Goal: Information Seeking & Learning: Learn about a topic

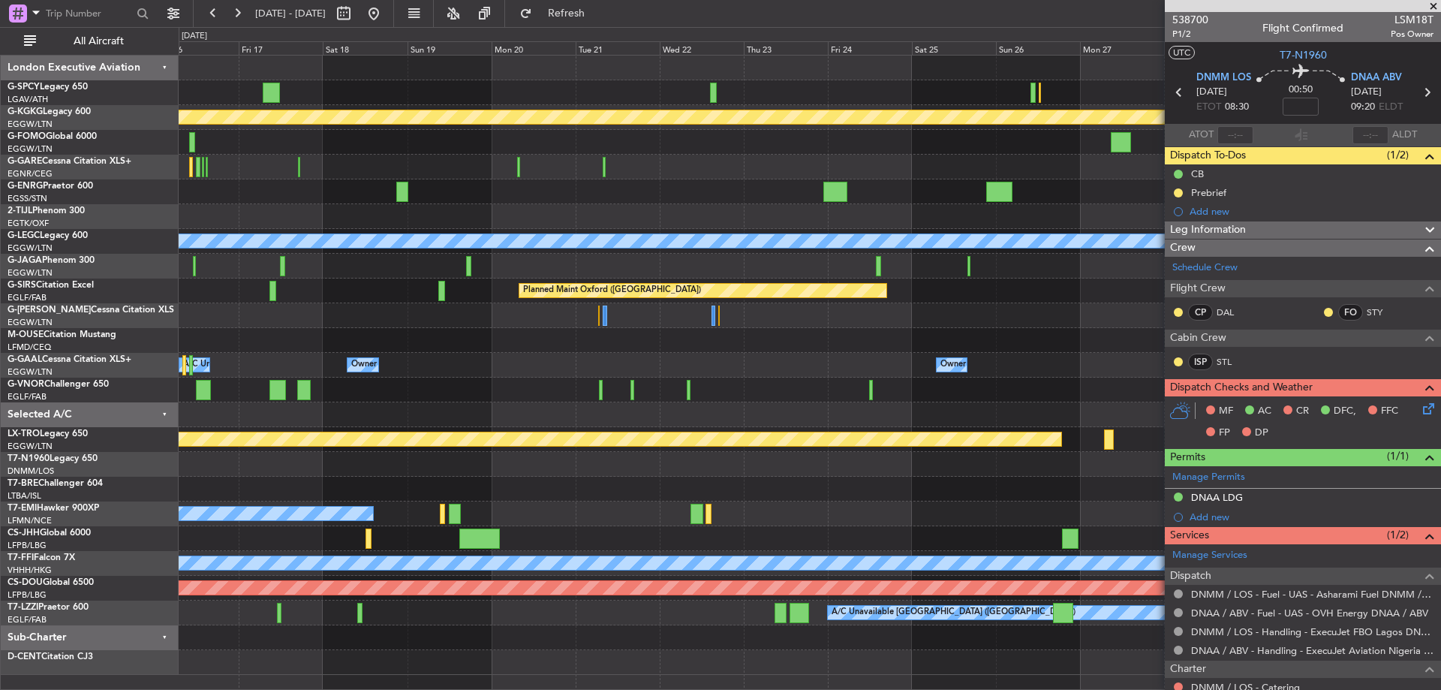
click at [208, 280] on div "Planned Maint Athens ([PERSON_NAME] Intl) Planned Maint [GEOGRAPHIC_DATA] ([GEO…" at bounding box center [809, 365] width 1261 height 619
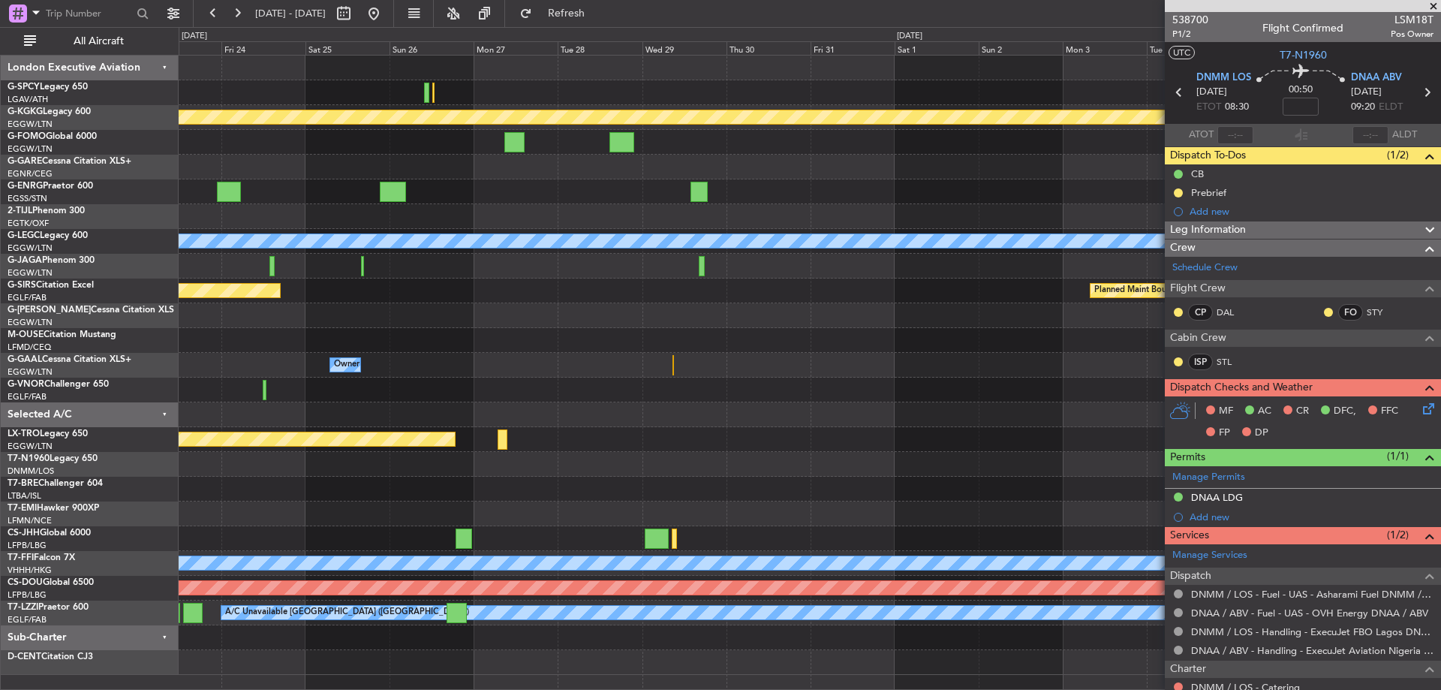
click at [218, 278] on div "Planned Maint Oxford ([GEOGRAPHIC_DATA]) Planned Maint [GEOGRAPHIC_DATA] Planne…" at bounding box center [809, 290] width 1261 height 25
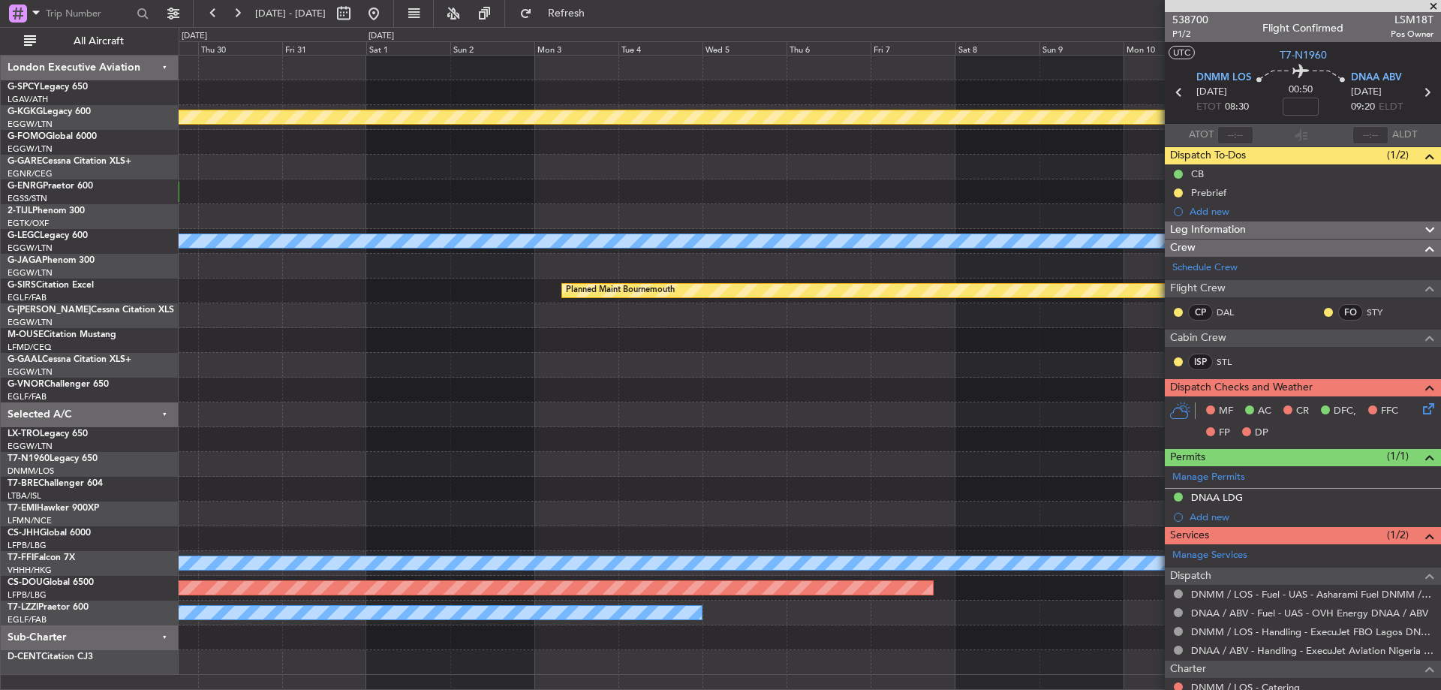
click at [293, 260] on div at bounding box center [809, 266] width 1261 height 25
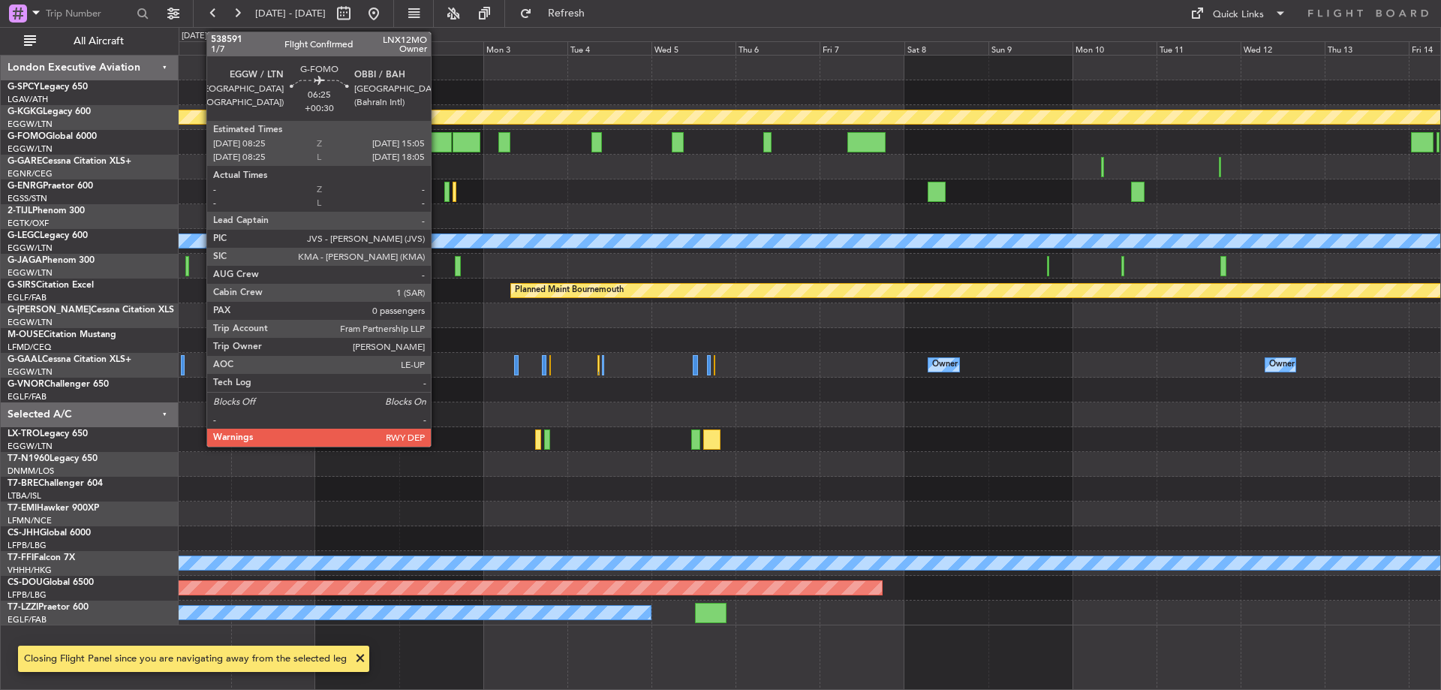
click at [437, 146] on div at bounding box center [440, 142] width 24 height 20
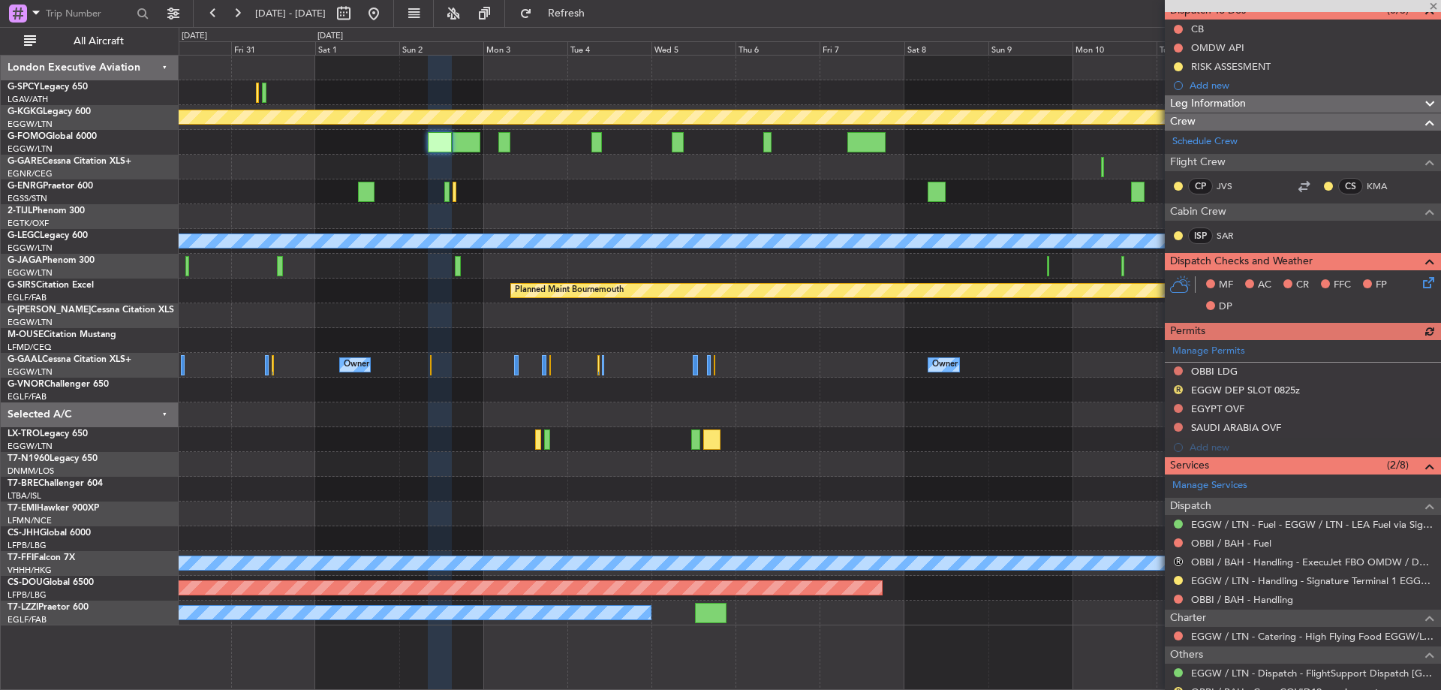
scroll to position [217, 0]
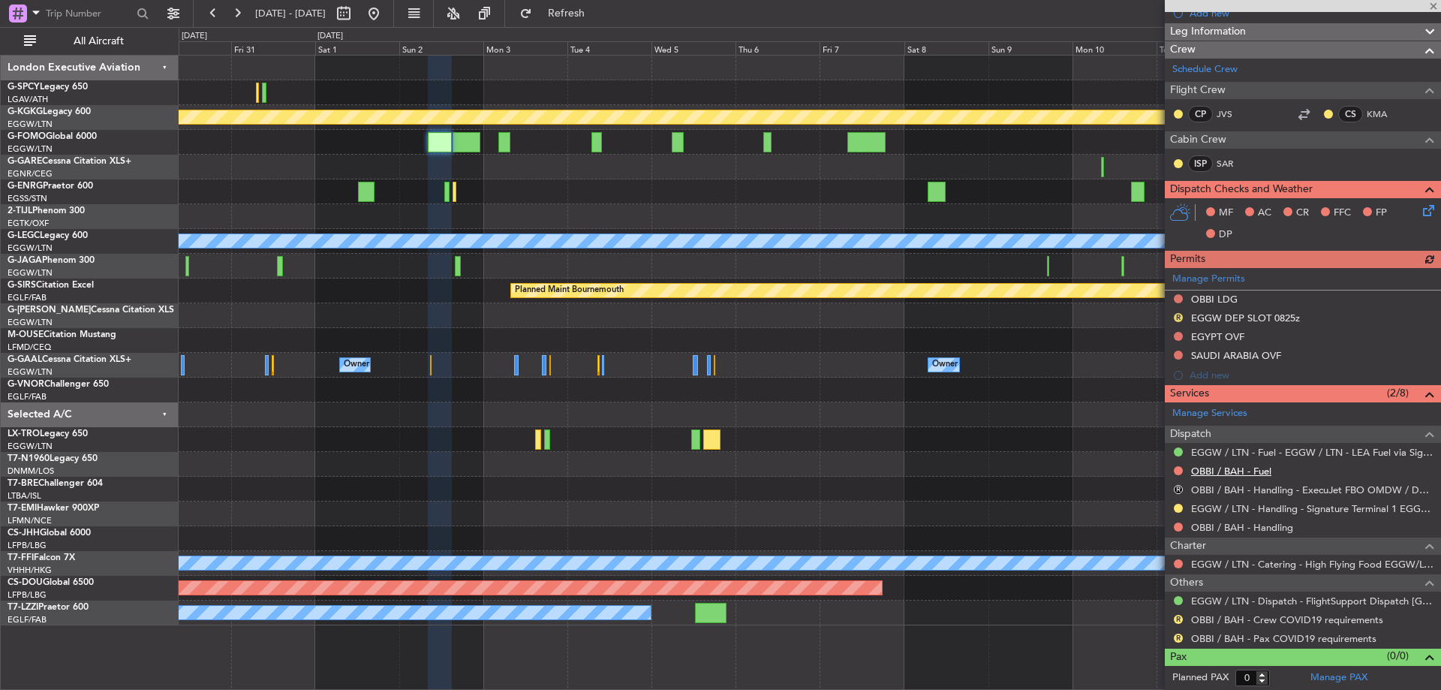
click at [1257, 468] on link "OBBI / BAH - Fuel" at bounding box center [1231, 470] width 80 height 13
click at [582, 23] on button "Refresh" at bounding box center [557, 14] width 90 height 24
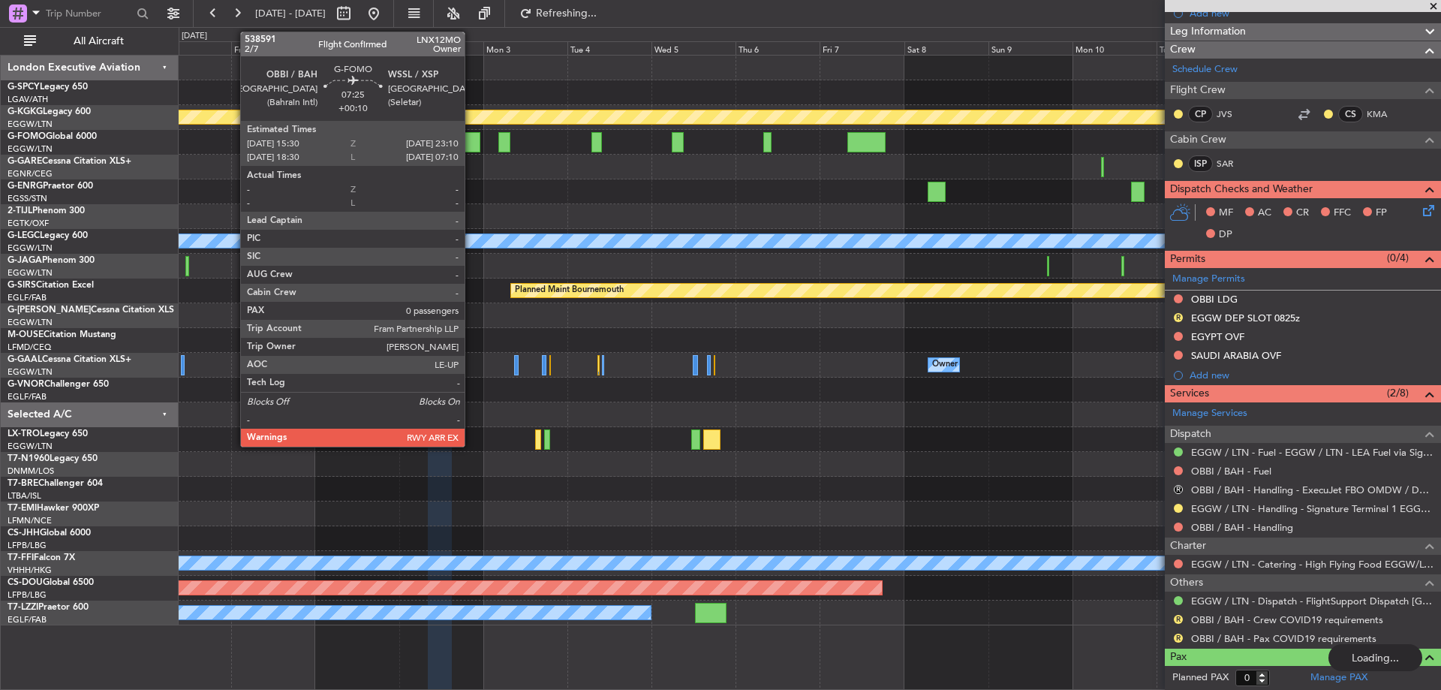
click at [471, 136] on div at bounding box center [465, 142] width 27 height 20
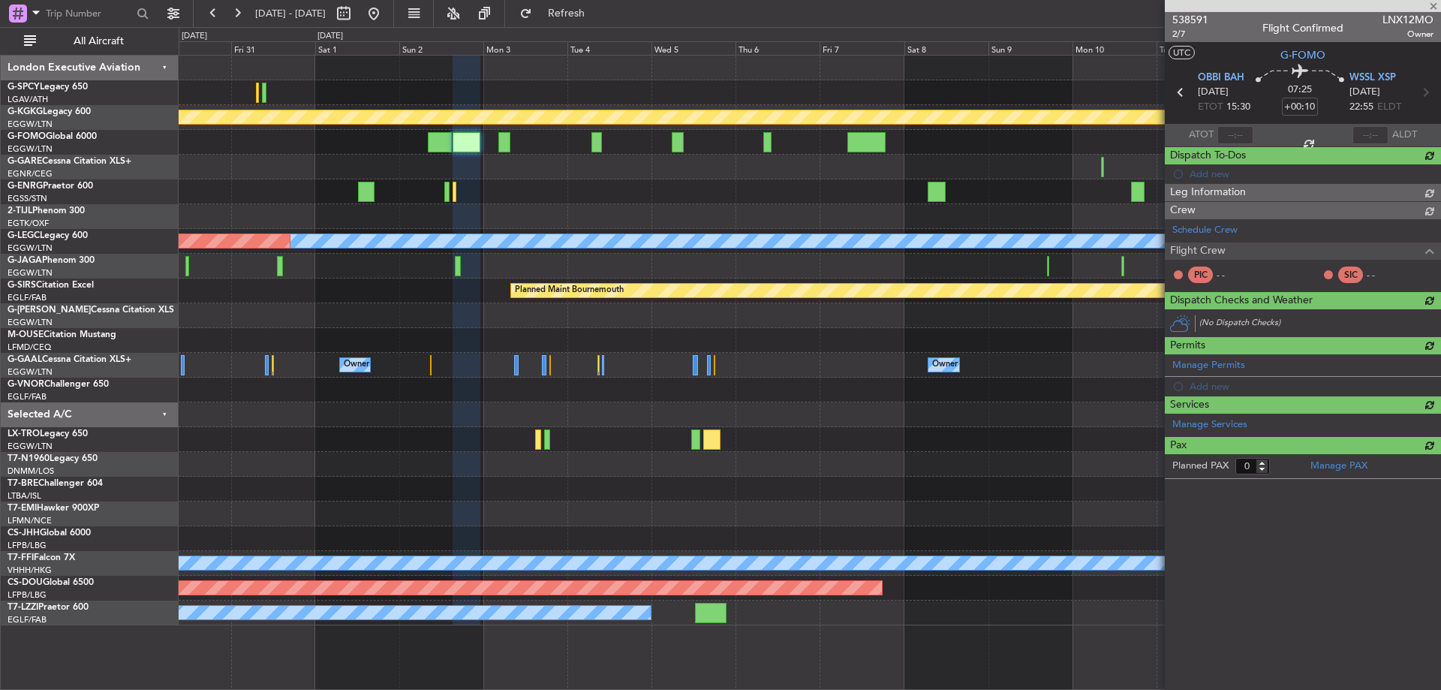
scroll to position [0, 0]
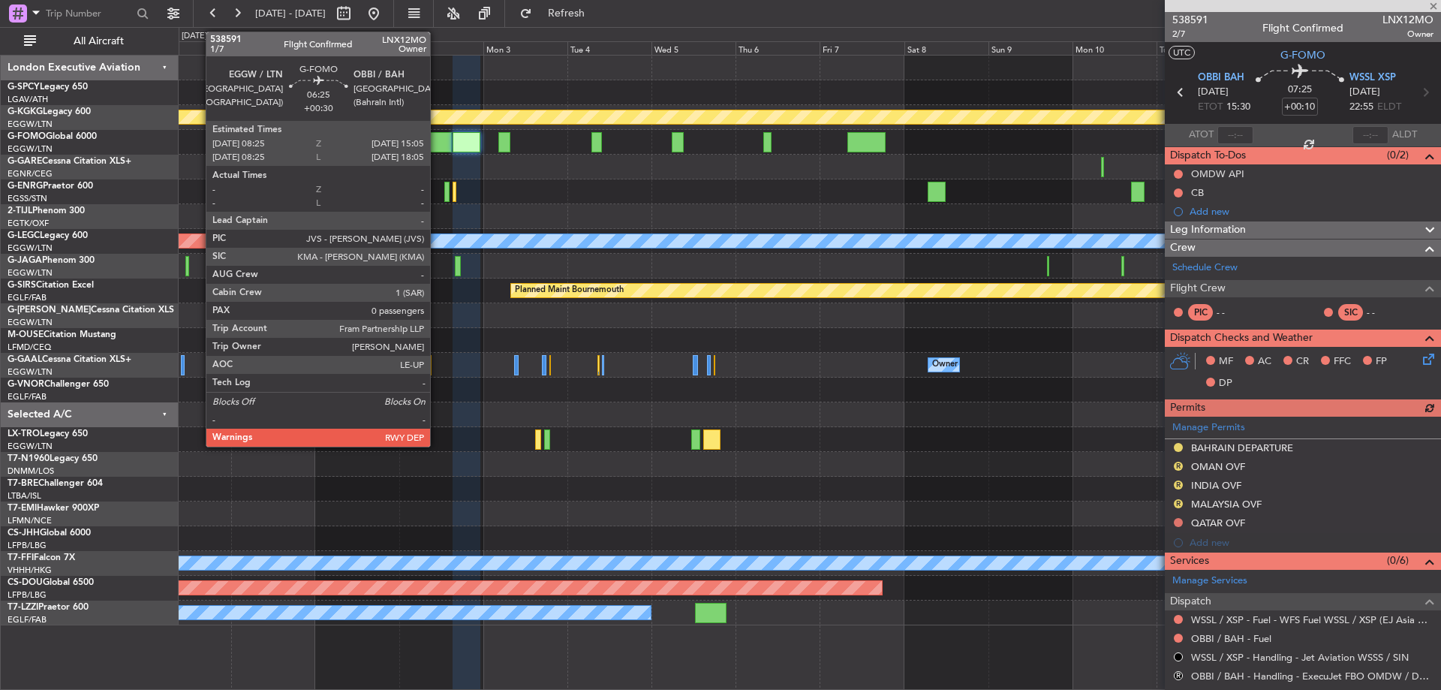
click at [437, 140] on div at bounding box center [440, 142] width 24 height 20
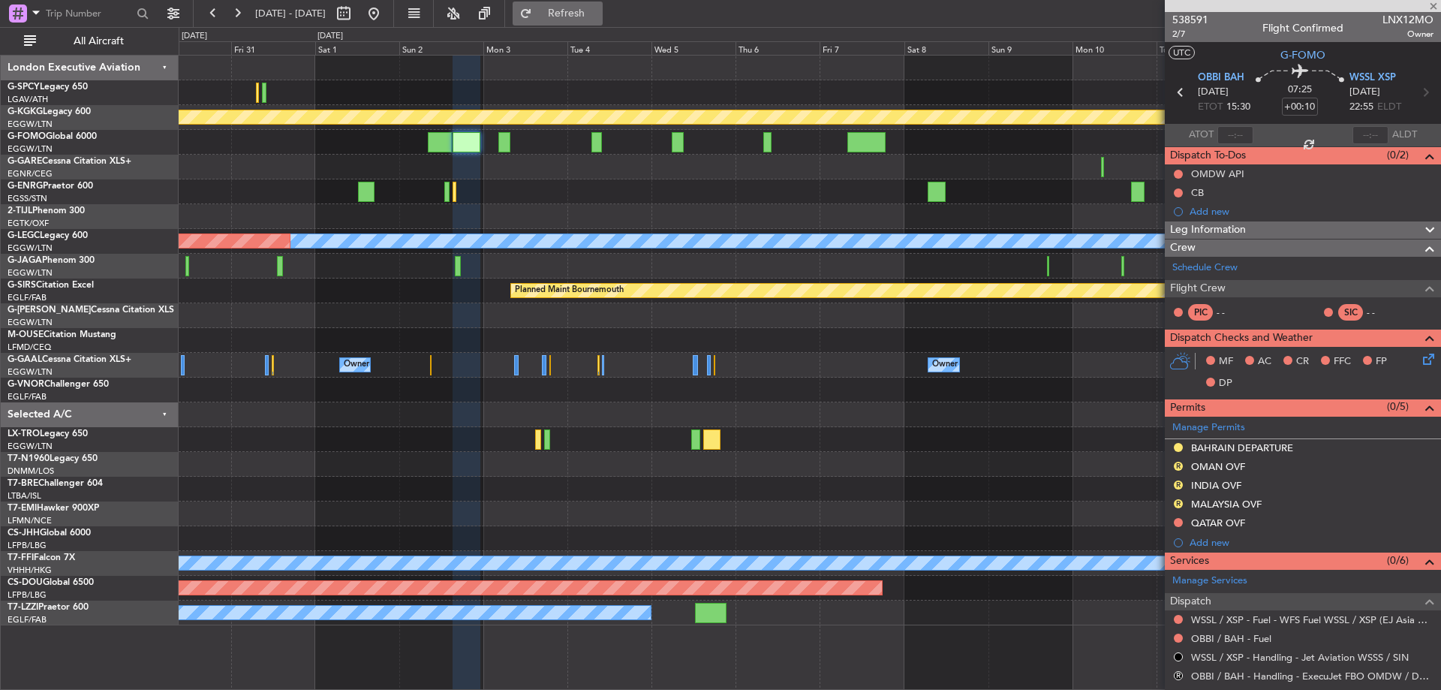
type input "+00:30"
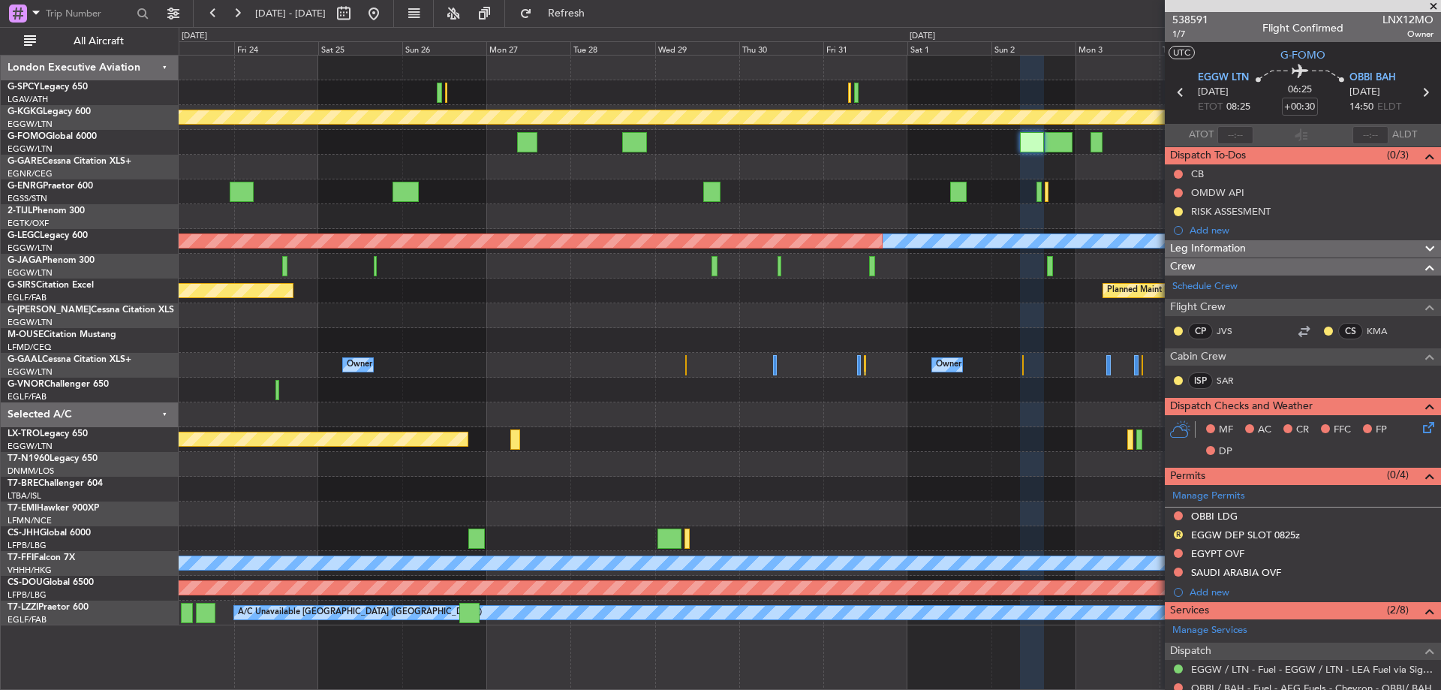
click at [1158, 448] on div "Planned Maint Athens ([PERSON_NAME] Intl) A/C Unavailable [GEOGRAPHIC_DATA] ([G…" at bounding box center [809, 341] width 1261 height 570
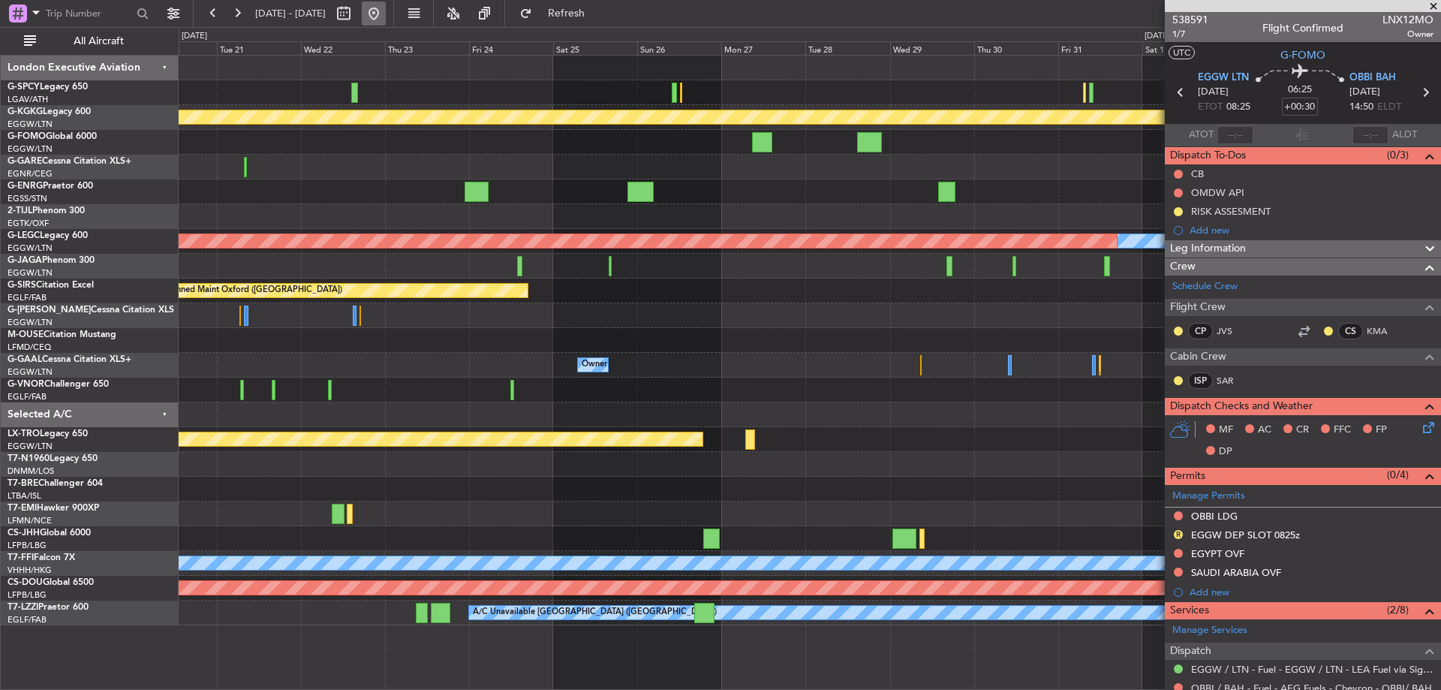
click at [386, 13] on button at bounding box center [374, 14] width 24 height 24
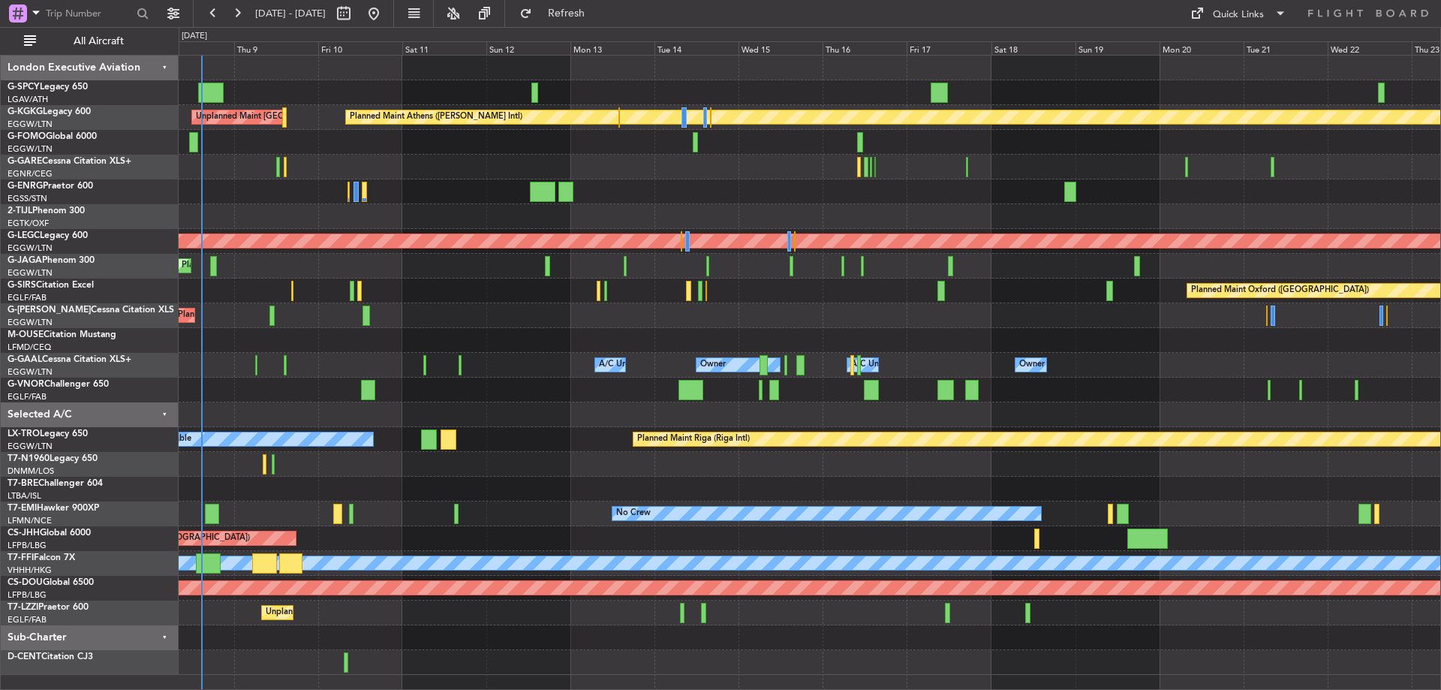
click at [679, 250] on div "Planned Maint Athens ([PERSON_NAME] Intl) Unplanned Maint [GEOGRAPHIC_DATA] (At…" at bounding box center [809, 365] width 1261 height 619
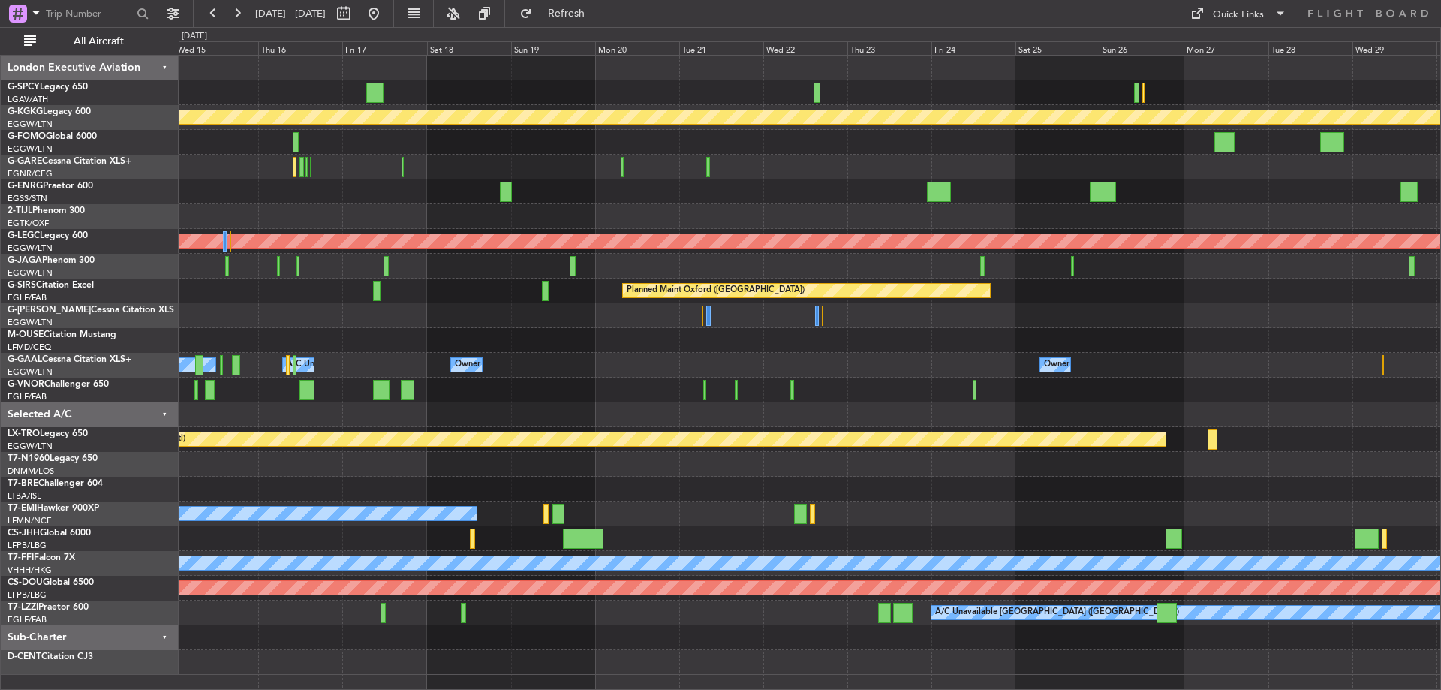
click at [635, 226] on div "Planned Maint Athens ([PERSON_NAME] Intl) A/C Unavailable [GEOGRAPHIC_DATA] ([G…" at bounding box center [809, 365] width 1261 height 619
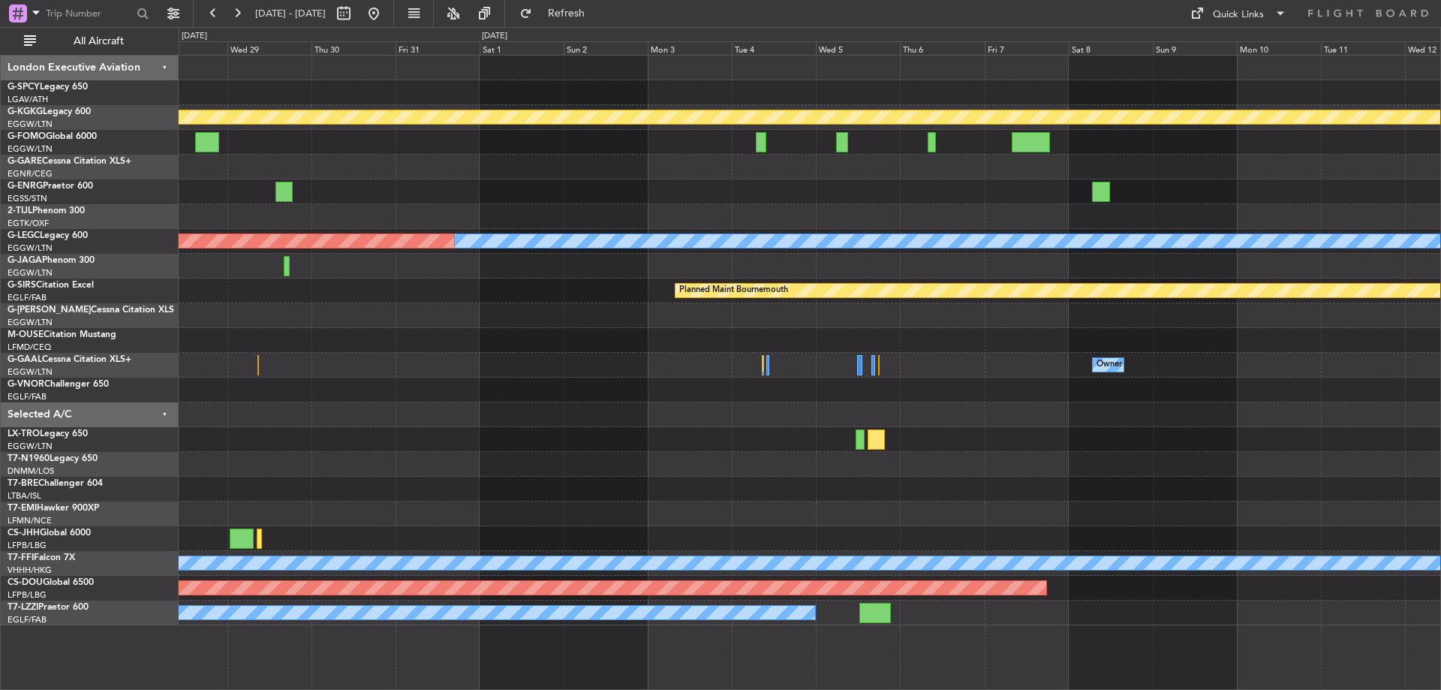
click at [424, 183] on div "Planned Maint Athens ([PERSON_NAME] Intl) A/C Unavailable [GEOGRAPHIC_DATA] ([G…" at bounding box center [809, 341] width 1261 height 570
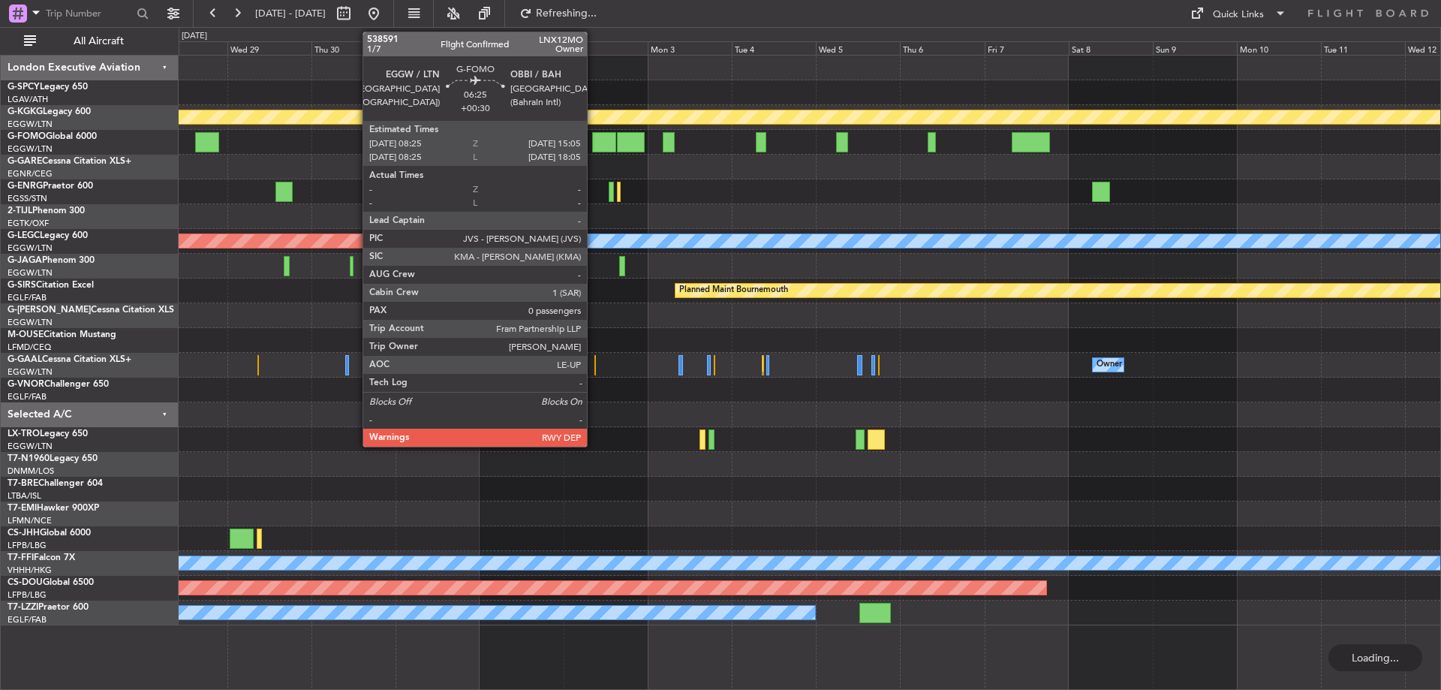
click at [594, 146] on div at bounding box center [604, 142] width 24 height 20
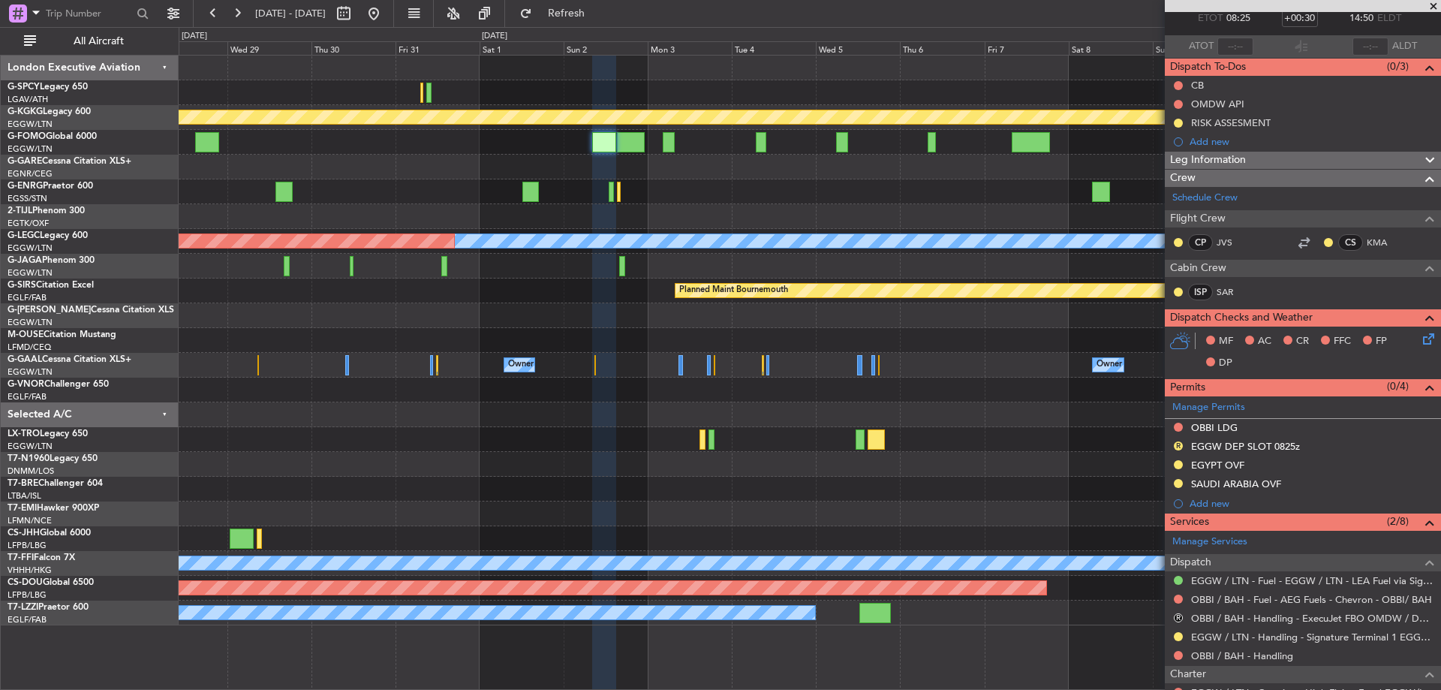
scroll to position [217, 0]
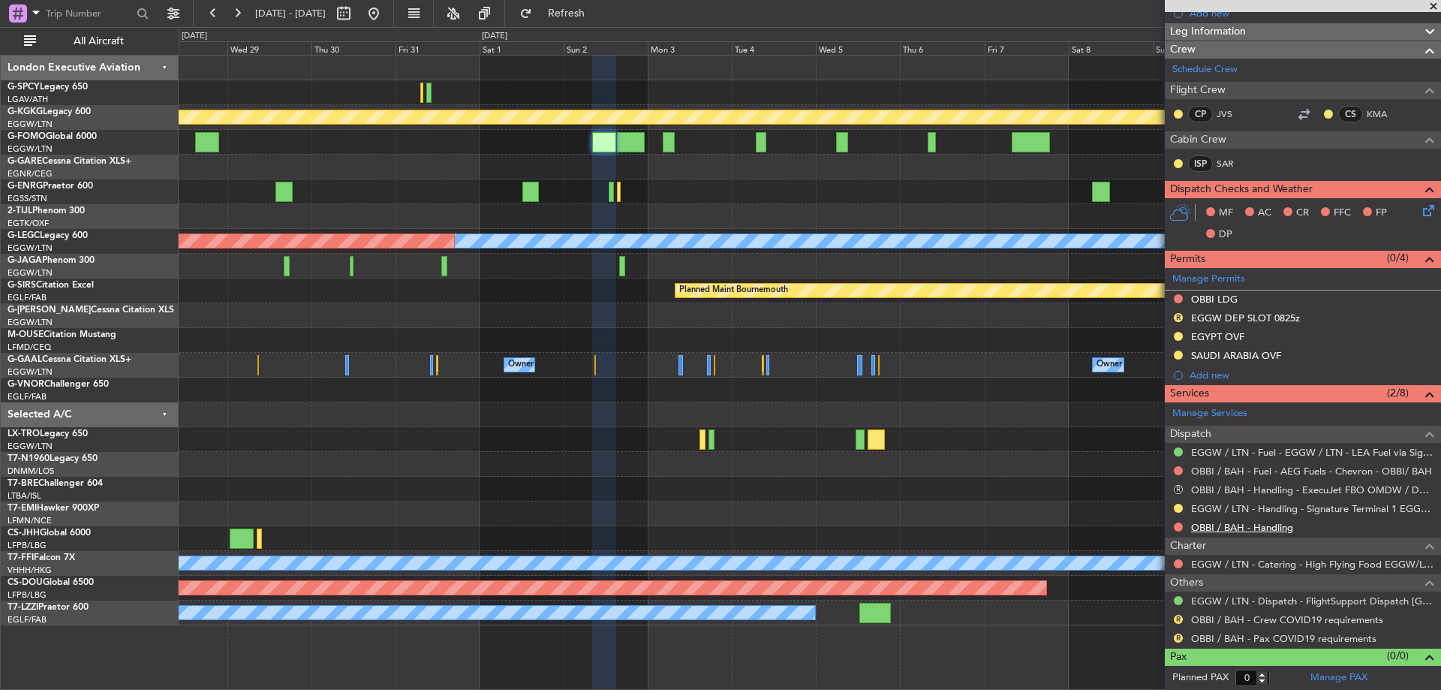
click at [1255, 527] on link "OBBI / BAH - Handling" at bounding box center [1242, 527] width 102 height 13
click at [590, 17] on span "Refresh" at bounding box center [566, 13] width 63 height 11
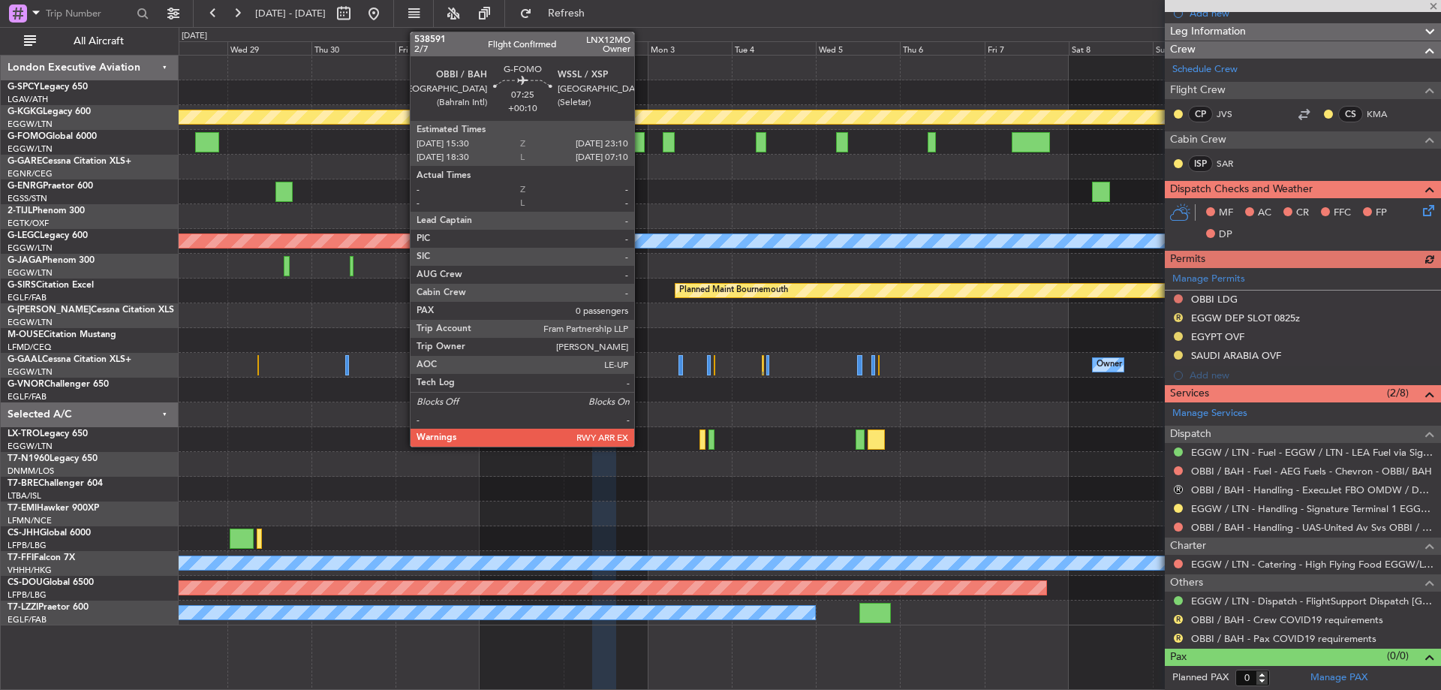
click at [641, 144] on div at bounding box center [630, 142] width 27 height 20
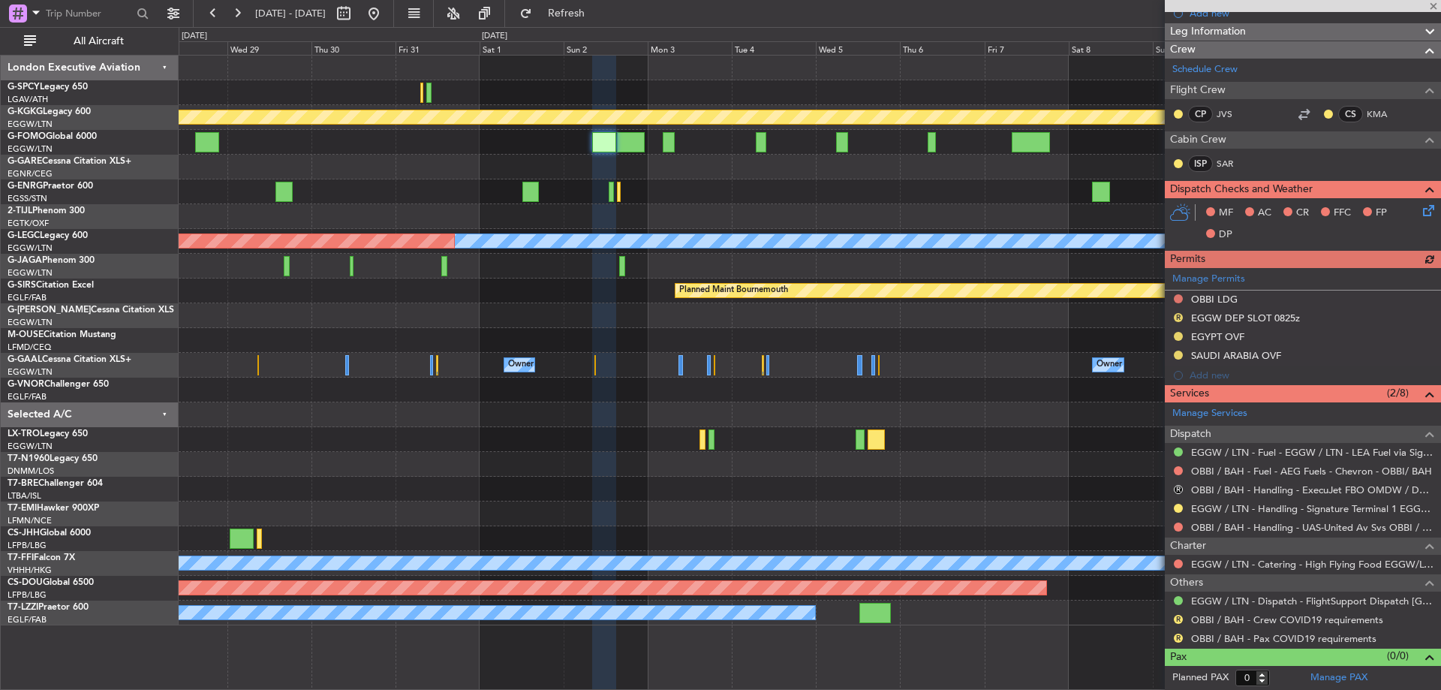
type input "+00:10"
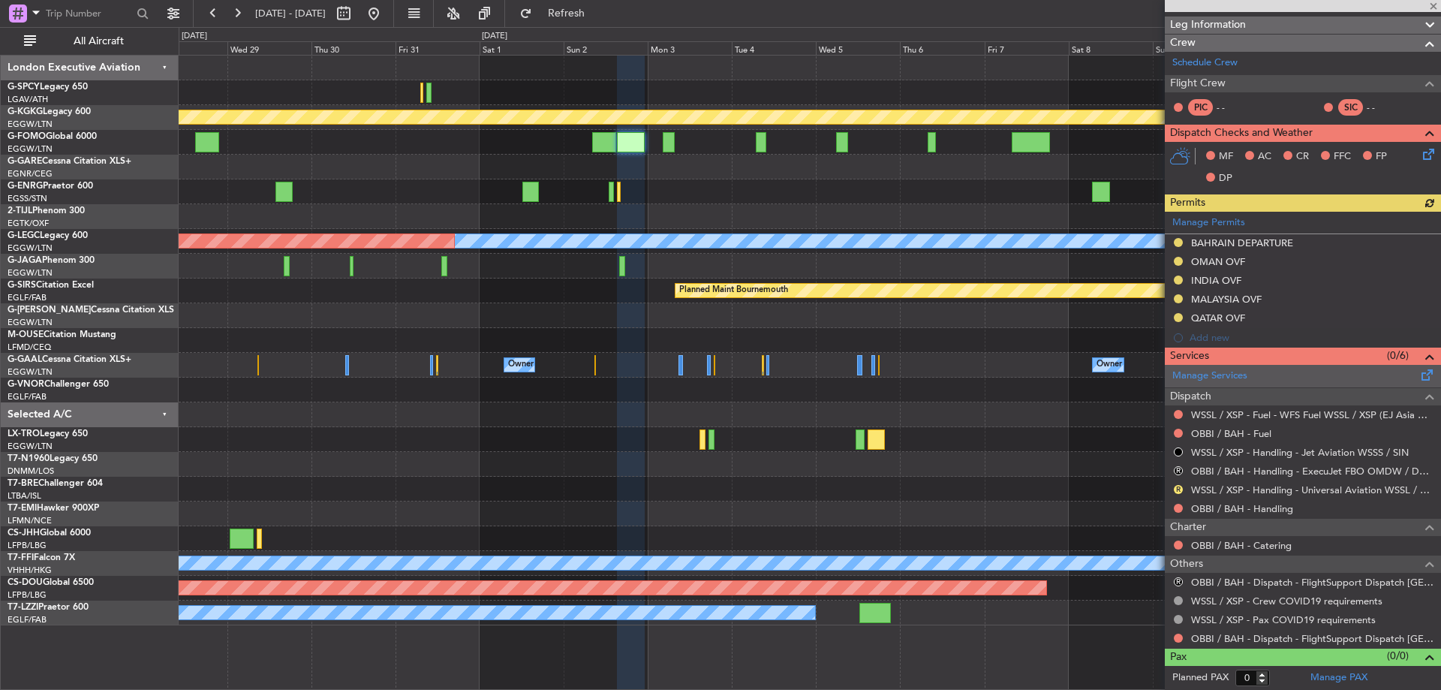
scroll to position [205, 0]
click at [1244, 429] on link "OBBI / BAH - Fuel" at bounding box center [1231, 433] width 80 height 13
click at [1225, 510] on link "OBBI / BAH - Handling" at bounding box center [1242, 508] width 102 height 13
click at [386, 5] on button at bounding box center [374, 14] width 24 height 24
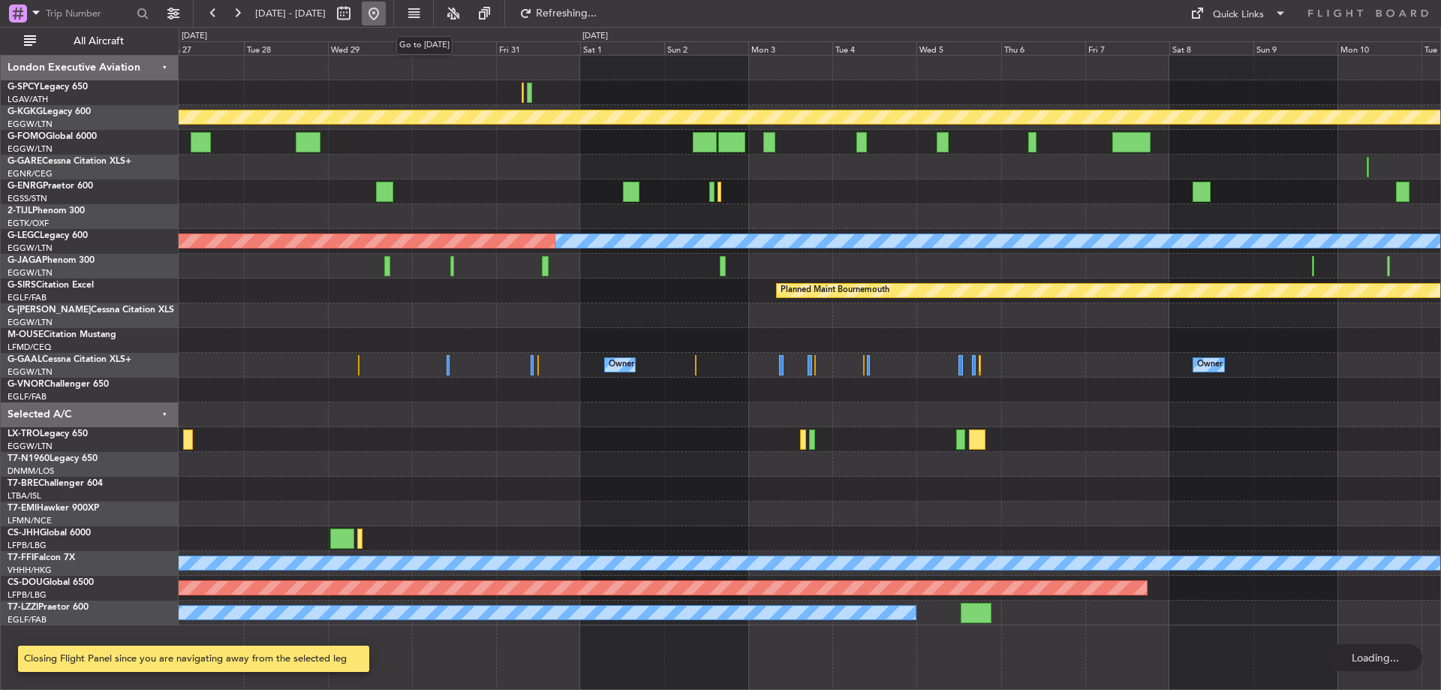
scroll to position [0, 0]
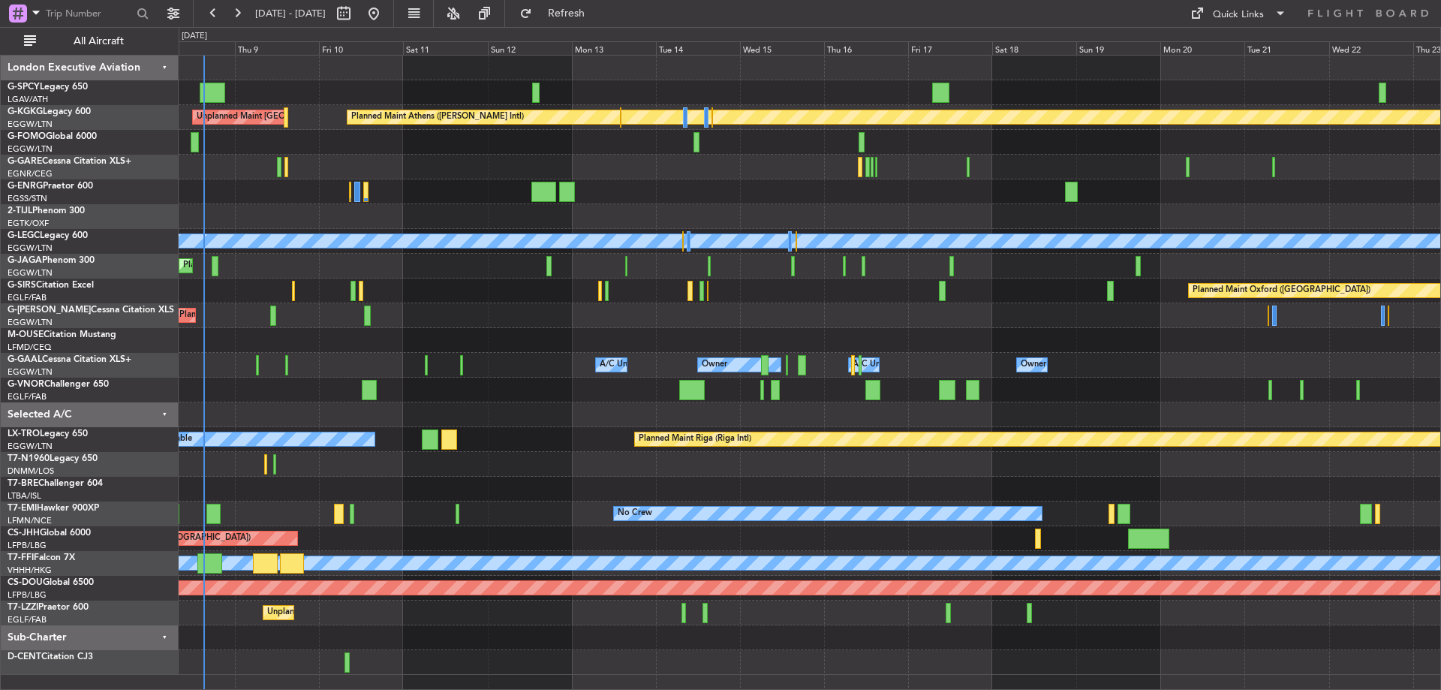
click at [140, 164] on div "Planned Maint Athens ([PERSON_NAME] Intl) Unplanned Maint [GEOGRAPHIC_DATA] (At…" at bounding box center [720, 358] width 1441 height 663
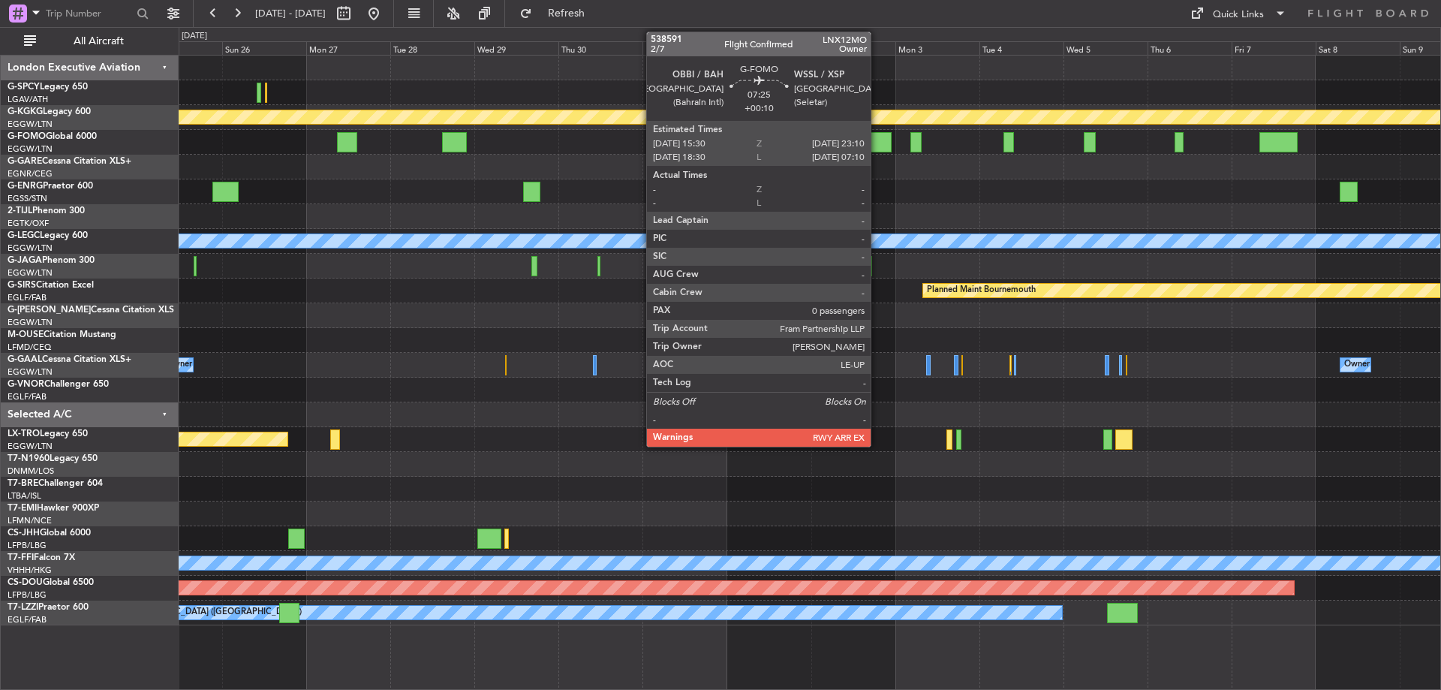
click at [877, 145] on div at bounding box center [877, 142] width 27 height 20
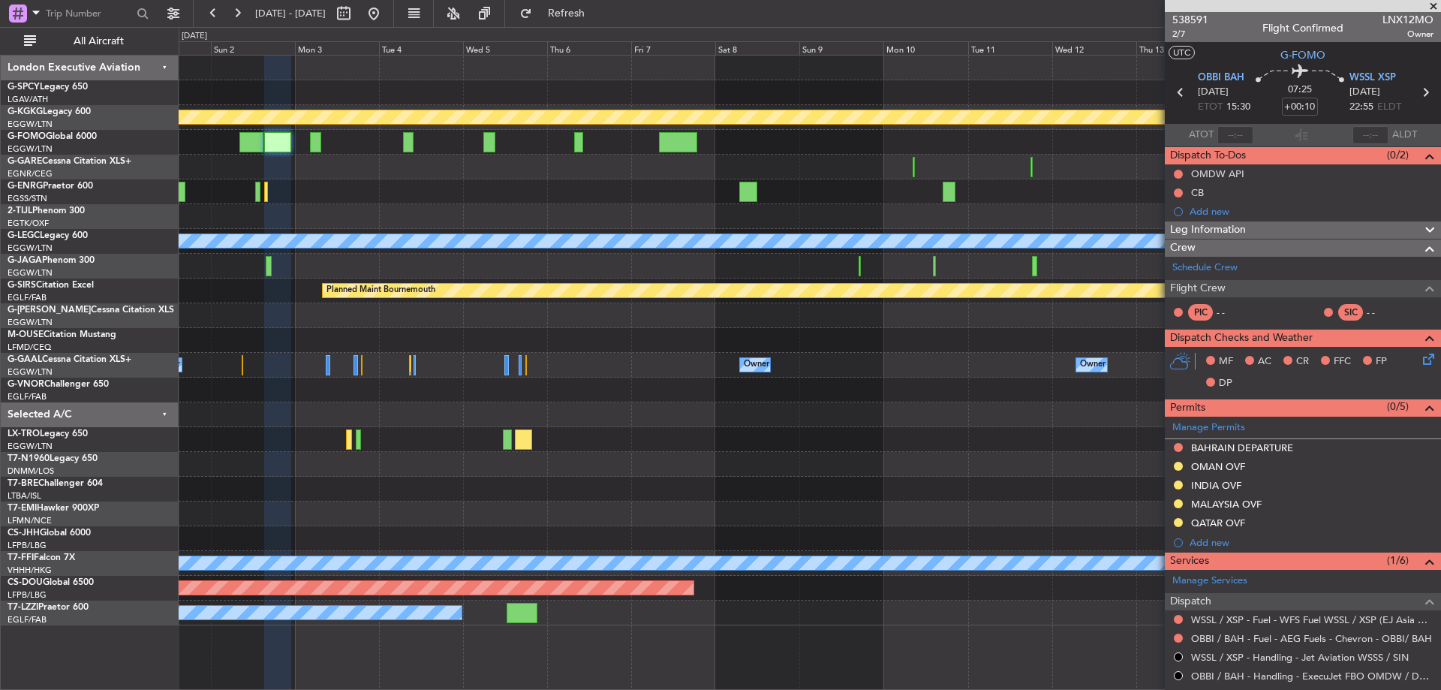
click at [322, 218] on div "Planned Maint Athens ([PERSON_NAME] Intl) A/C Unavailable [GEOGRAPHIC_DATA] ([G…" at bounding box center [809, 341] width 1261 height 570
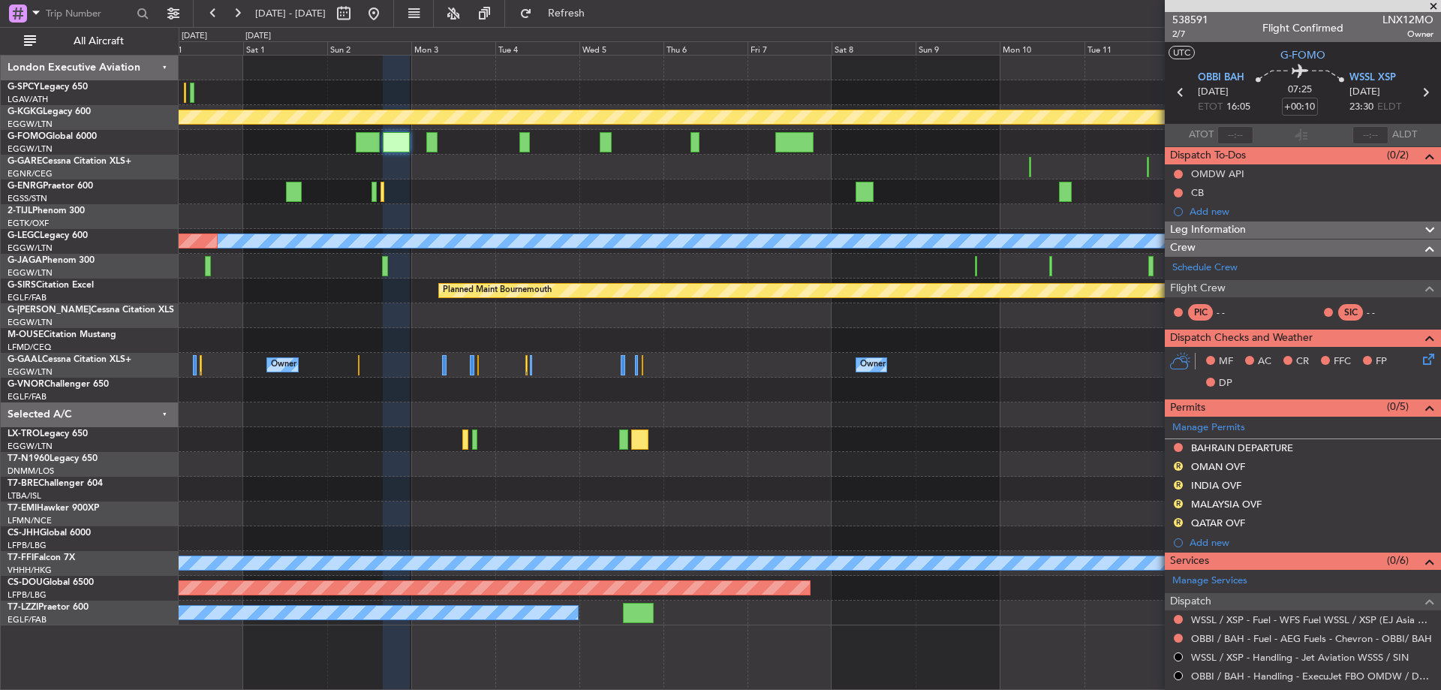
click at [1167, 283] on fb-app "[DATE] - [DATE] Refresh Quick Links All Aircraft Planned Maint [GEOGRAPHIC_DATA…" at bounding box center [720, 350] width 1441 height 678
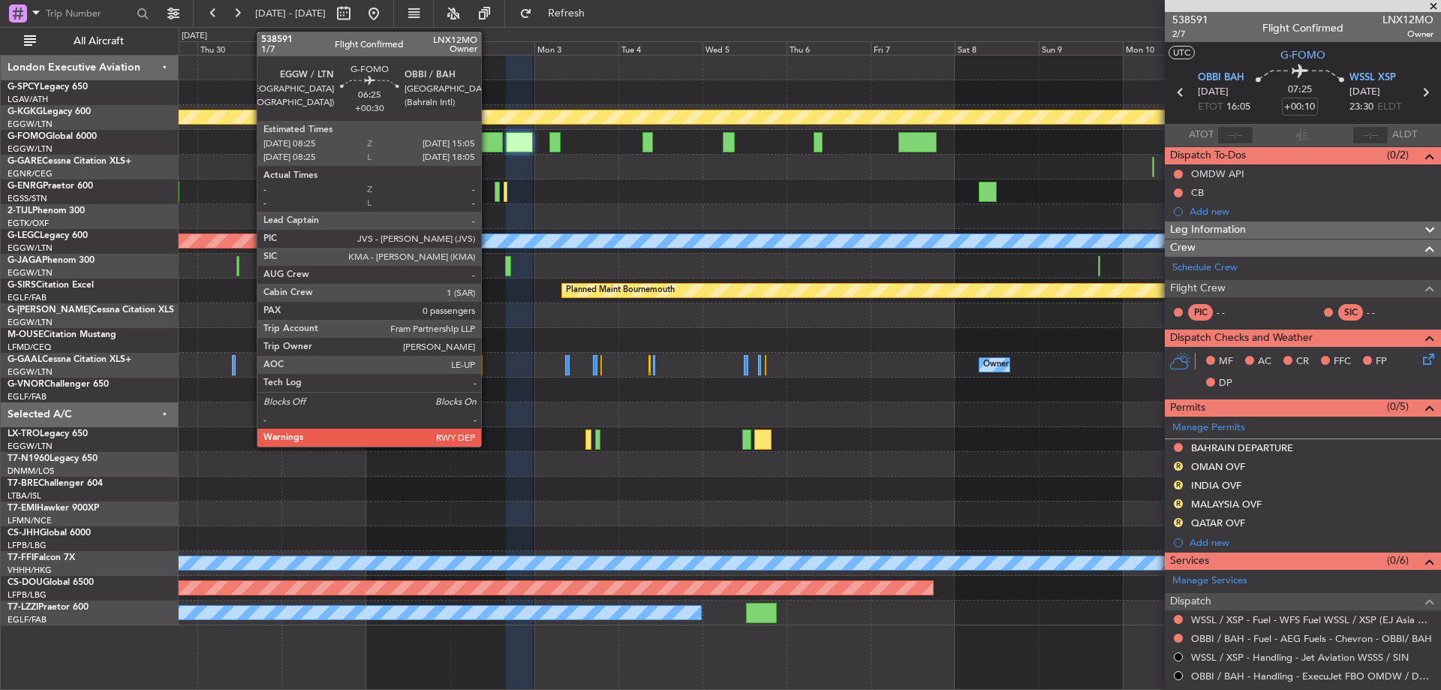
click at [488, 145] on div at bounding box center [491, 142] width 24 height 20
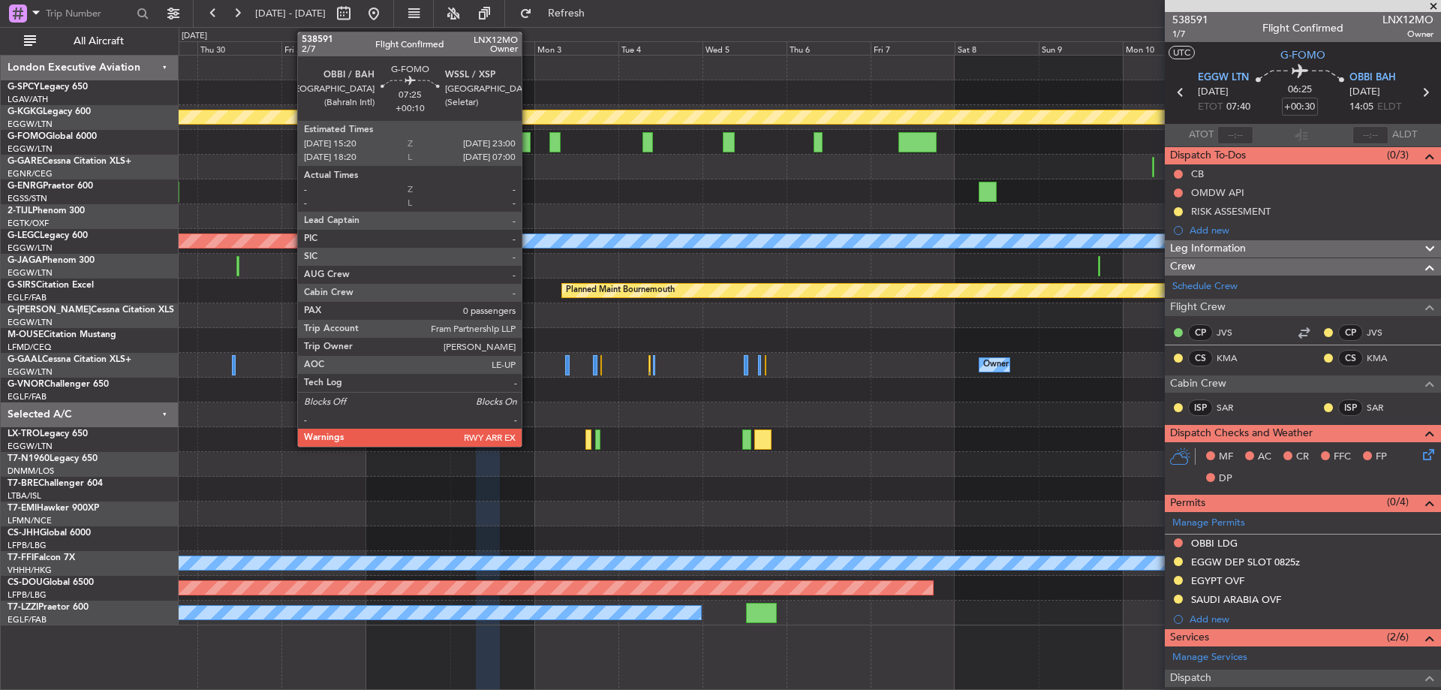
click at [528, 148] on div at bounding box center [516, 142] width 27 height 20
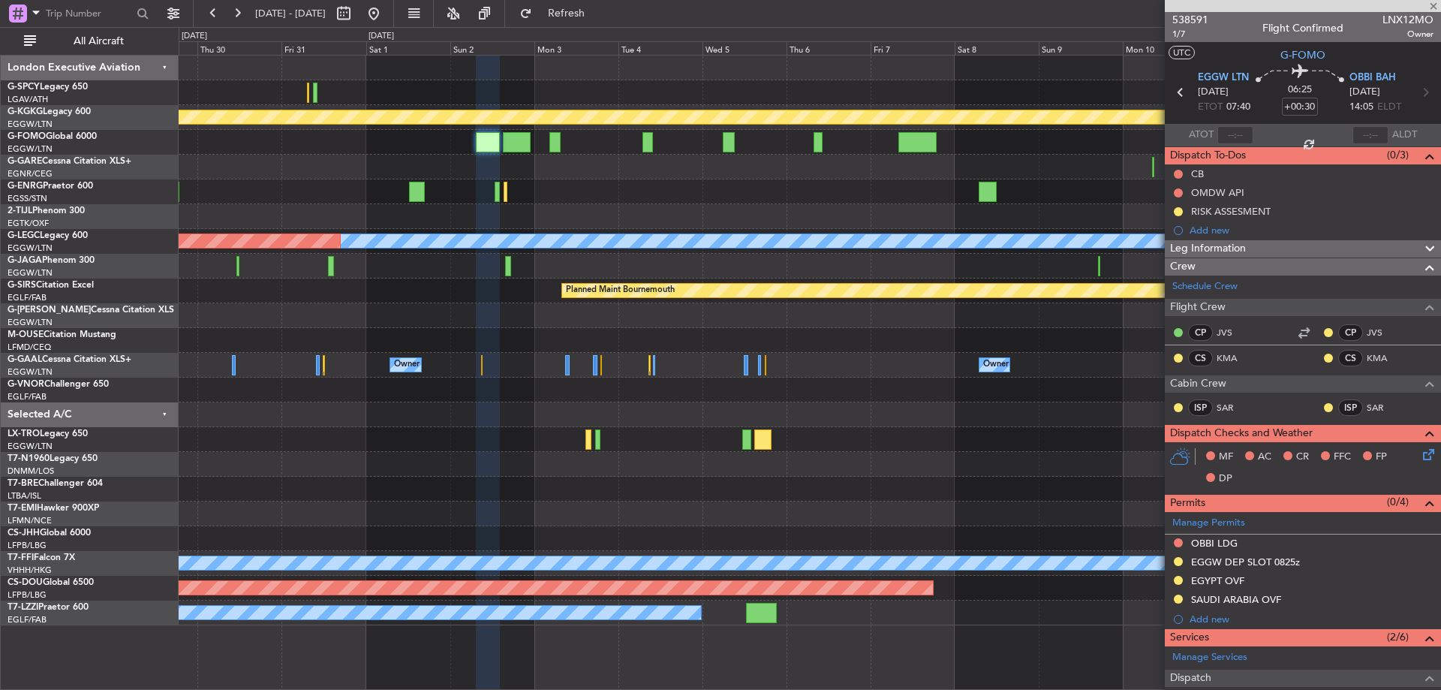
type input "+00:10"
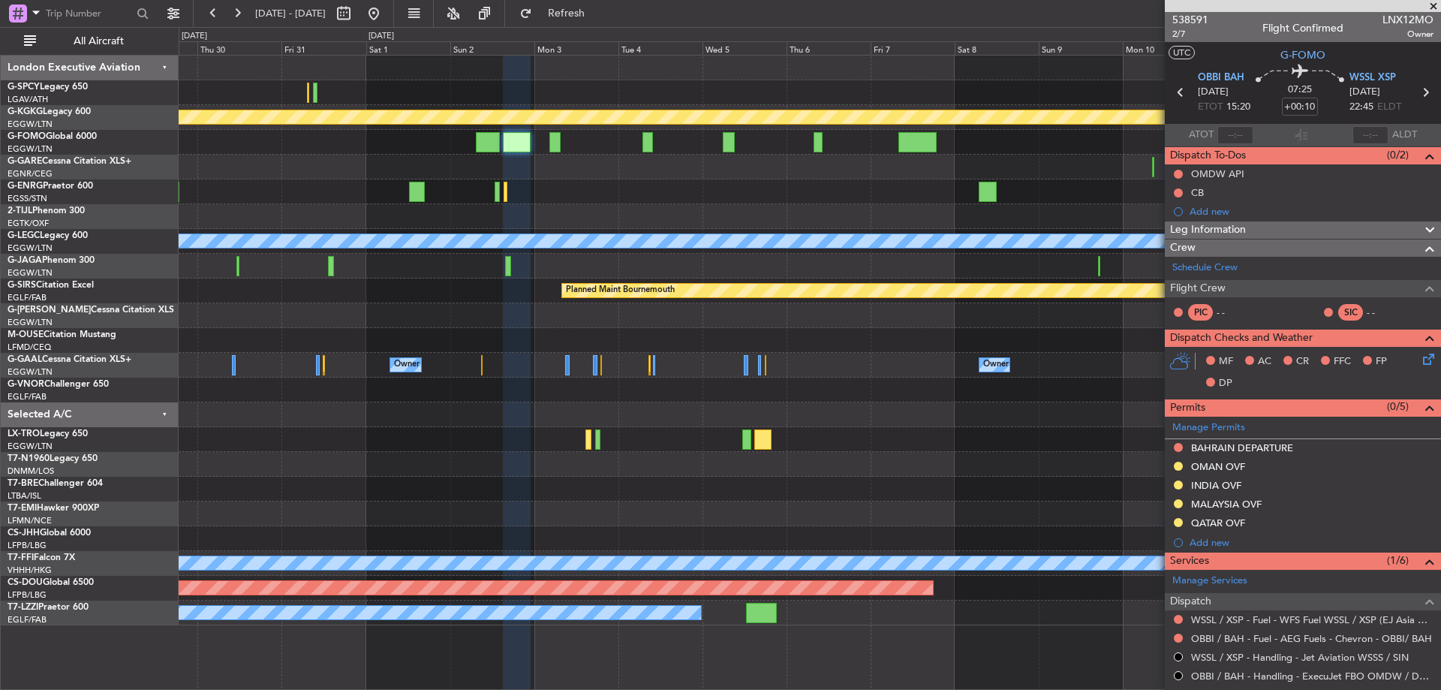
click at [612, 409] on div at bounding box center [809, 414] width 1261 height 25
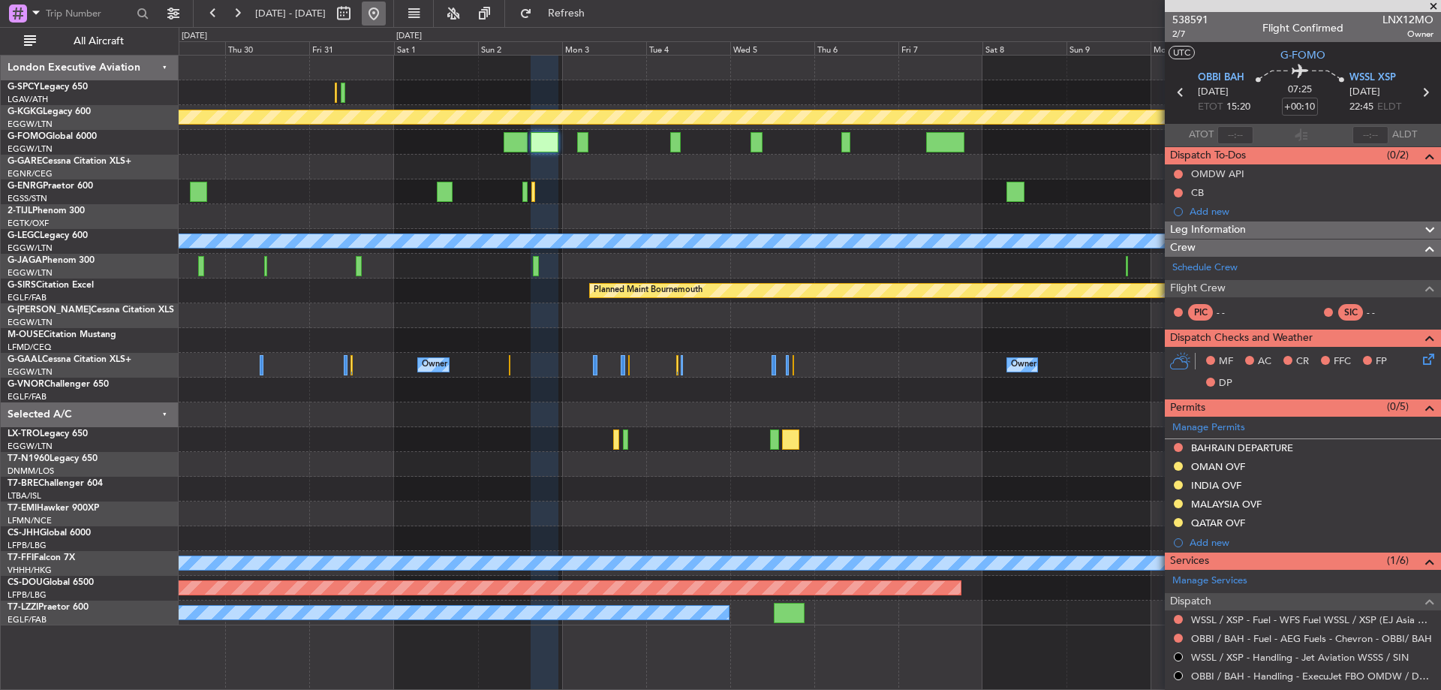
click at [386, 5] on button at bounding box center [374, 14] width 24 height 24
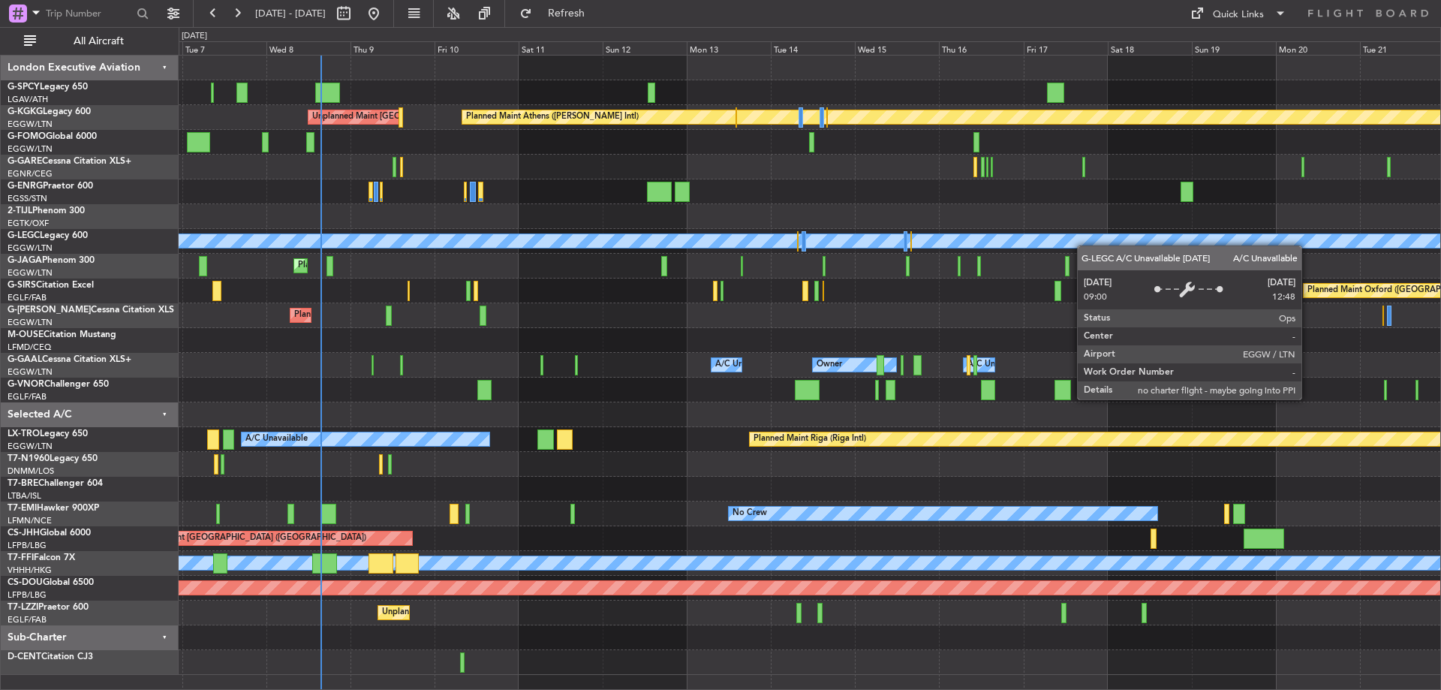
click at [429, 236] on div "Planned Maint [GEOGRAPHIC_DATA] ([GEOGRAPHIC_DATA]) A/C Unavailable [GEOGRAPHIC…" at bounding box center [809, 241] width 1261 height 25
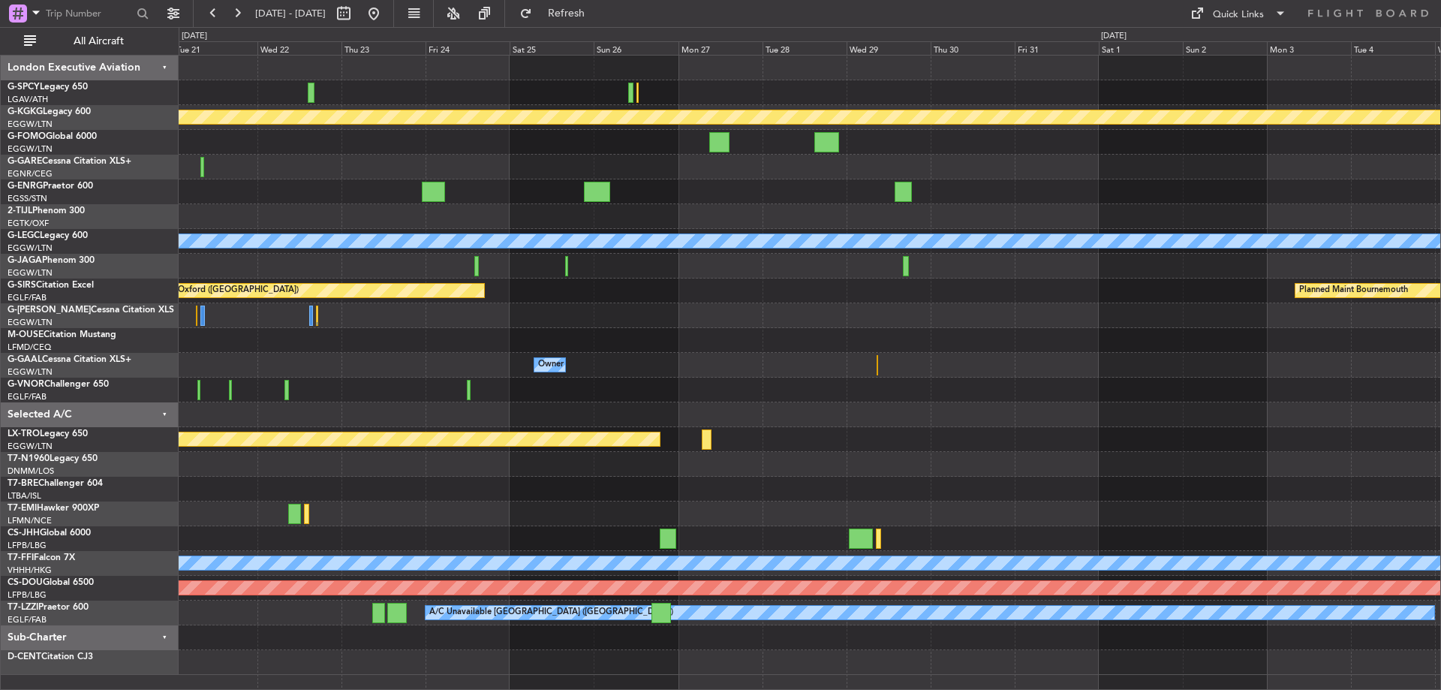
click at [347, 275] on div "Planned Maint Athens ([PERSON_NAME] Intl) Planned Maint [GEOGRAPHIC_DATA] ([GEO…" at bounding box center [809, 365] width 1261 height 619
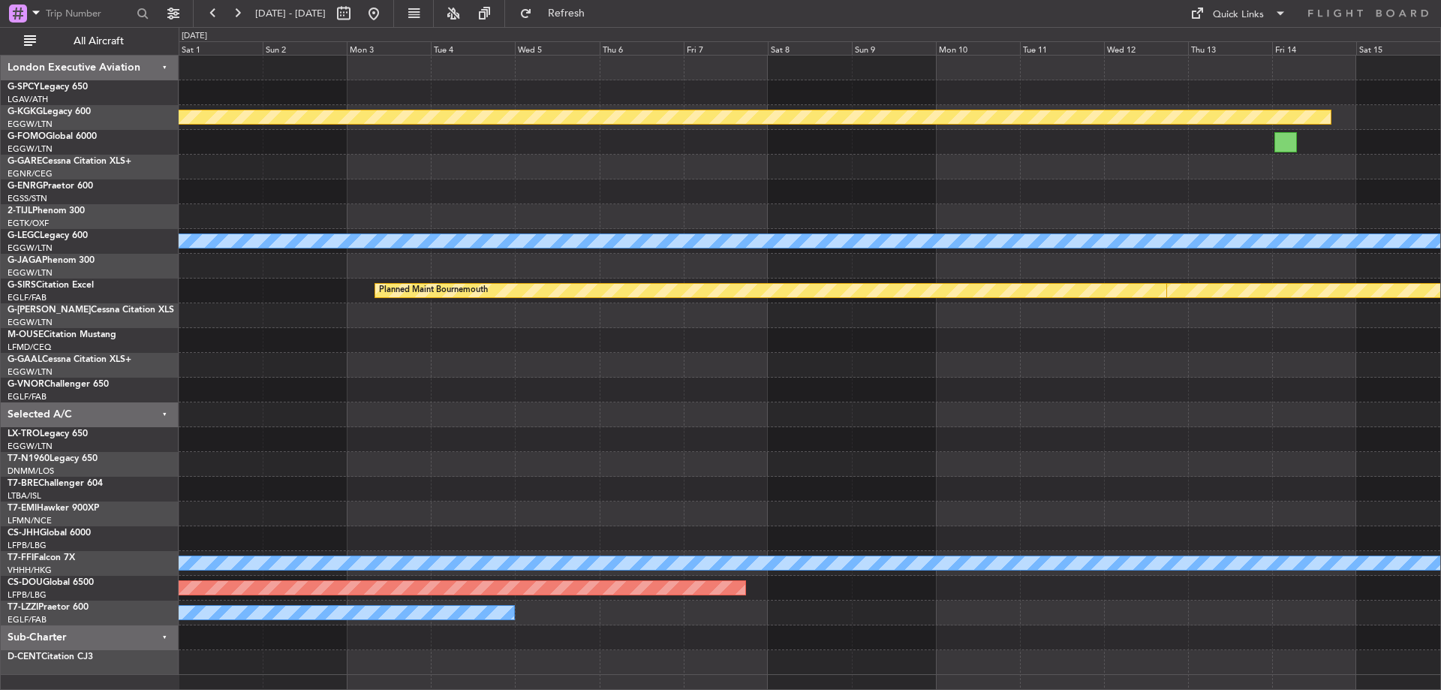
click at [495, 260] on div at bounding box center [809, 266] width 1261 height 25
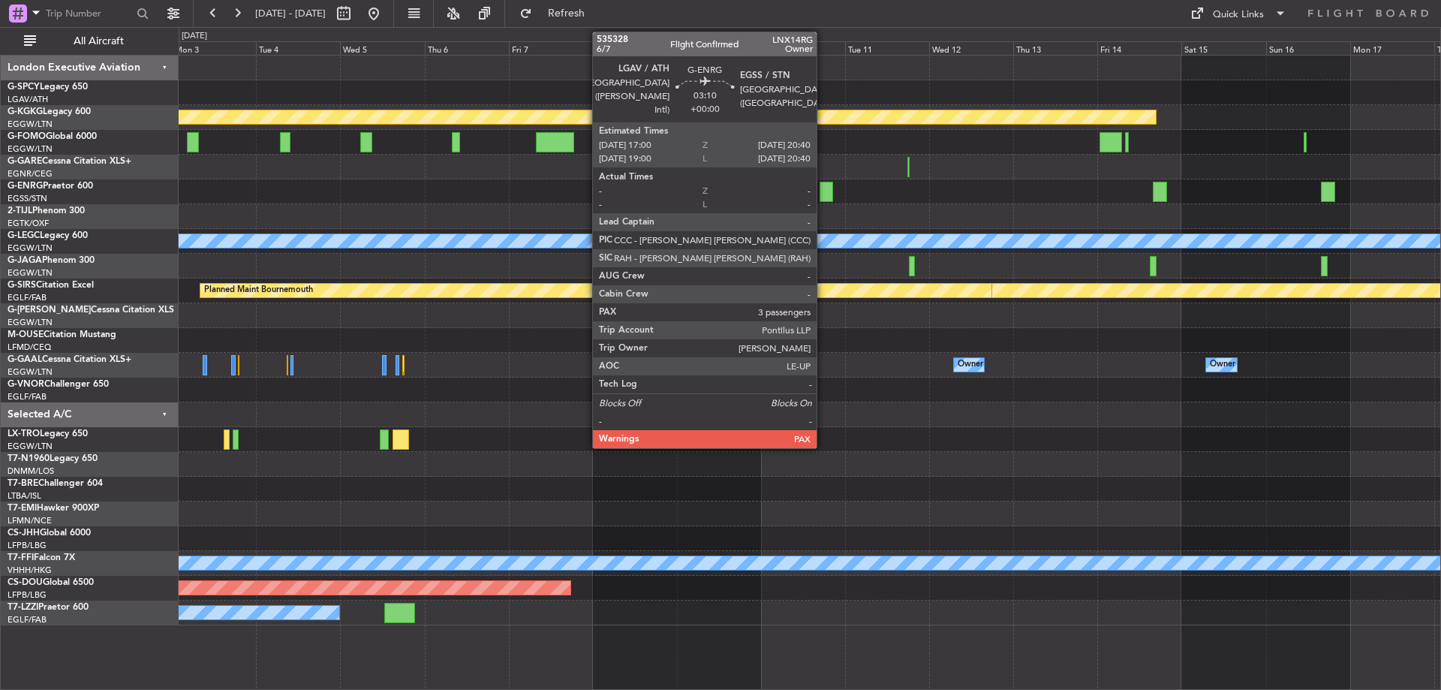
click at [823, 191] on div at bounding box center [826, 192] width 14 height 20
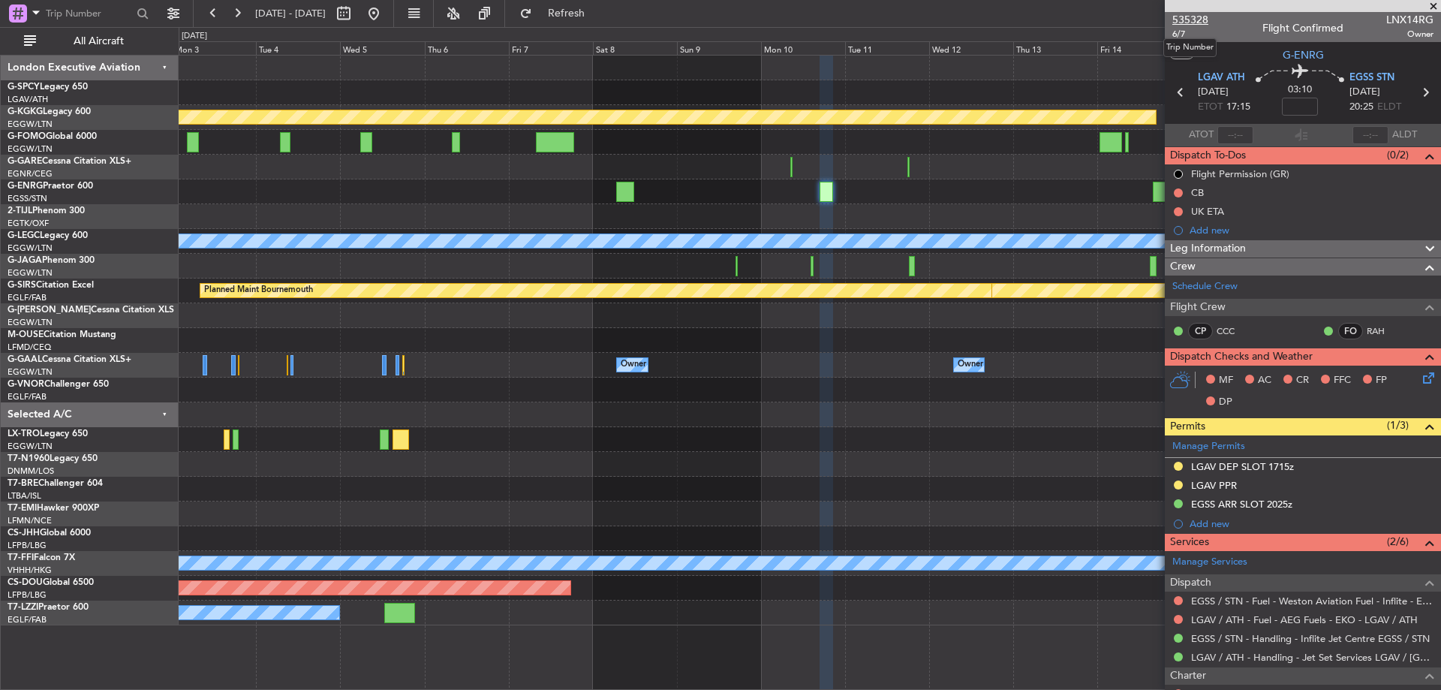
click at [1201, 18] on span "535328" at bounding box center [1190, 20] width 36 height 16
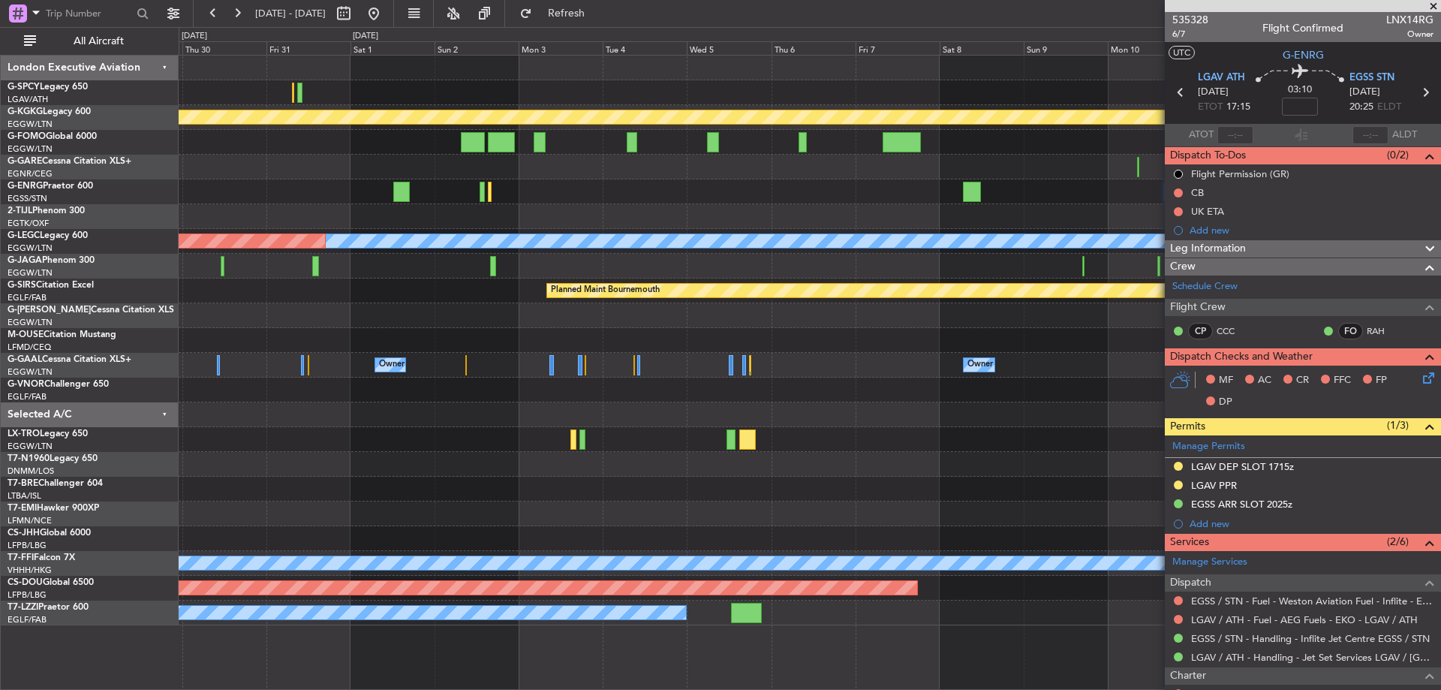
click at [915, 185] on div at bounding box center [809, 191] width 1261 height 25
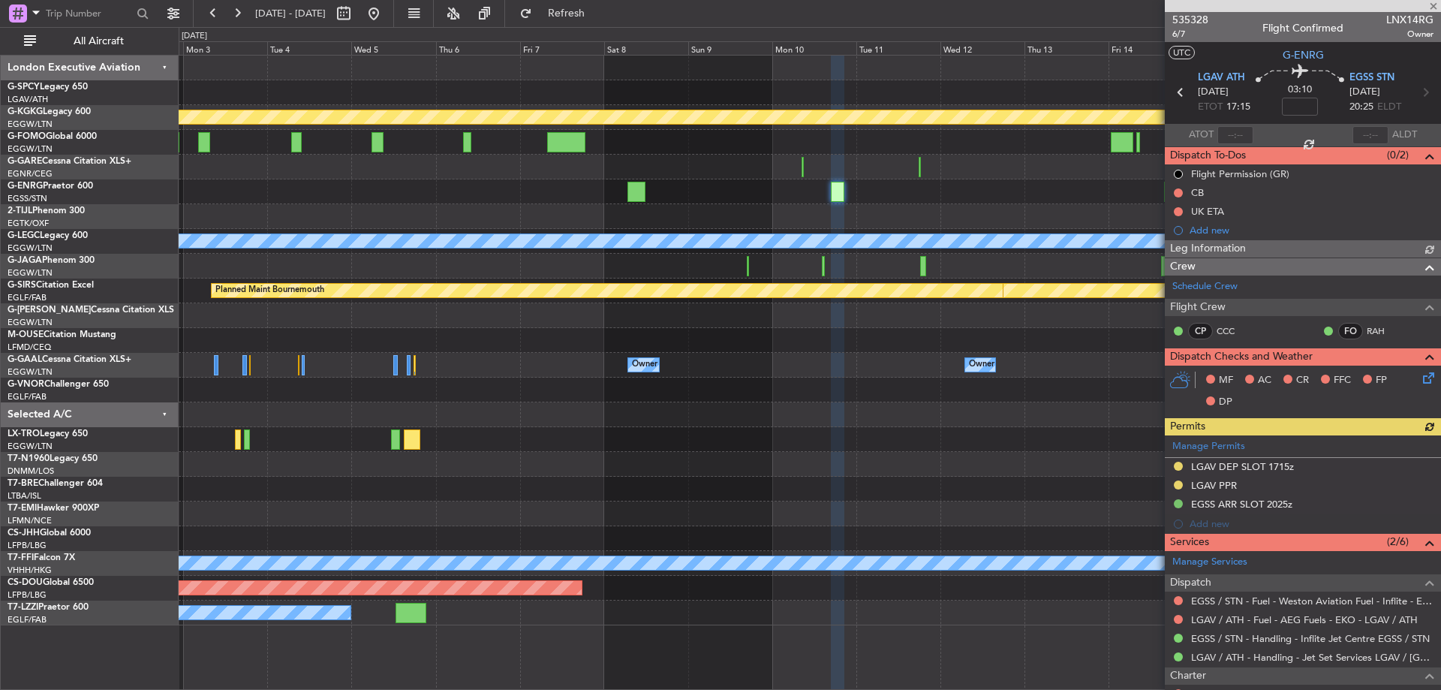
click at [917, 218] on div "Planned Maint Athens ([PERSON_NAME] Intl) A/C Unavailable [GEOGRAPHIC_DATA] ([G…" at bounding box center [809, 341] width 1261 height 570
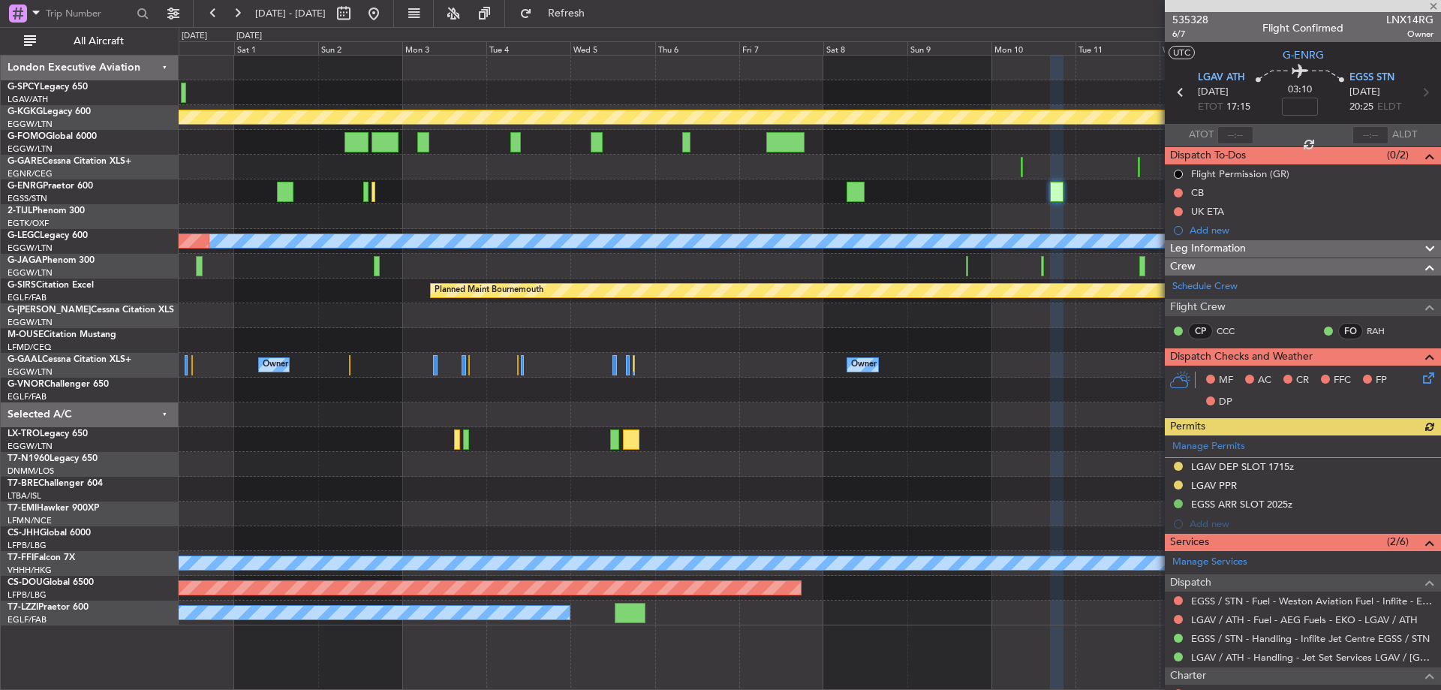
click at [890, 213] on div "Planned Maint Athens ([PERSON_NAME] Intl) A/C Unavailable [GEOGRAPHIC_DATA] ([G…" at bounding box center [809, 341] width 1261 height 570
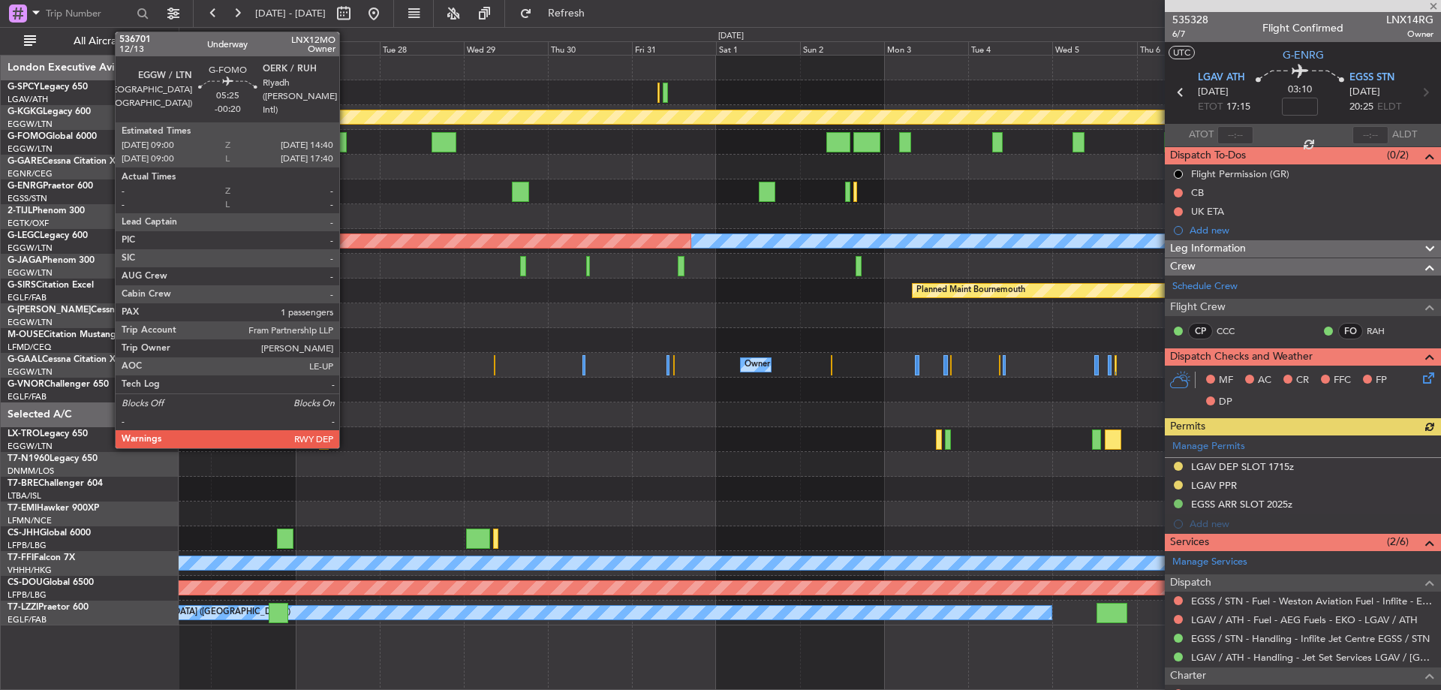
click at [689, 147] on div at bounding box center [809, 142] width 1261 height 25
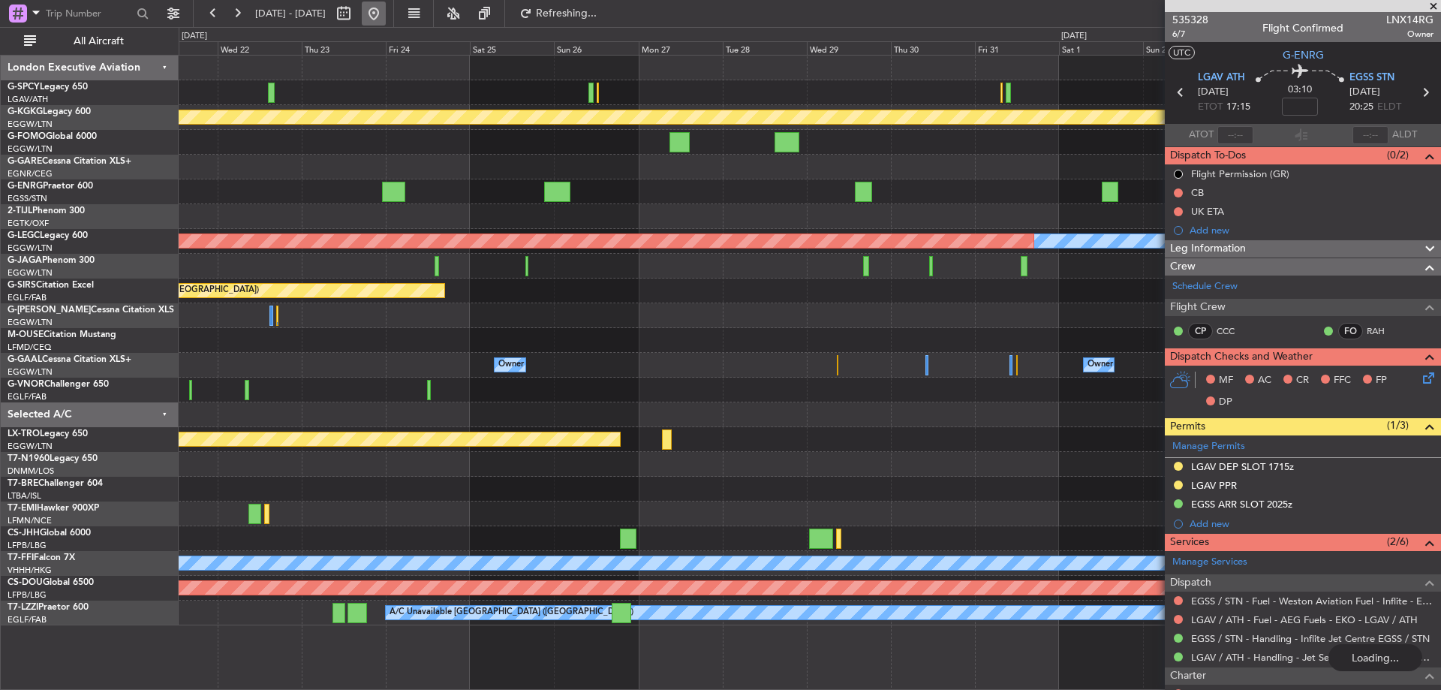
click at [386, 18] on button at bounding box center [374, 14] width 24 height 24
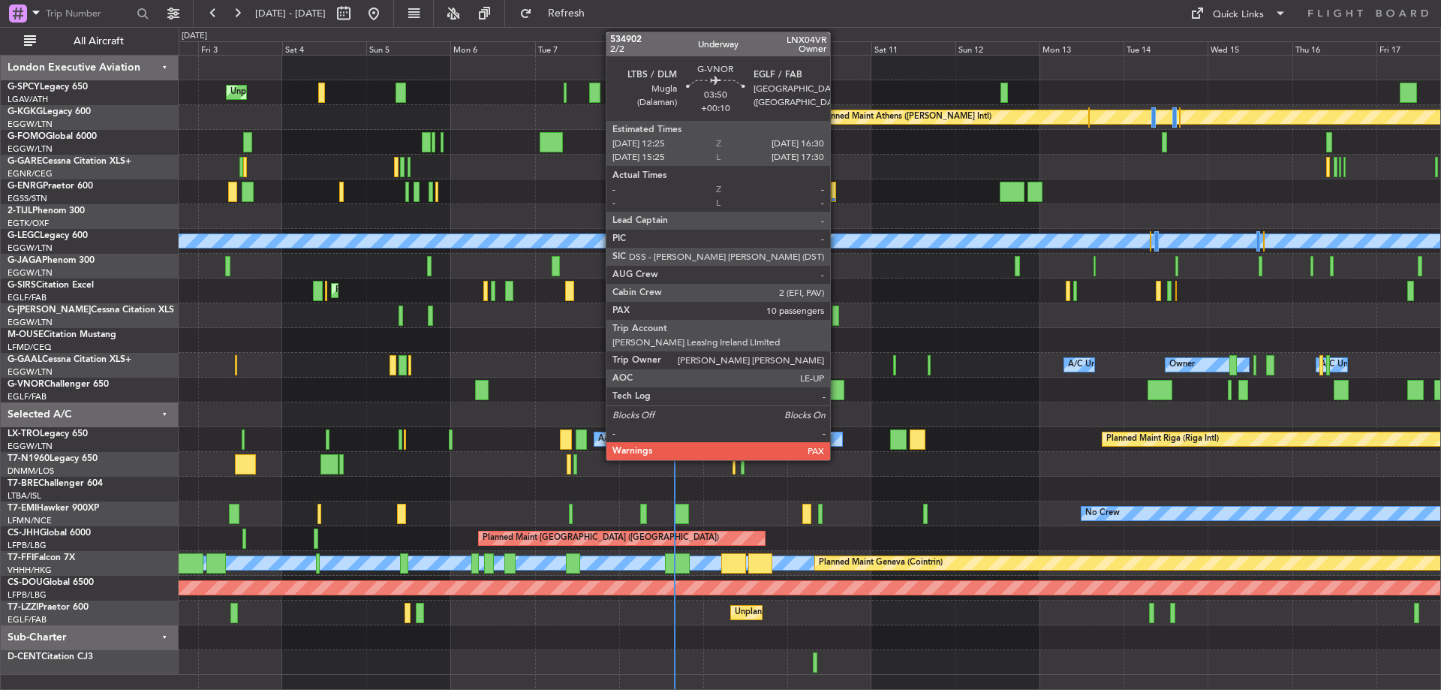
click at [837, 387] on div at bounding box center [837, 390] width 15 height 20
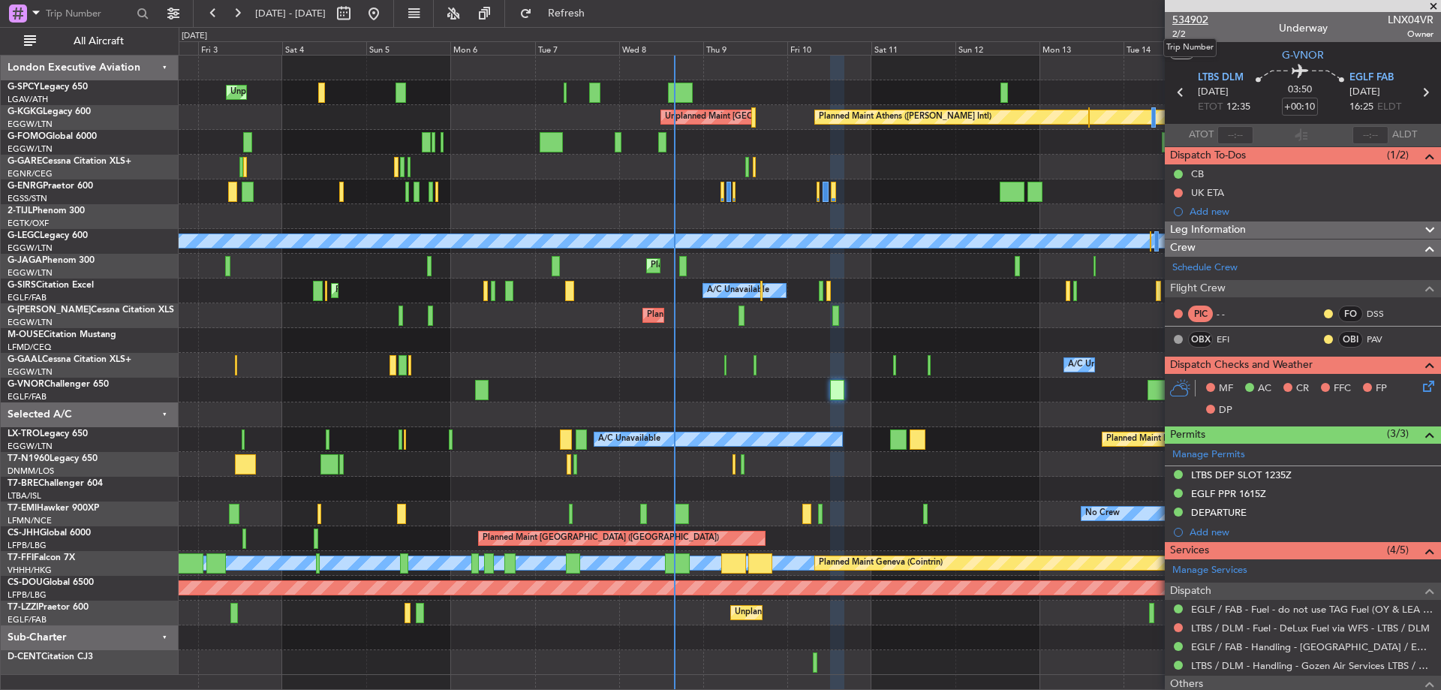
click at [1188, 24] on span "534902" at bounding box center [1190, 20] width 36 height 16
click at [152, 10] on div at bounding box center [81, 13] width 146 height 23
click at [165, 9] on button at bounding box center [173, 14] width 24 height 24
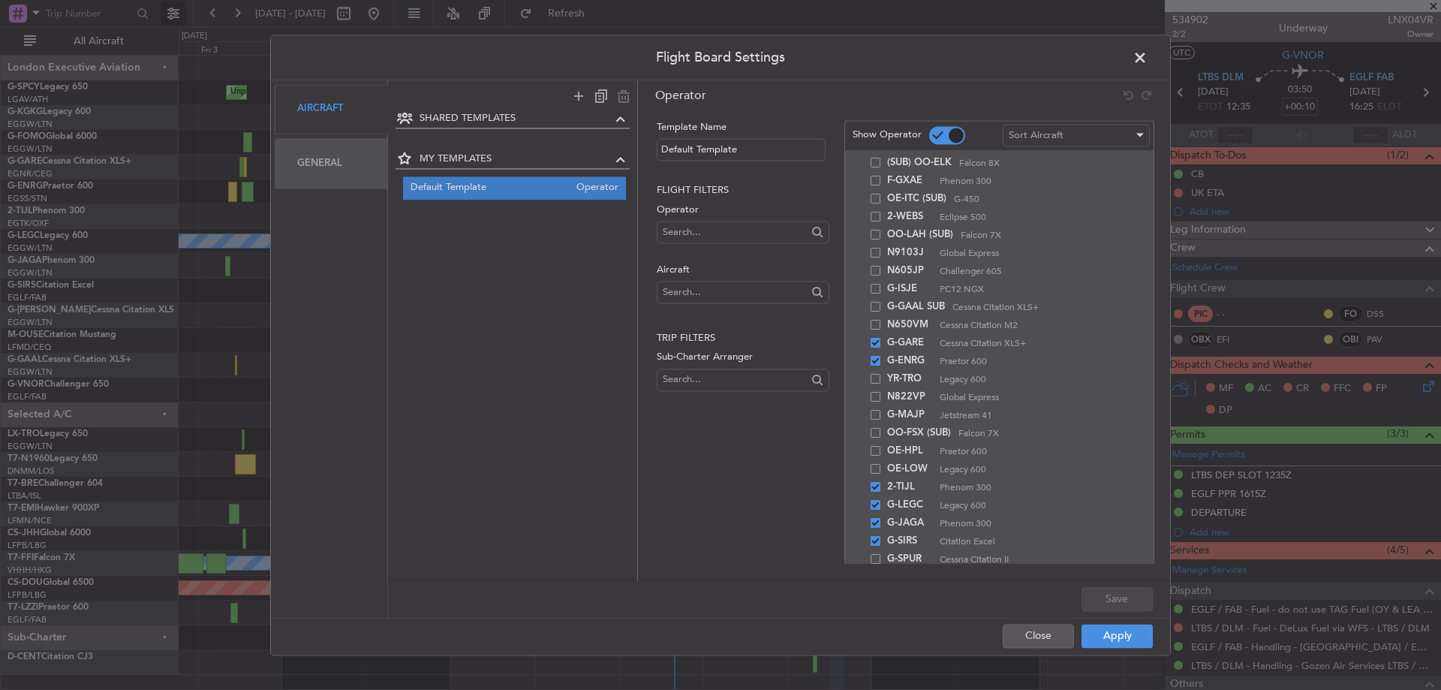
scroll to position [170, 0]
click at [331, 167] on div "General" at bounding box center [331, 163] width 113 height 50
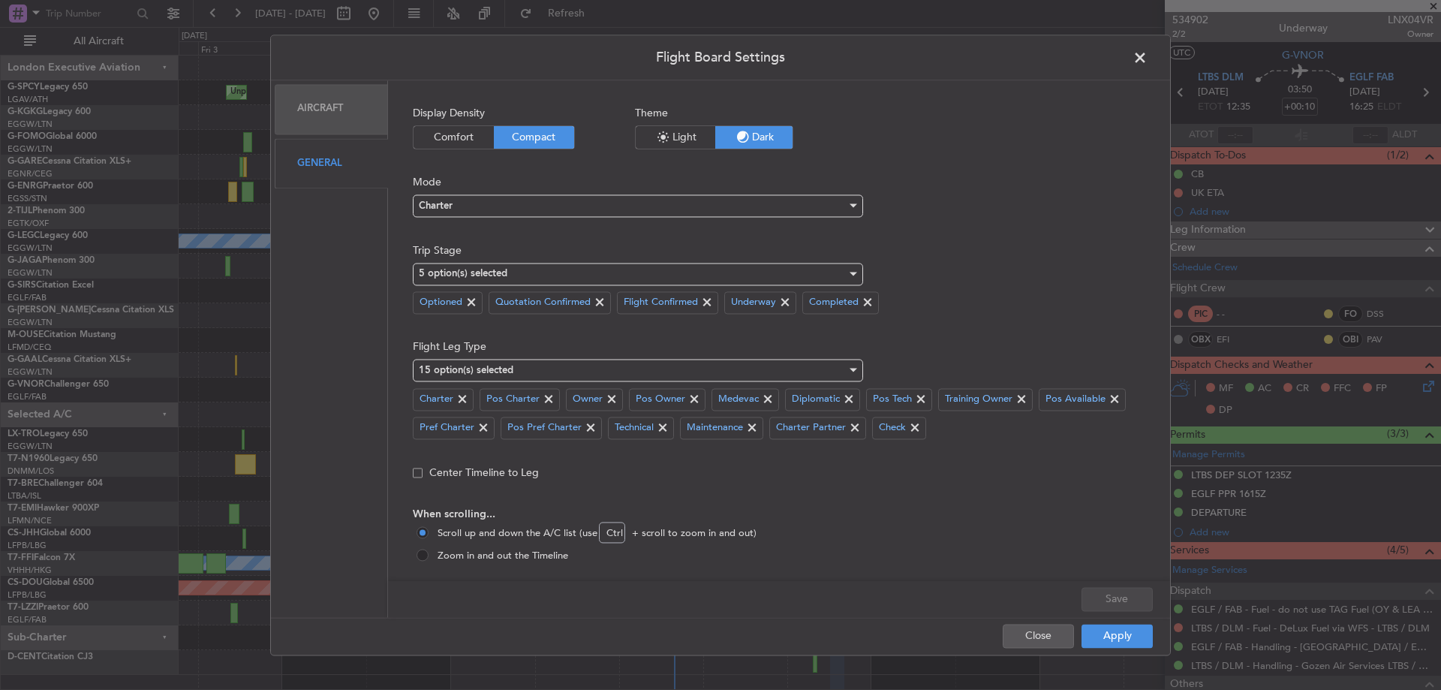
click at [328, 97] on div "Aircraft" at bounding box center [331, 109] width 113 height 50
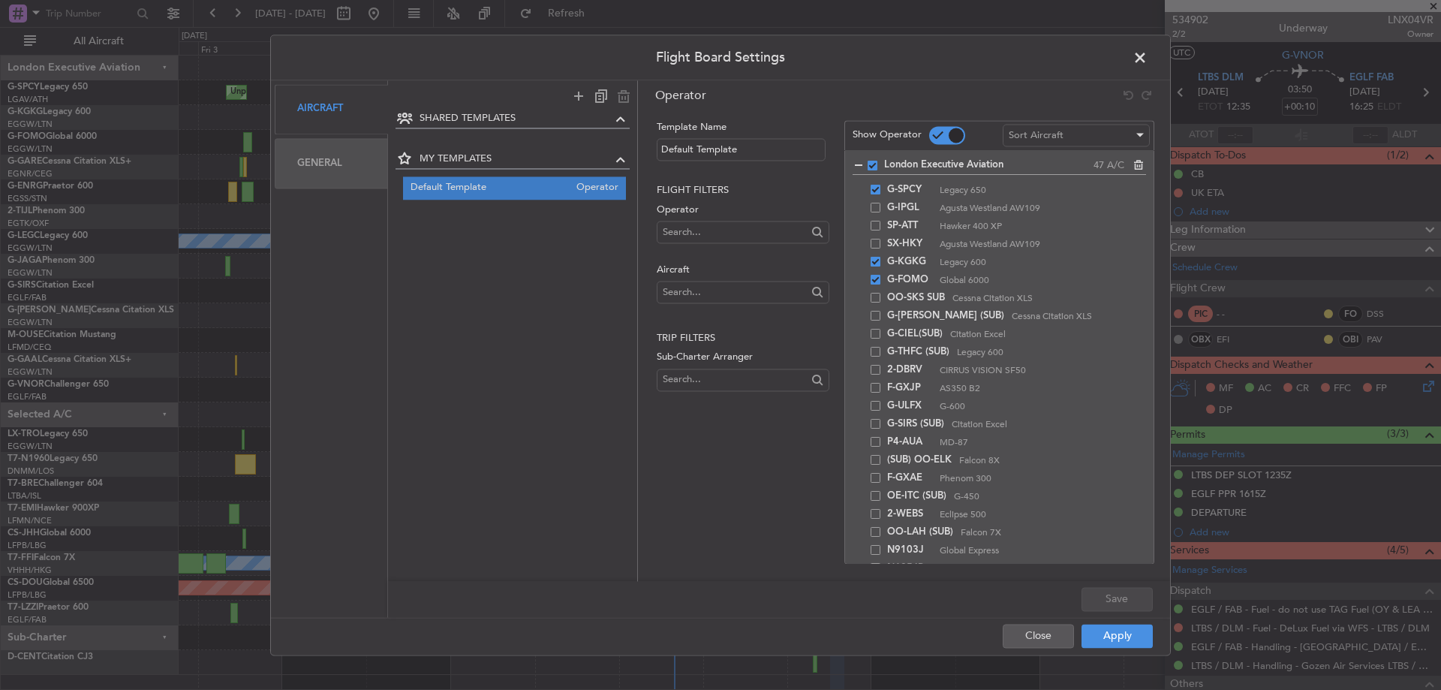
click at [1147, 52] on span at bounding box center [1147, 62] width 0 height 30
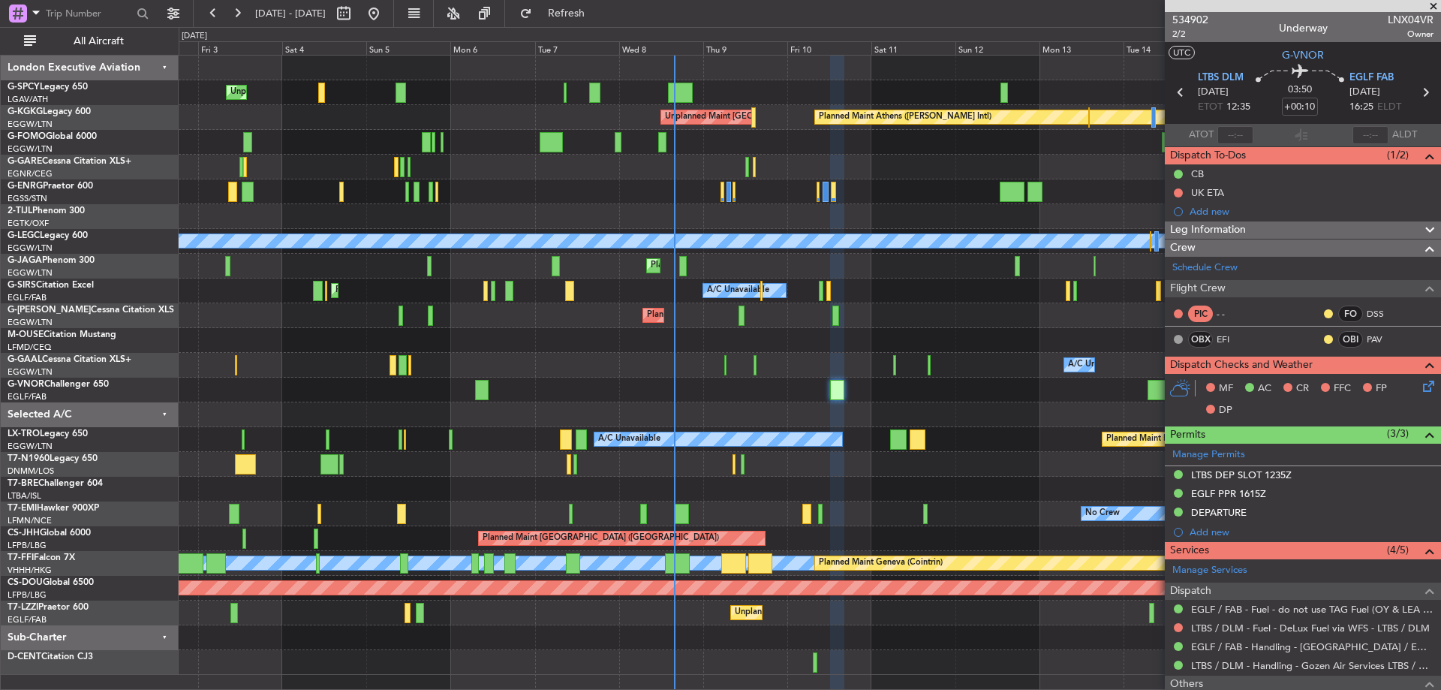
click at [1438, 3] on span at bounding box center [1433, 7] width 15 height 14
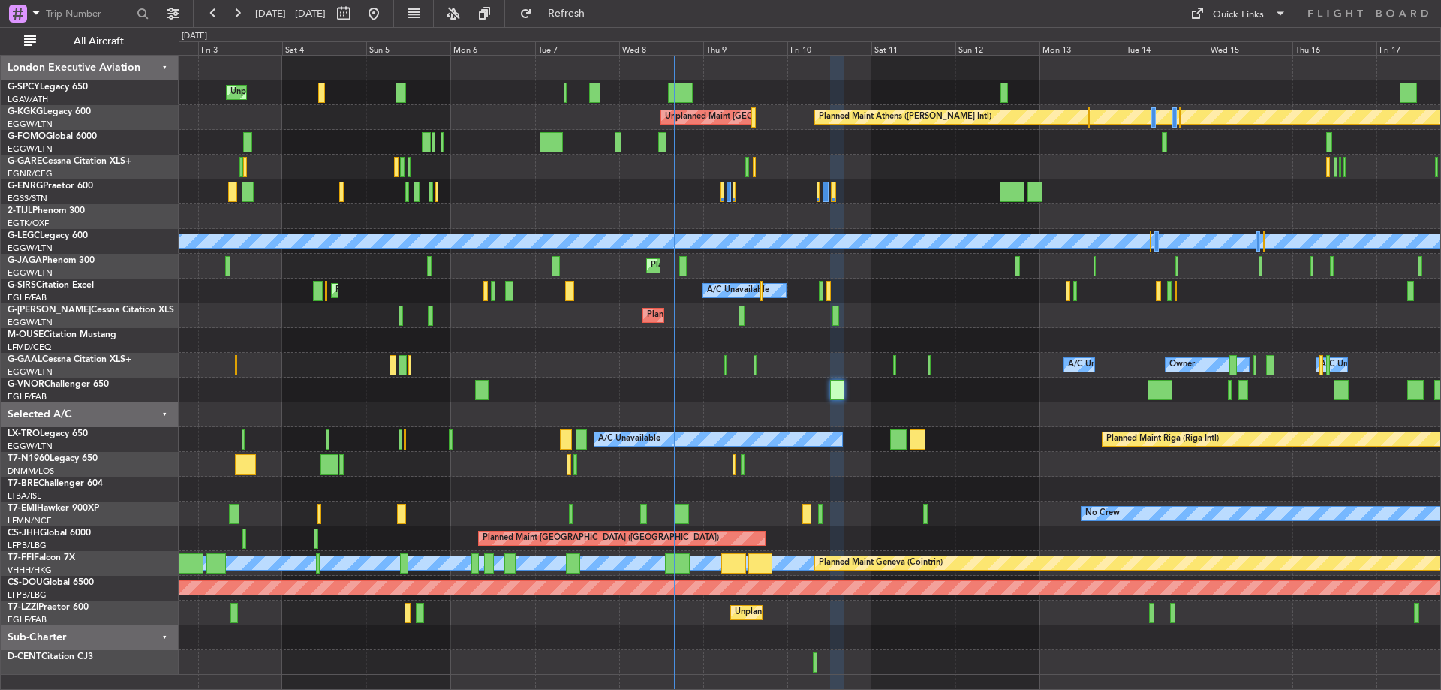
type input "0"
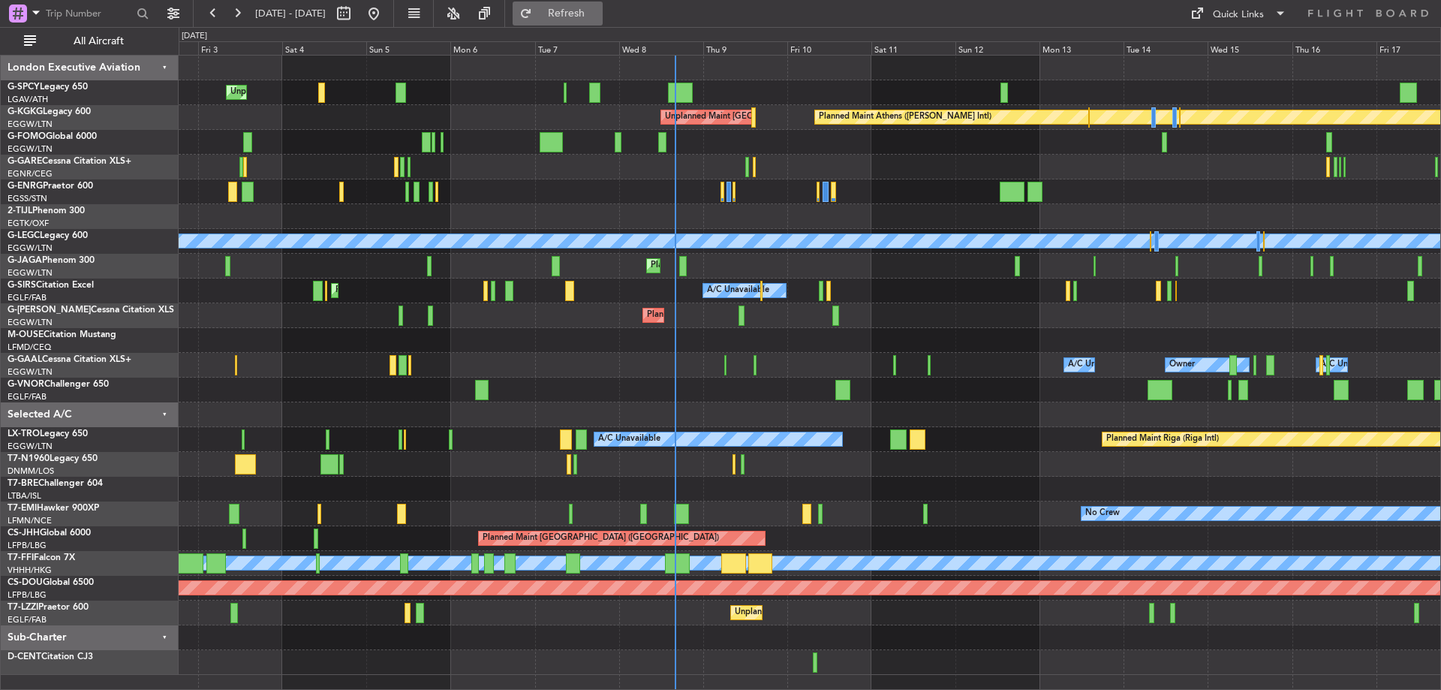
click at [598, 15] on span "Refresh" at bounding box center [566, 13] width 63 height 11
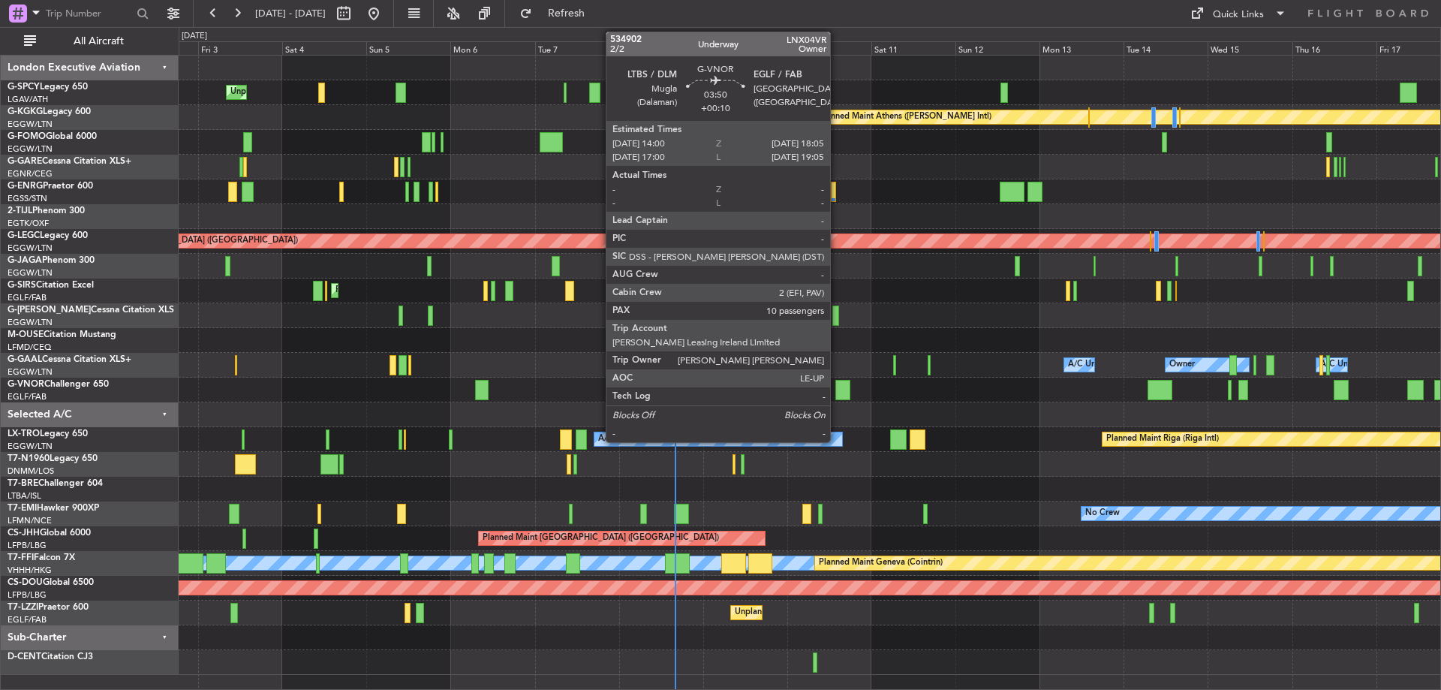
click at [837, 387] on div at bounding box center [842, 390] width 15 height 20
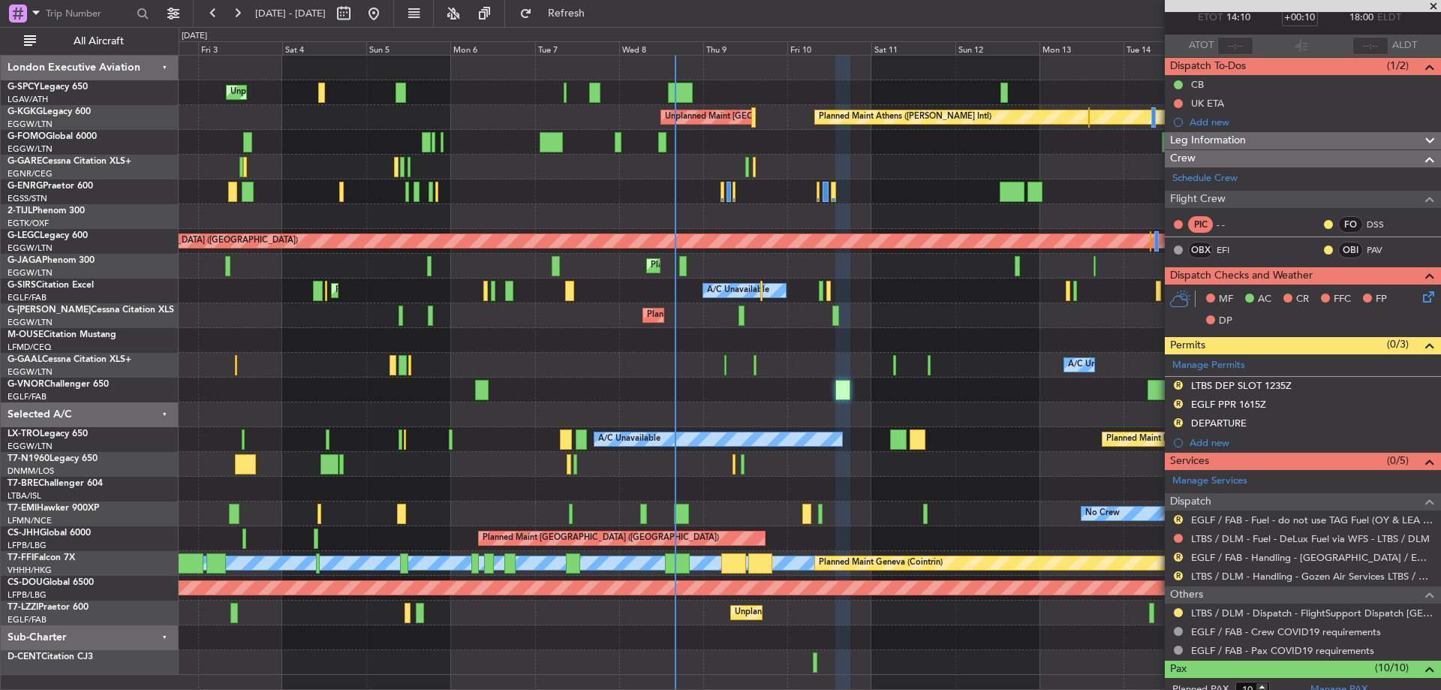
scroll to position [92, 0]
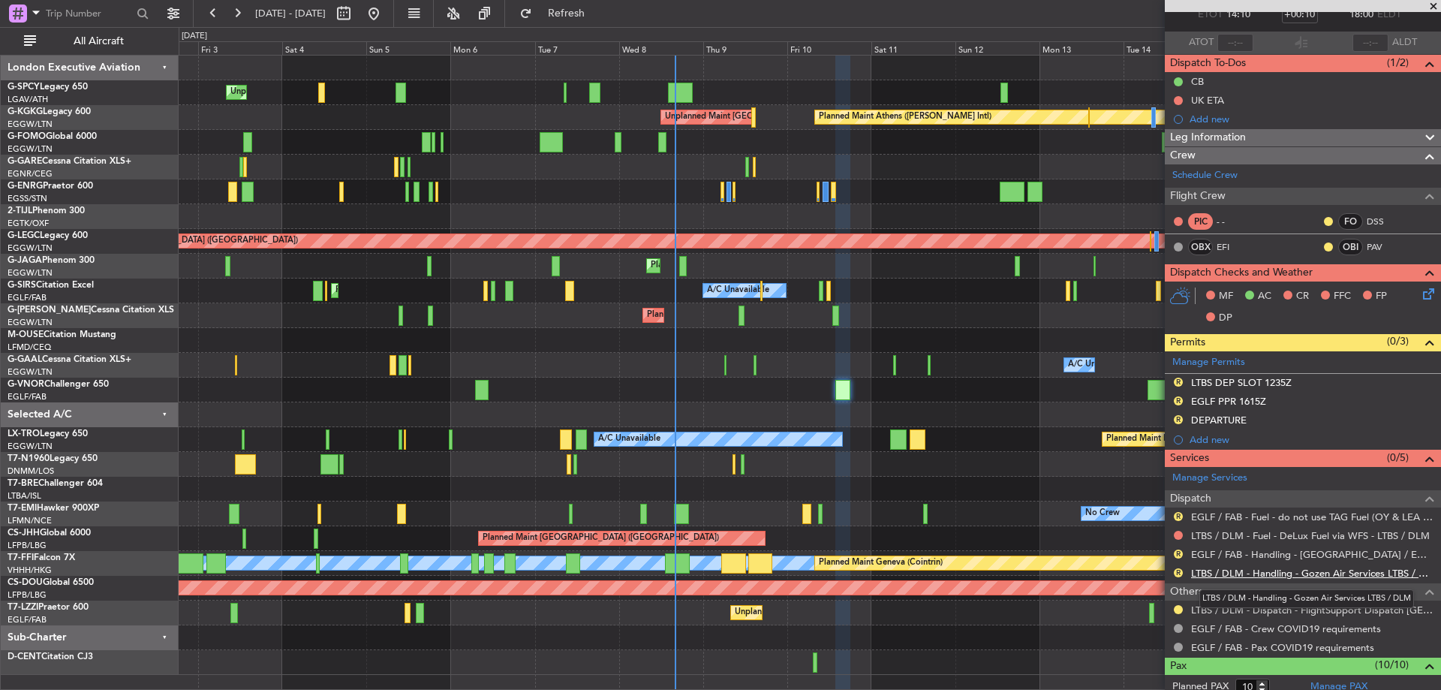
click at [1346, 571] on link "LTBS / DLM - Handling - Gozen Air Services LTBS / DLM" at bounding box center [1312, 573] width 242 height 13
click at [1435, 5] on span at bounding box center [1433, 7] width 15 height 14
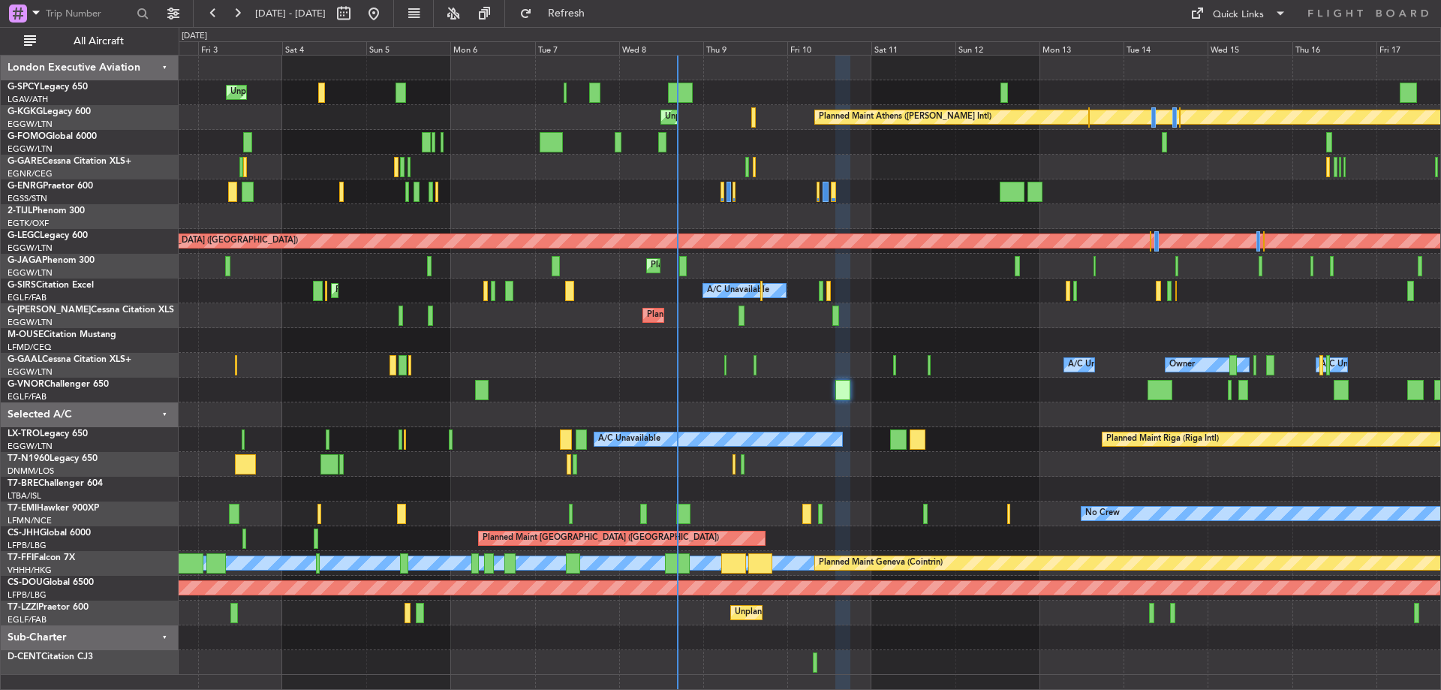
type input "0"
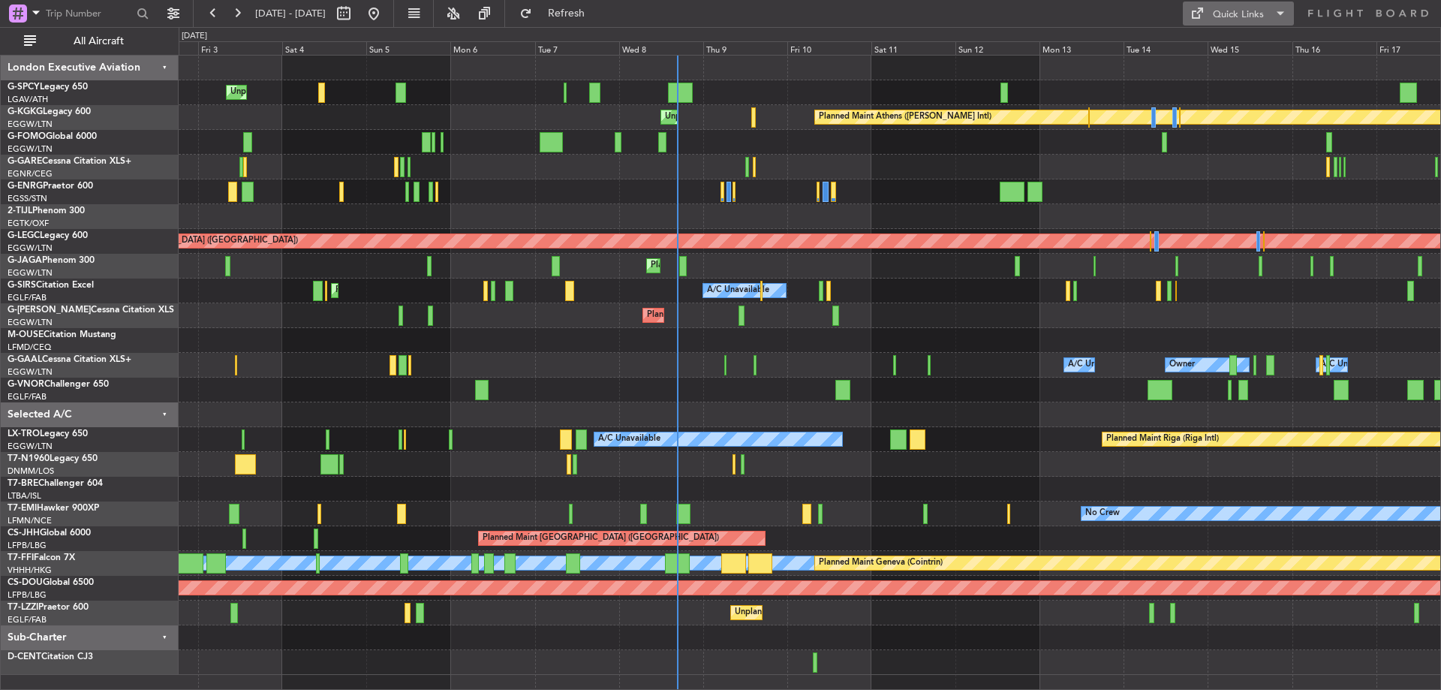
click at [1245, 17] on div "Quick Links" at bounding box center [1238, 15] width 51 height 15
click at [1261, 76] on button "Crew Board" at bounding box center [1239, 86] width 113 height 36
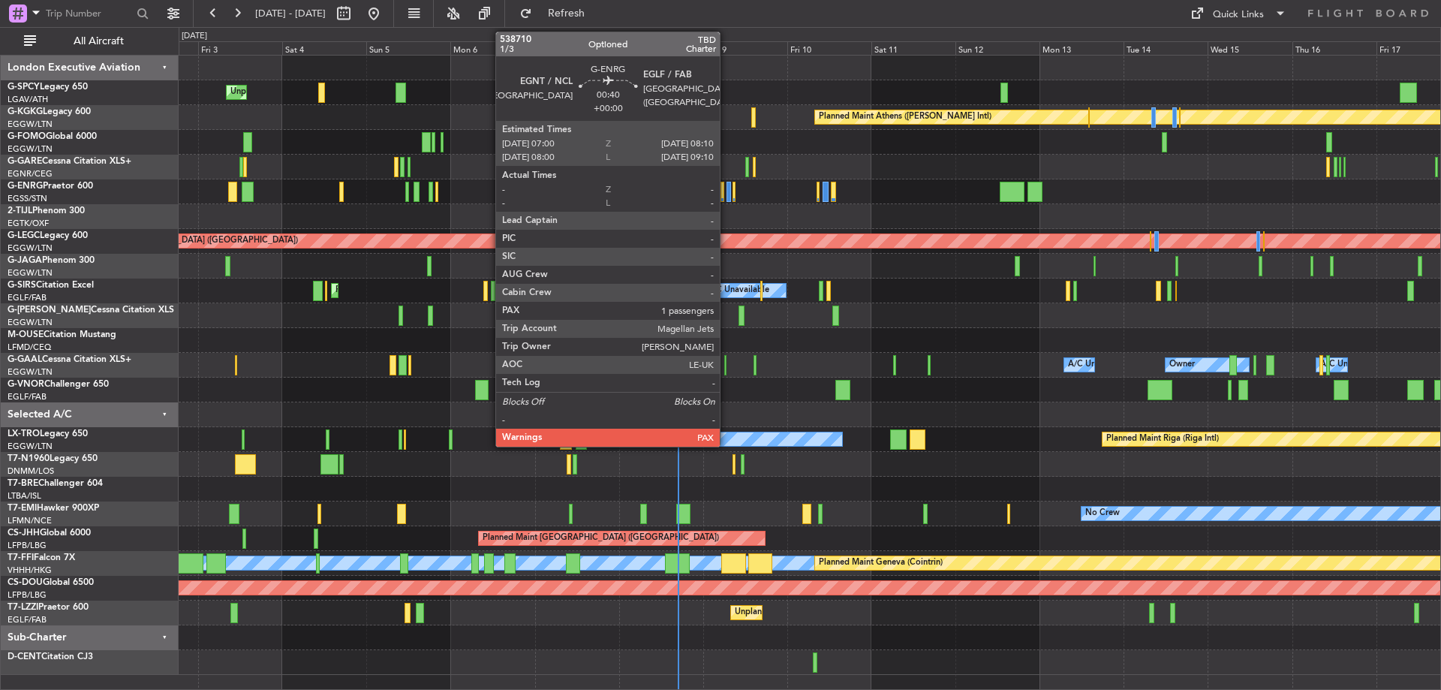
click at [728, 188] on div at bounding box center [728, 192] width 5 height 20
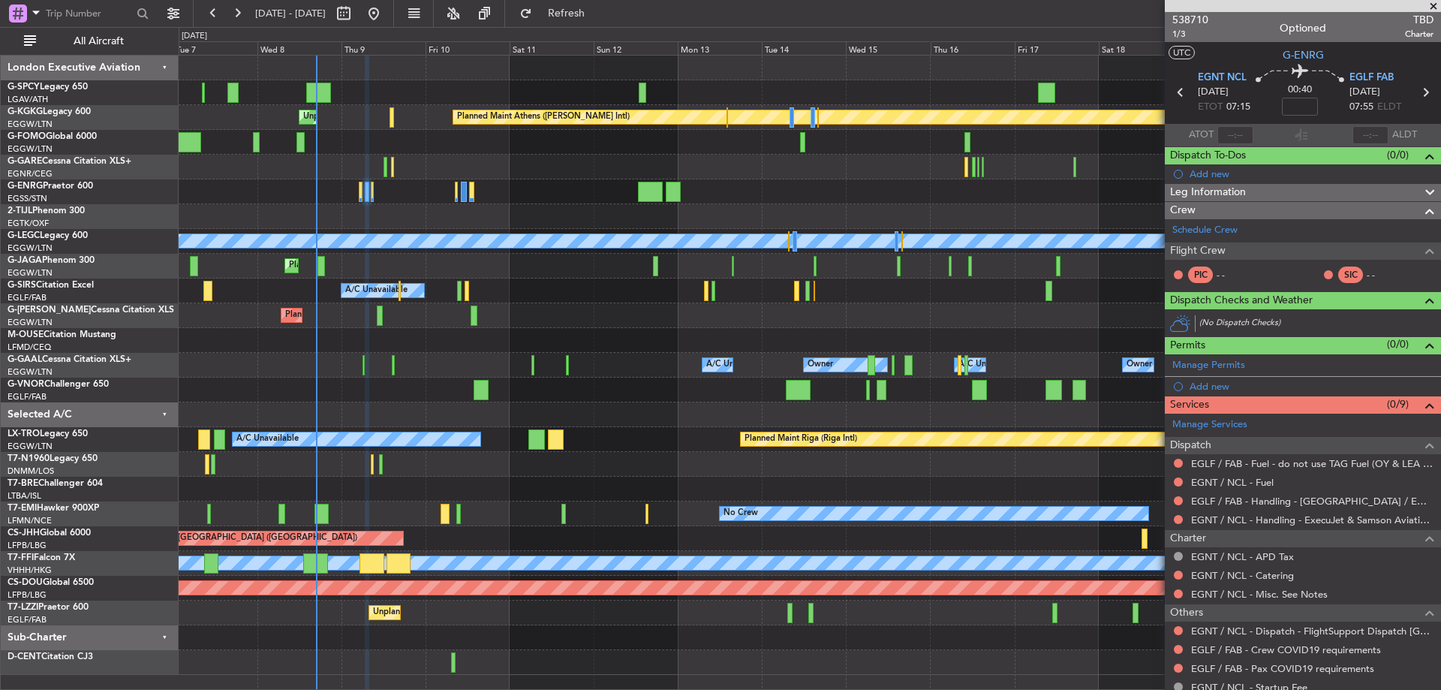
click at [491, 317] on div "Unplanned Maint Bremen Planned Maint Athens (Eleftherios Venizelos Intl) Unplan…" at bounding box center [809, 365] width 1261 height 619
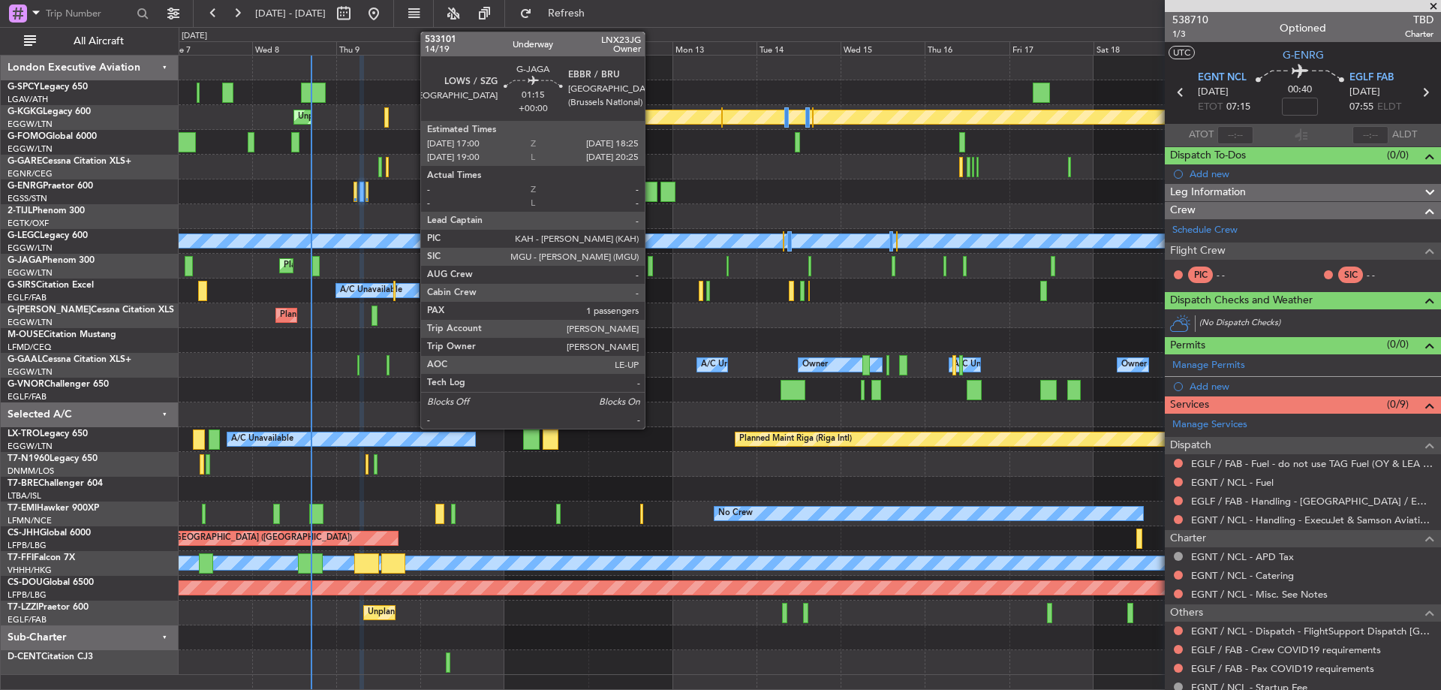
click at [651, 269] on div at bounding box center [650, 266] width 5 height 20
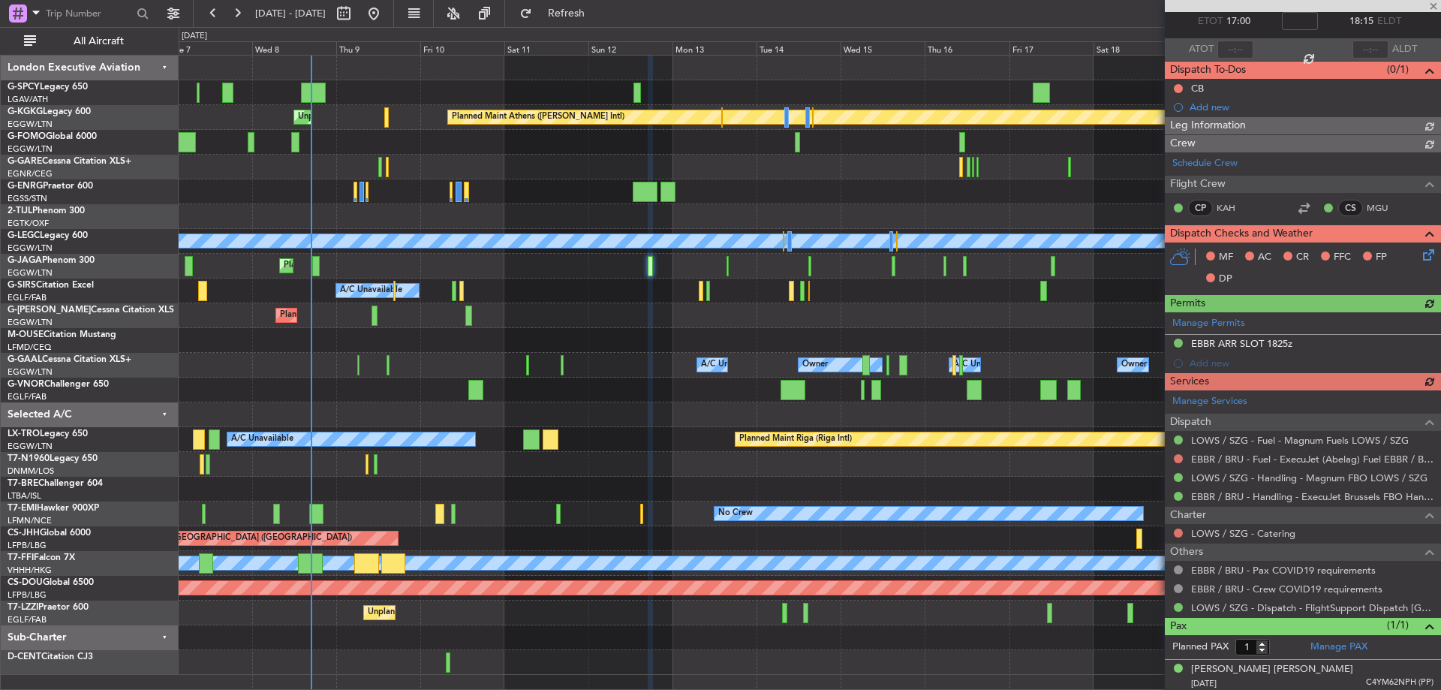
scroll to position [89, 0]
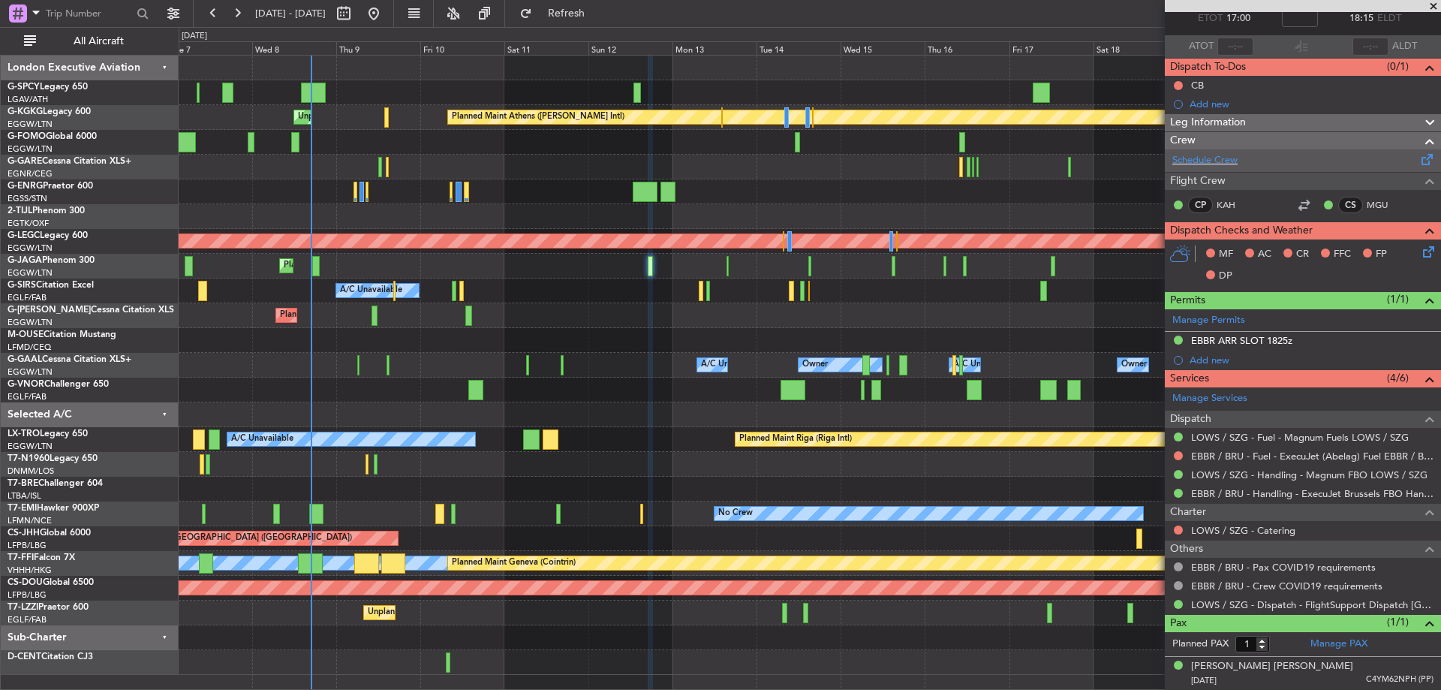
click at [1217, 170] on div "Schedule Crew" at bounding box center [1303, 160] width 276 height 23
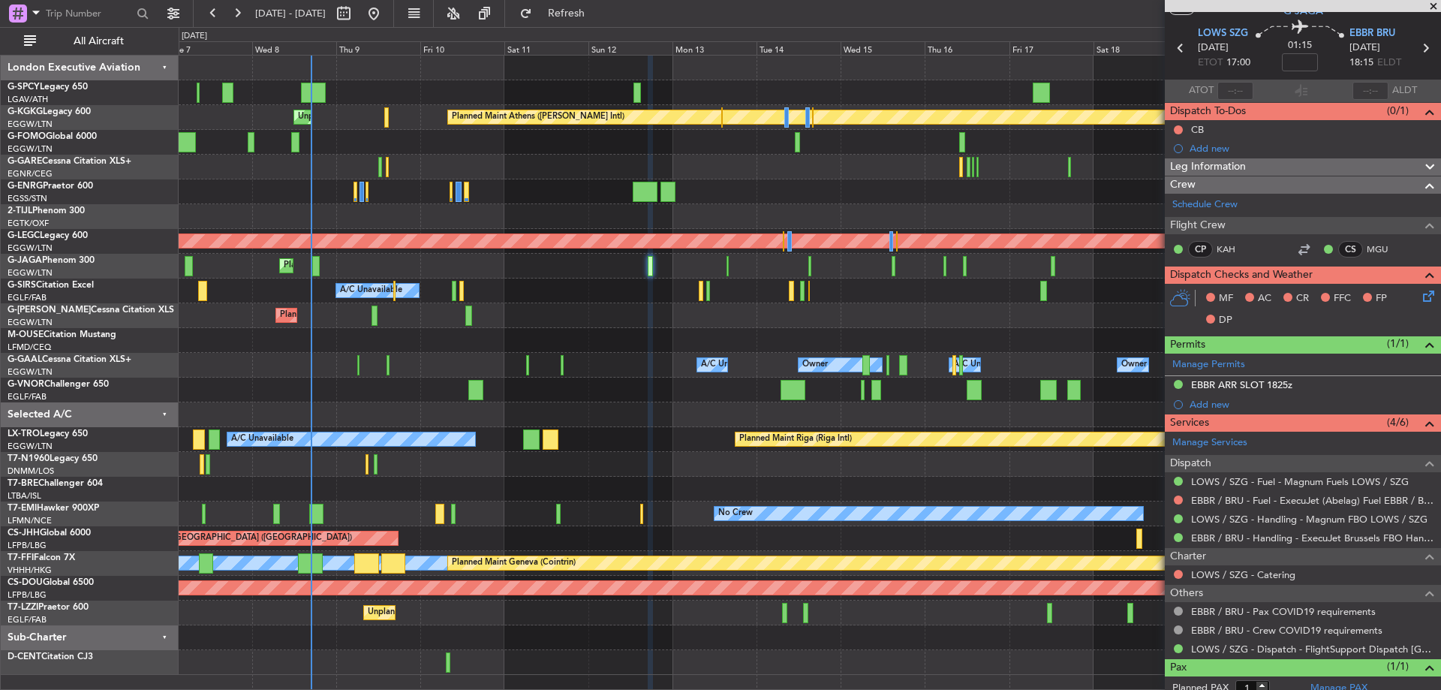
scroll to position [0, 0]
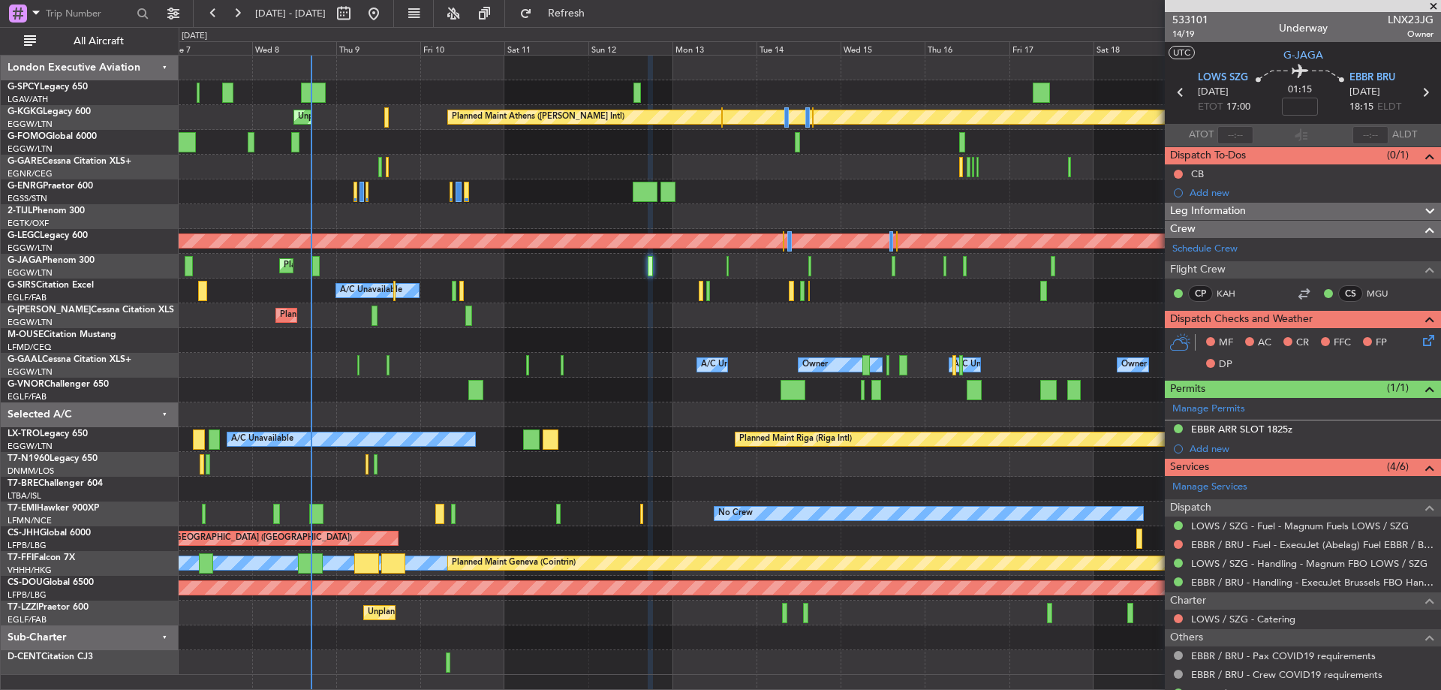
click at [1431, 8] on span at bounding box center [1433, 7] width 15 height 14
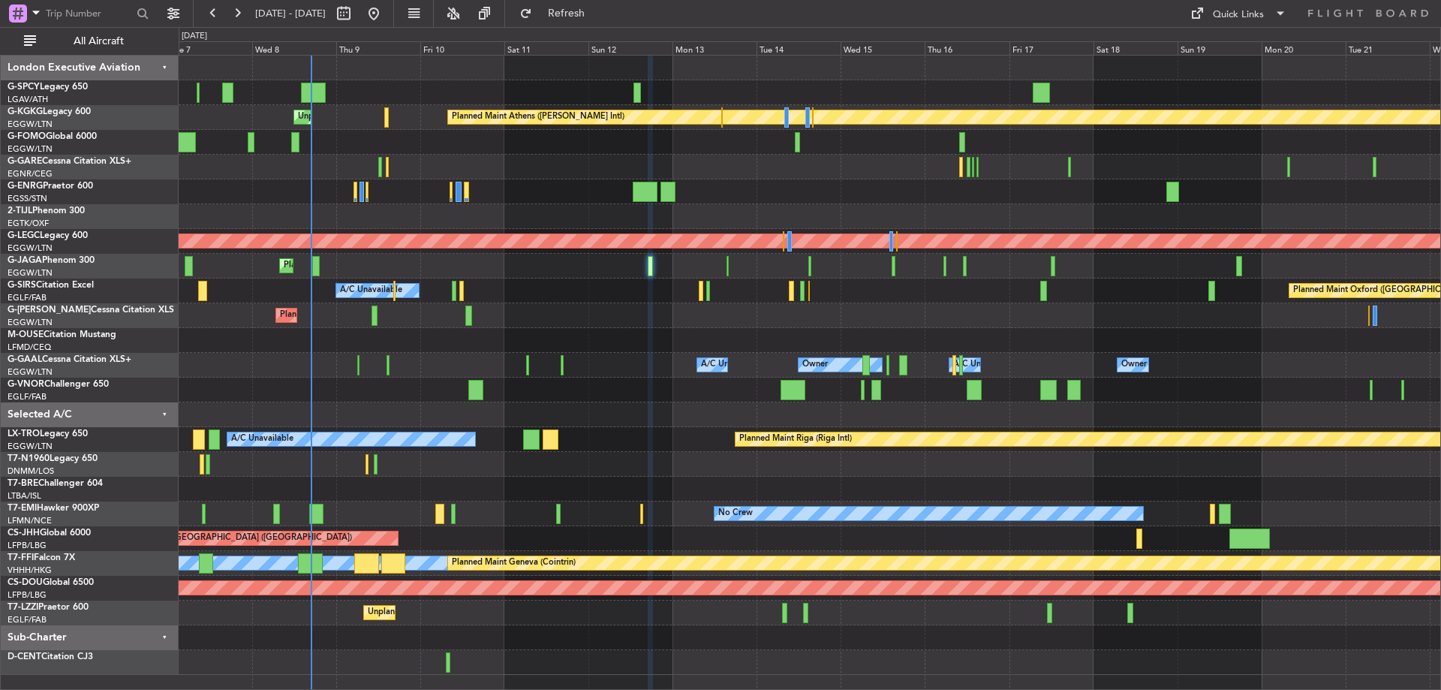
type input "0"
click at [582, 22] on button "Refresh" at bounding box center [557, 14] width 90 height 24
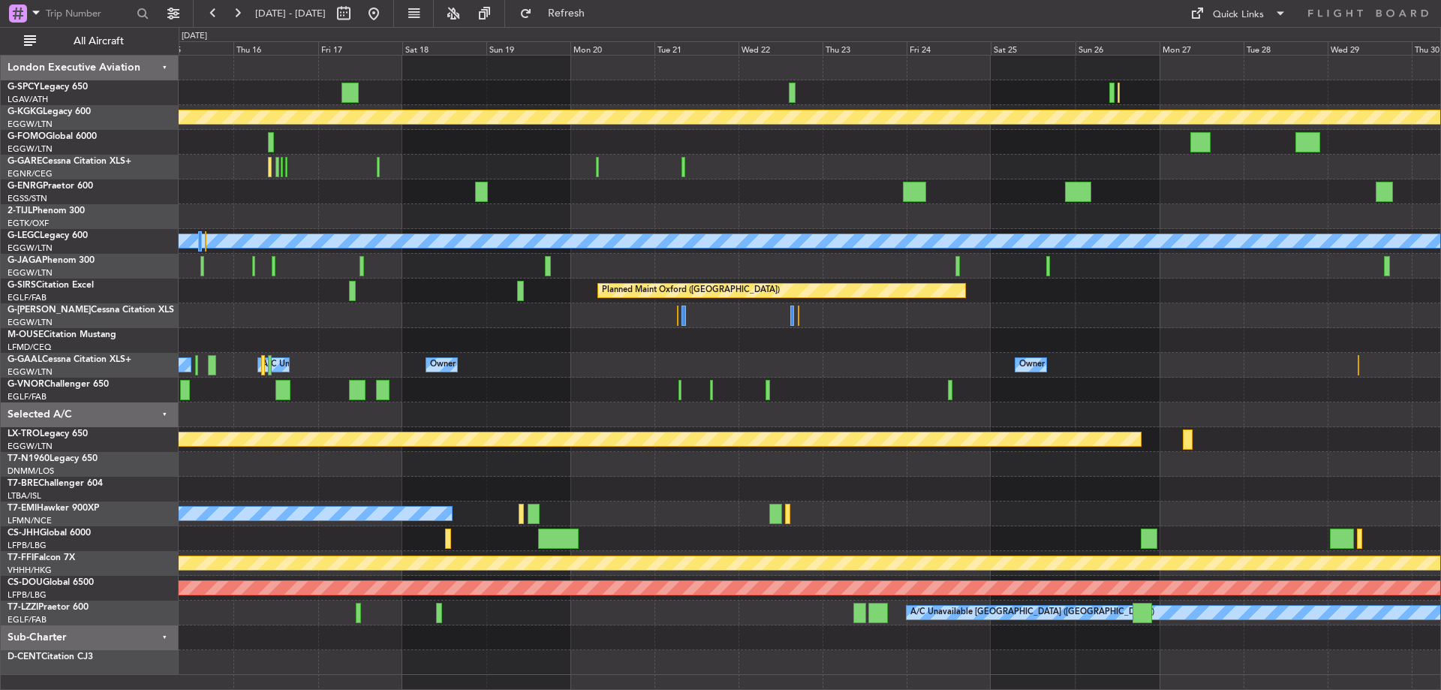
click at [459, 401] on div "Planned Maint Athens (Eleftherios Venizelos Intl) Planned Maint London (Stanste…" at bounding box center [809, 365] width 1261 height 619
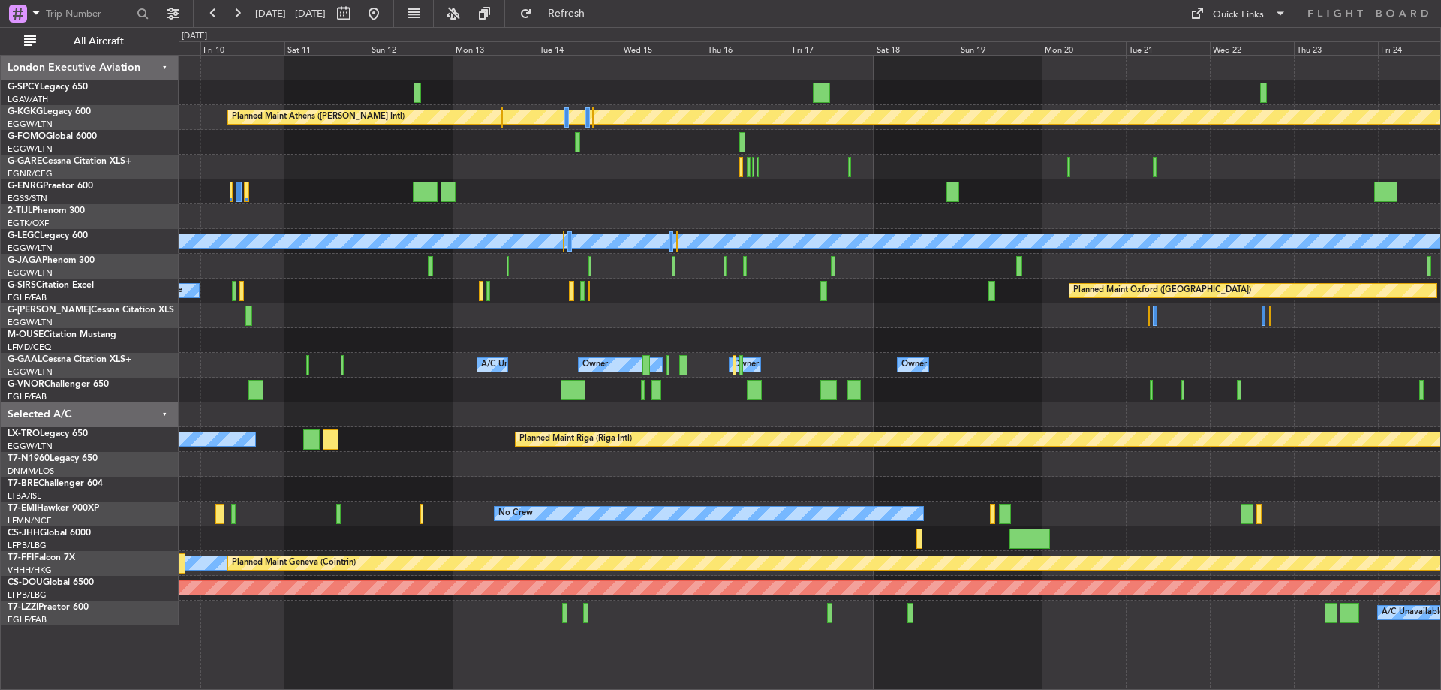
click at [1012, 414] on div "Planned Maint Athens (Eleftherios Venizelos Intl) Unplanned Maint Istanbul (Ata…" at bounding box center [809, 341] width 1261 height 570
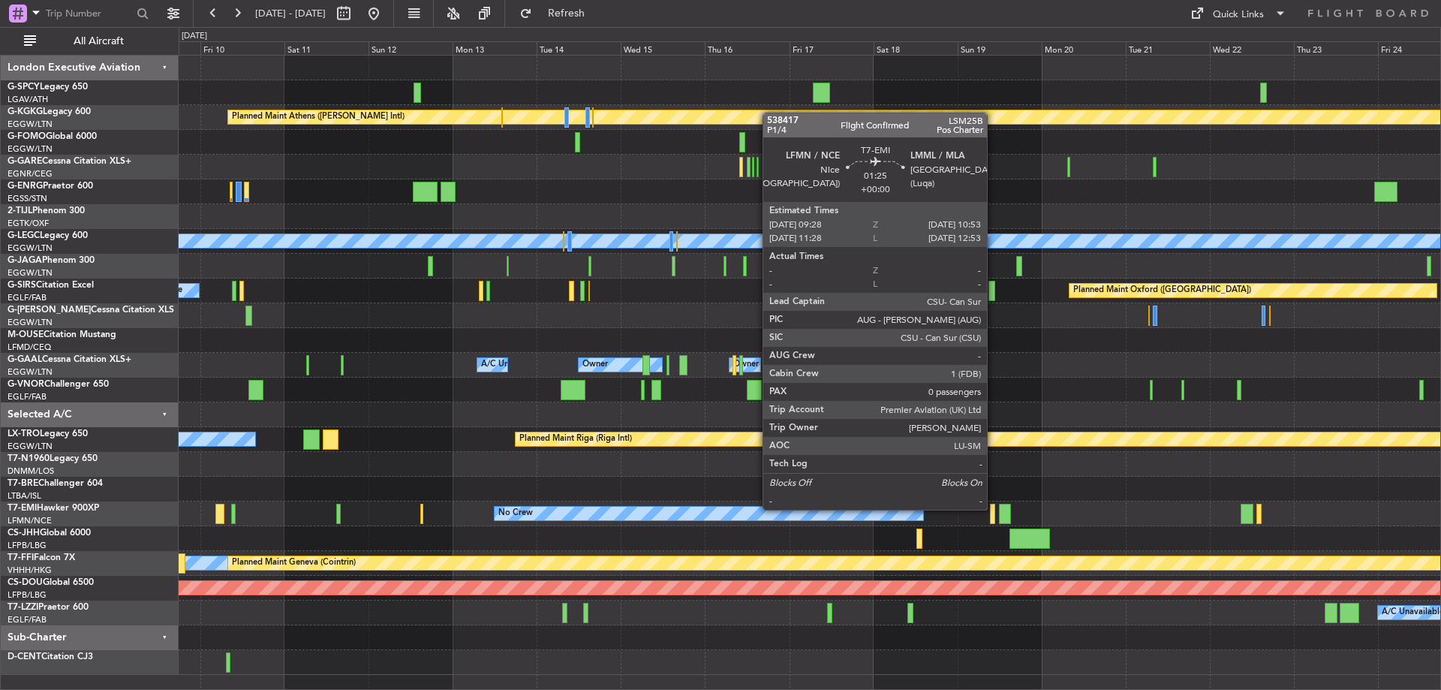
click at [993, 508] on div at bounding box center [992, 513] width 5 height 20
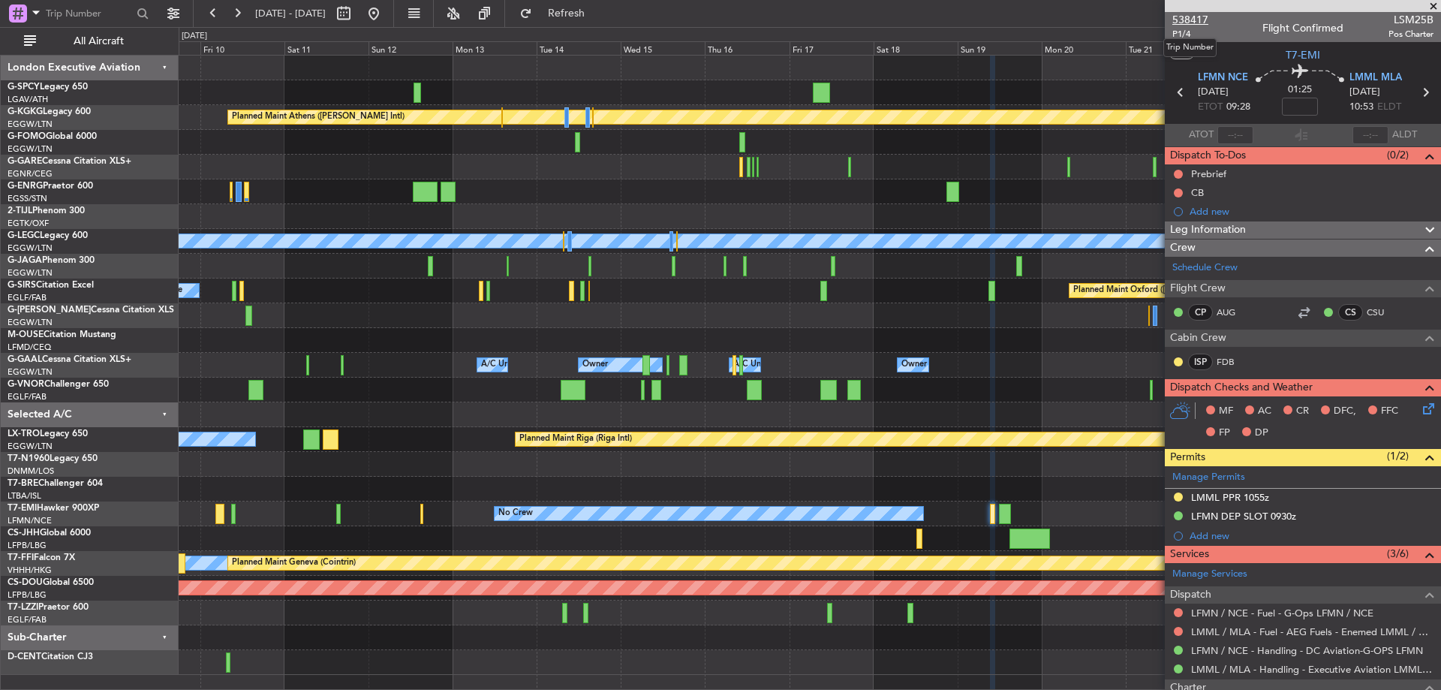
click at [1196, 17] on span "538417" at bounding box center [1190, 20] width 36 height 16
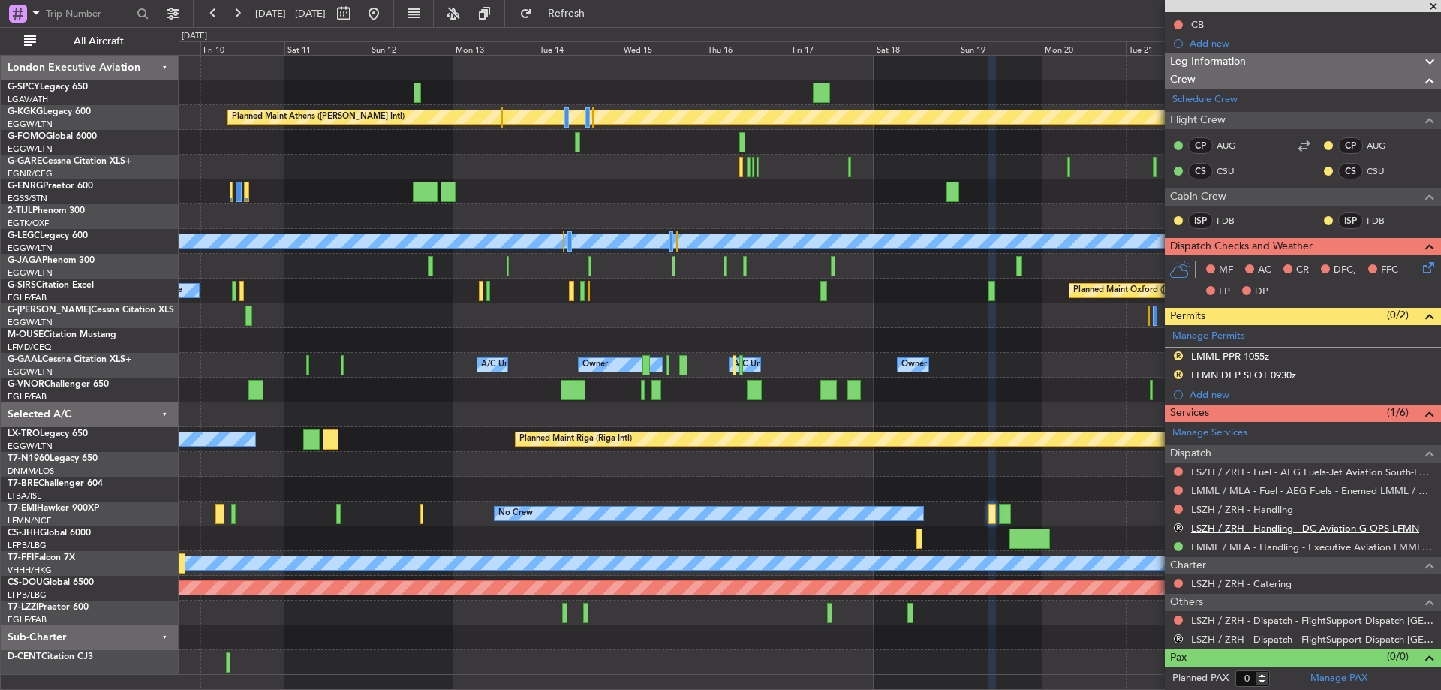
scroll to position [169, 0]
click at [1270, 507] on link "LSZH / ZRH - Handling" at bounding box center [1242, 508] width 102 height 13
click at [596, 5] on button "Refresh" at bounding box center [557, 14] width 90 height 24
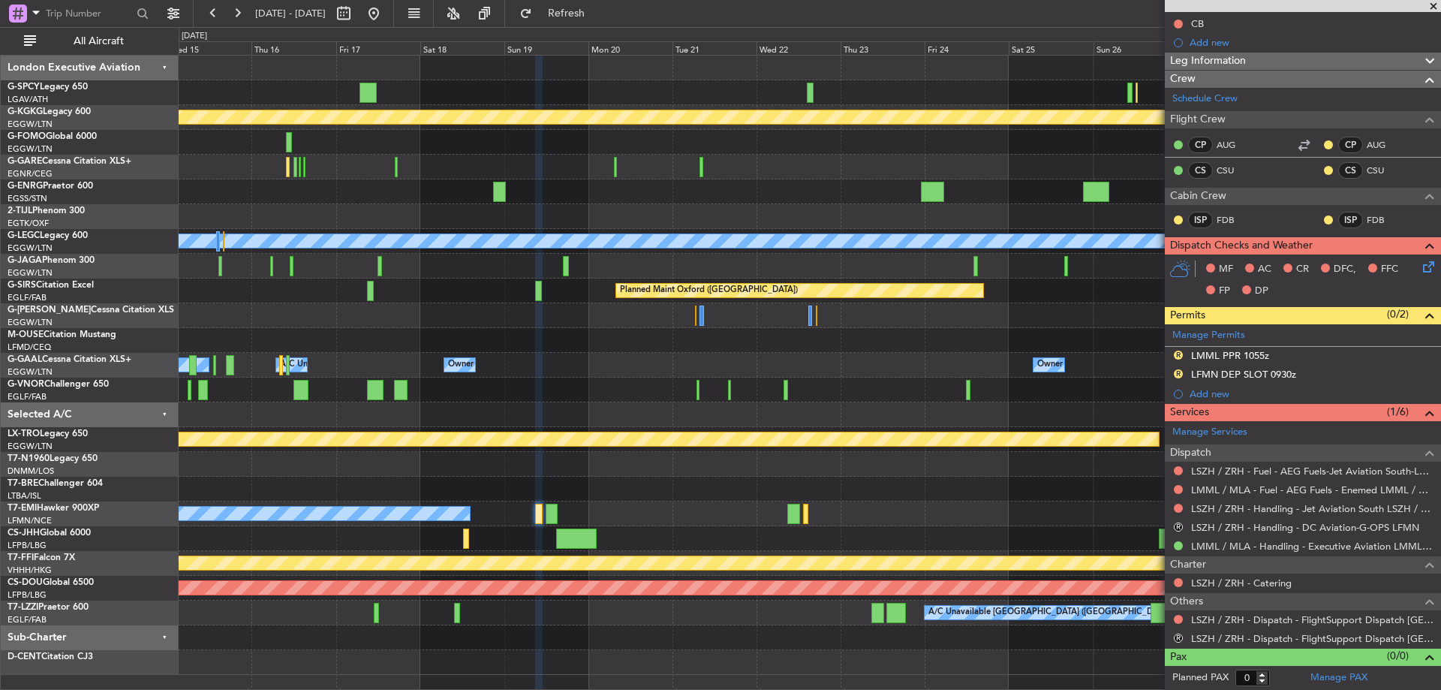
click at [356, 350] on div at bounding box center [809, 340] width 1261 height 25
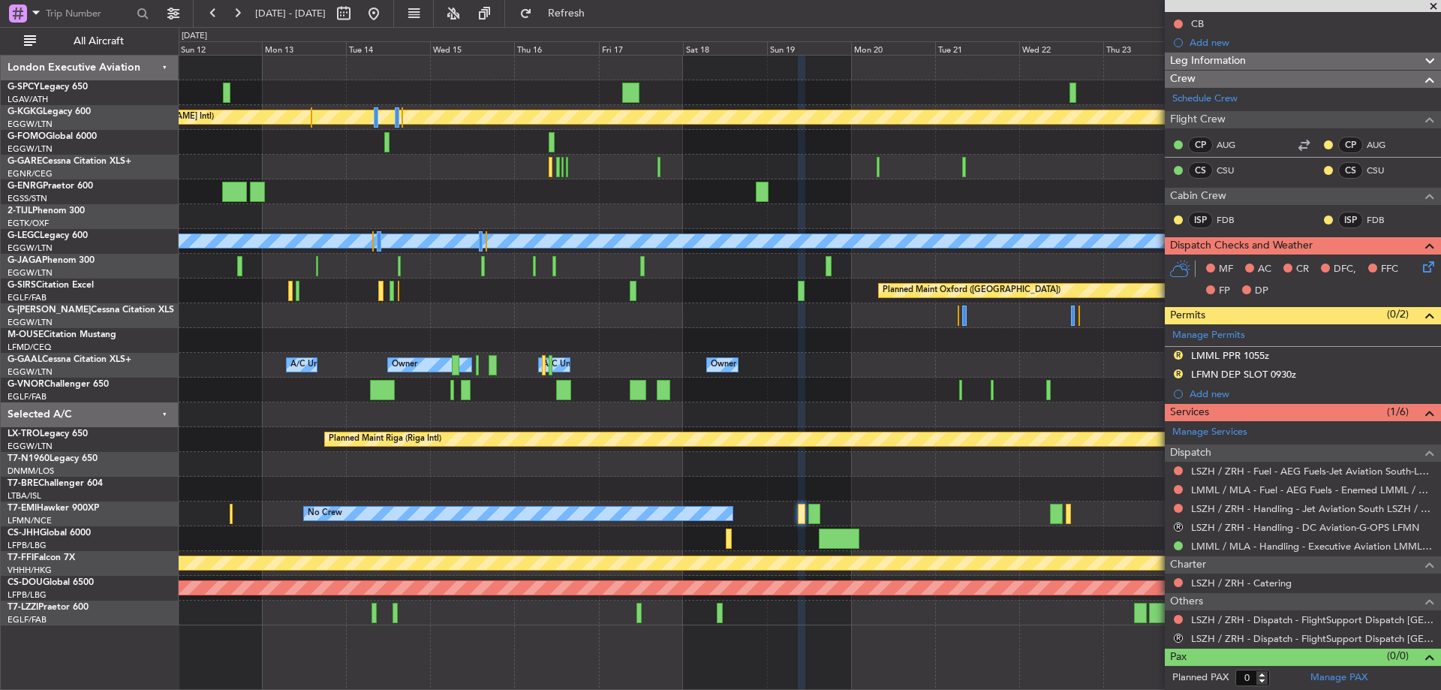
click at [802, 362] on div "Owner Owner A/C Unavailable Owner Owner A/C Unavailable" at bounding box center [809, 365] width 1261 height 25
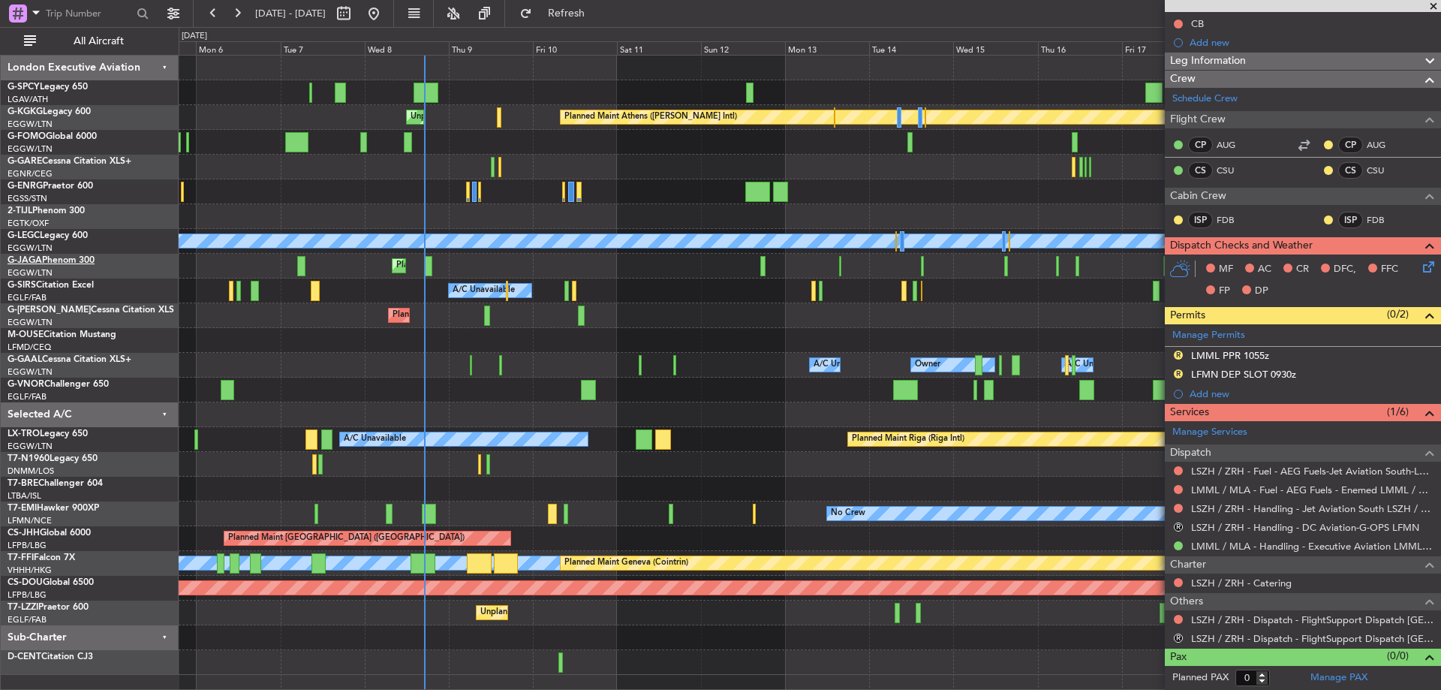
click at [29, 259] on span "G-JAGA" at bounding box center [25, 260] width 35 height 9
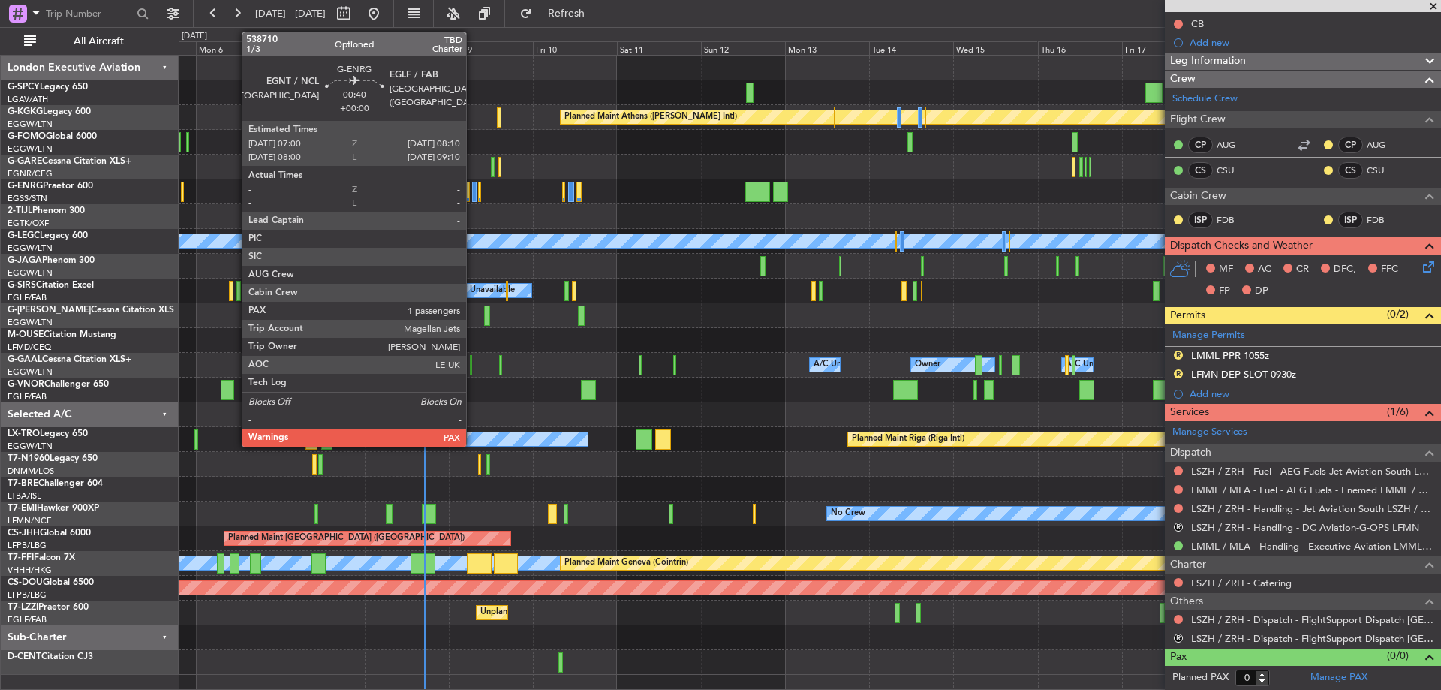
click at [473, 188] on div at bounding box center [474, 192] width 5 height 20
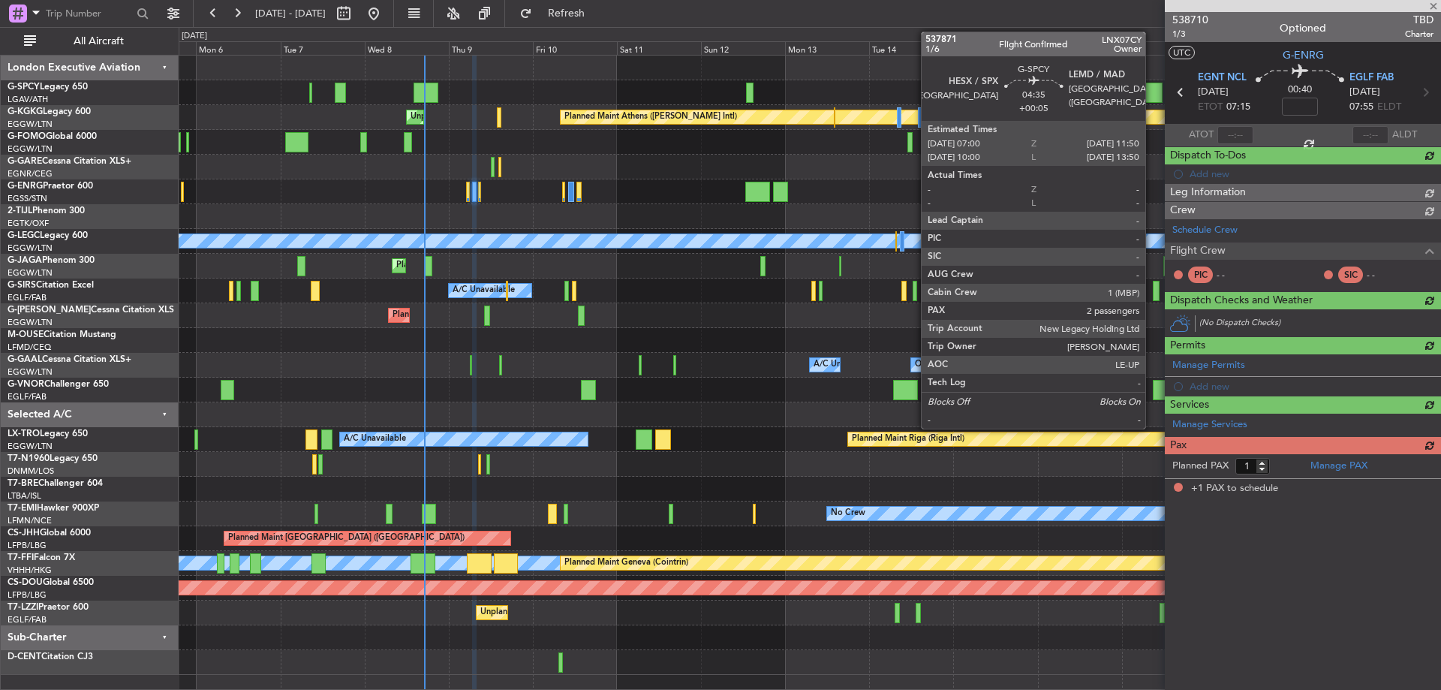
scroll to position [0, 0]
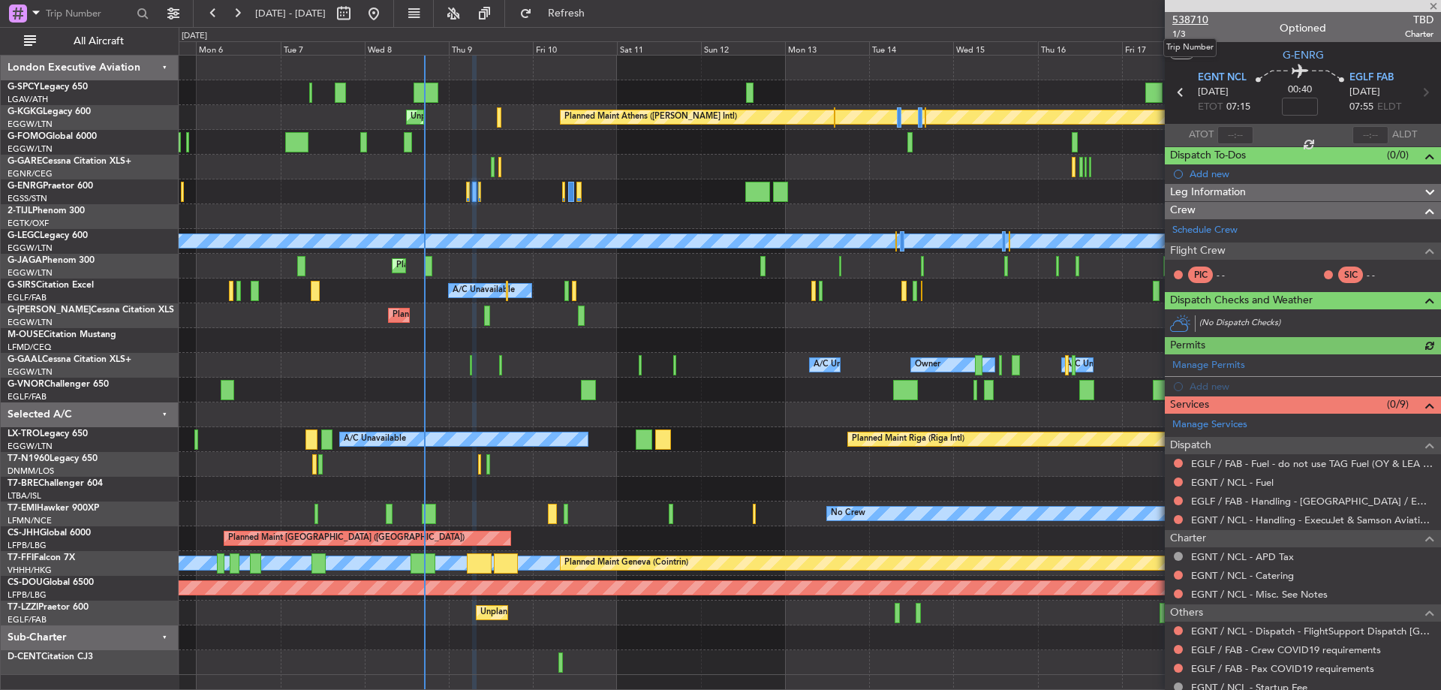
click at [1189, 18] on span "538710" at bounding box center [1190, 20] width 36 height 16
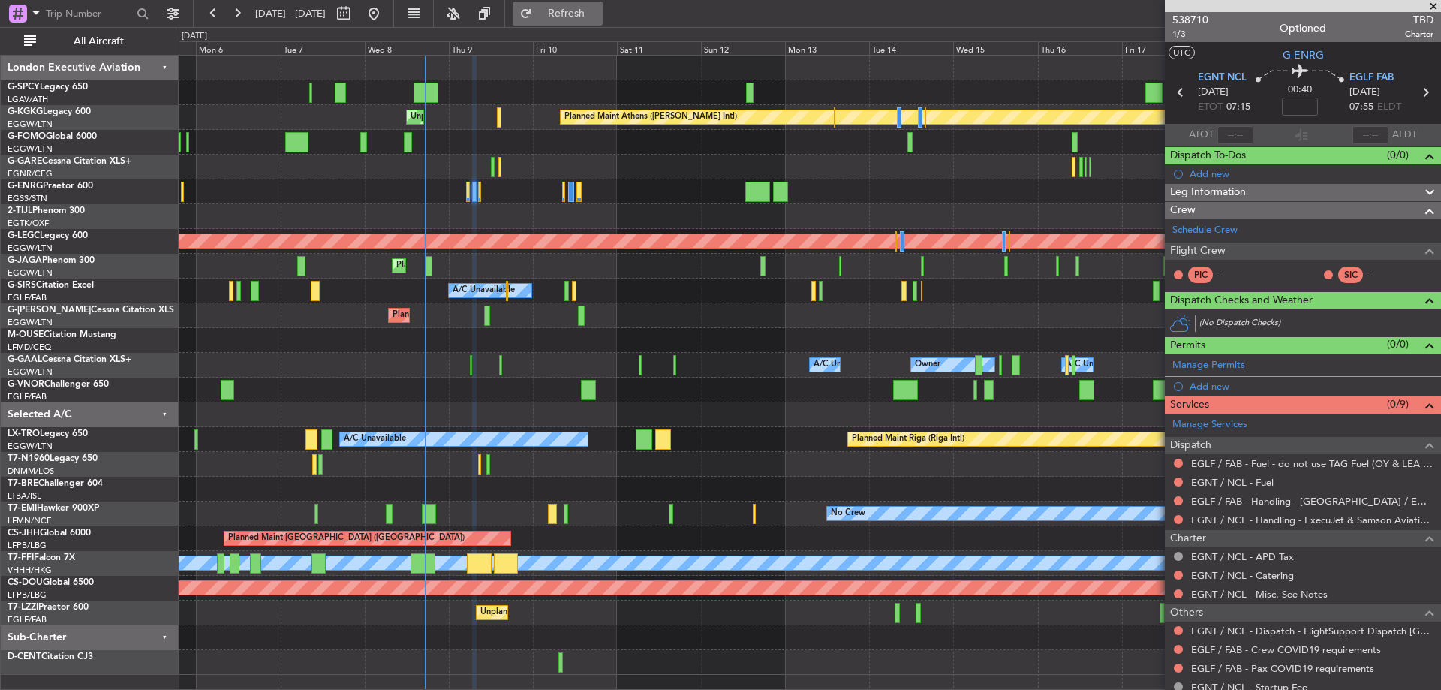
click at [603, 20] on button "Refresh" at bounding box center [557, 14] width 90 height 24
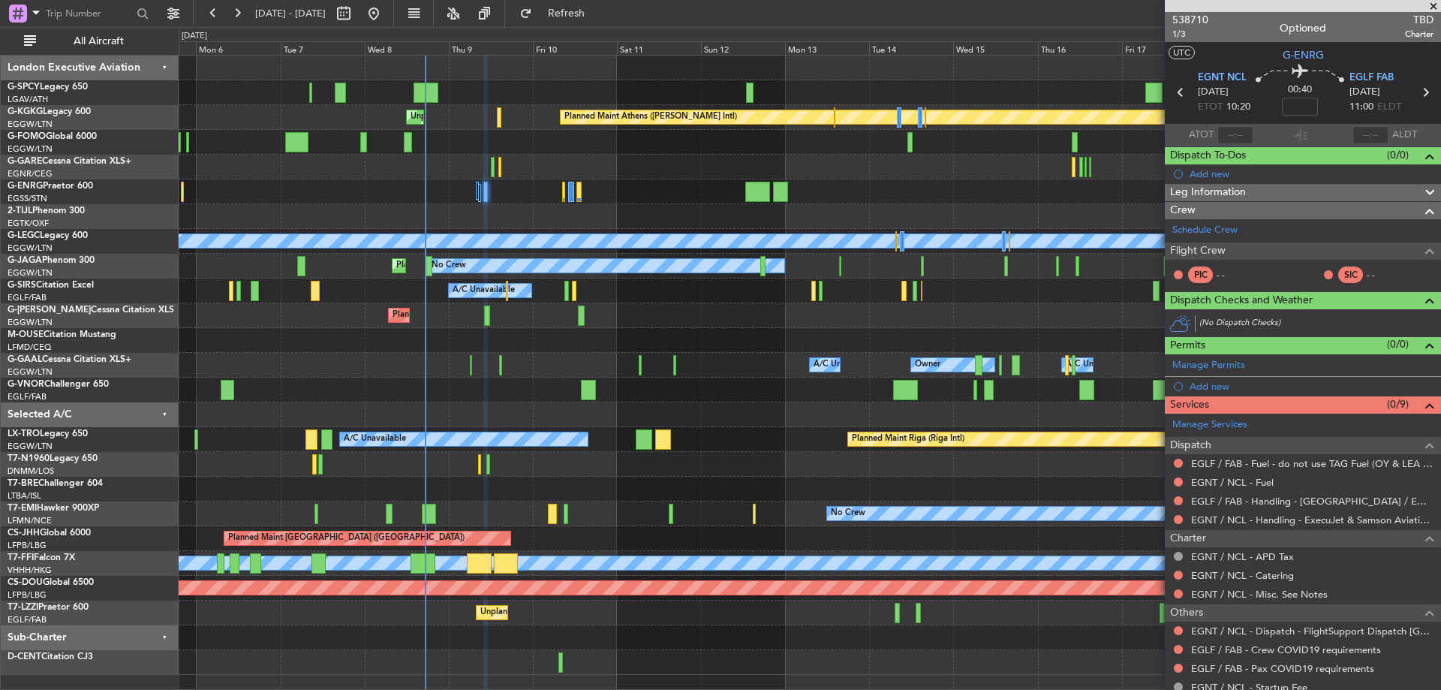
click at [1432, 4] on span at bounding box center [1433, 7] width 15 height 14
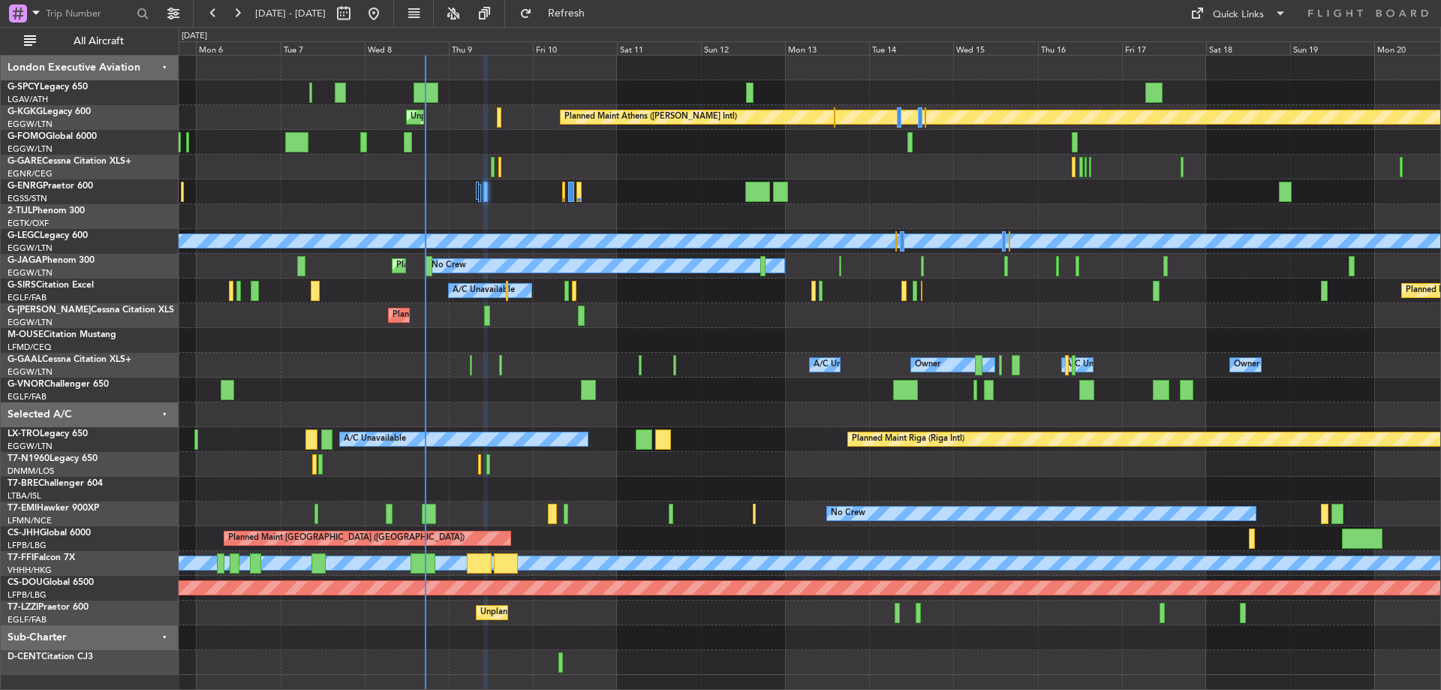
type input "0"
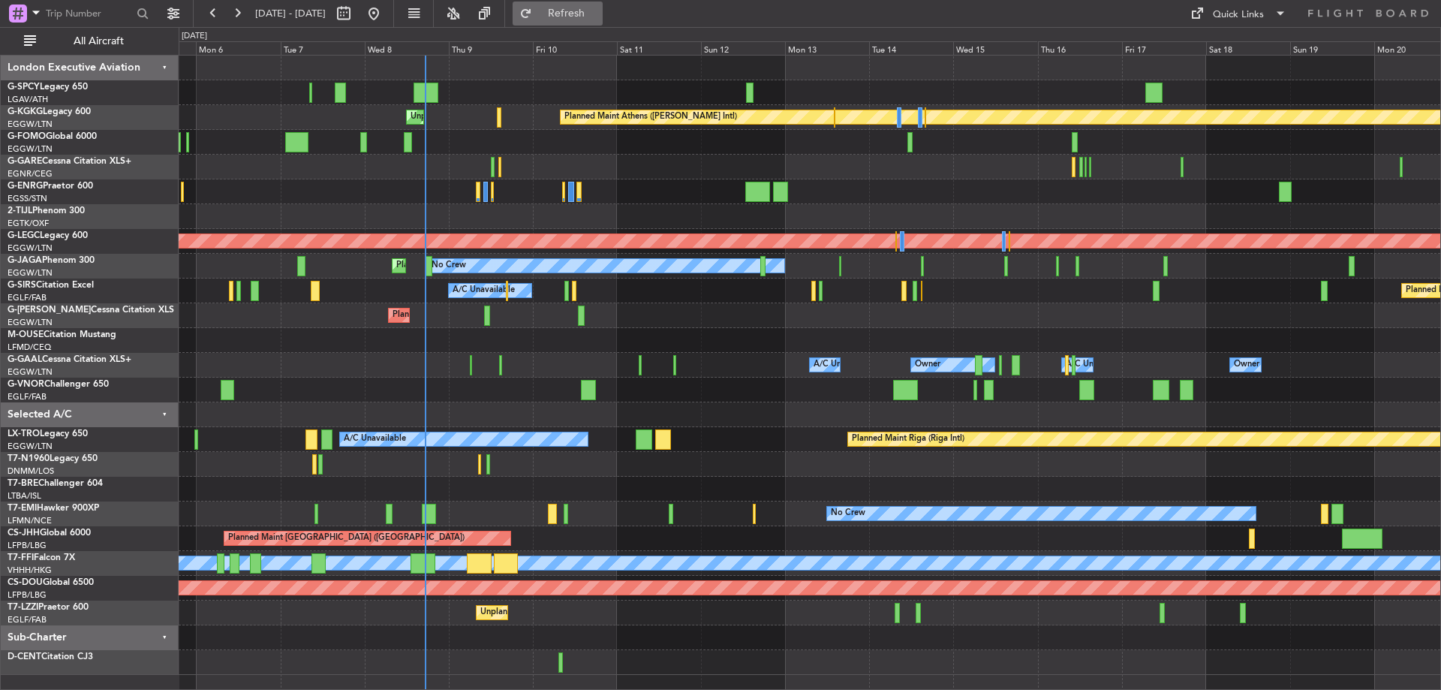
click at [571, 14] on button "Refresh" at bounding box center [557, 14] width 90 height 24
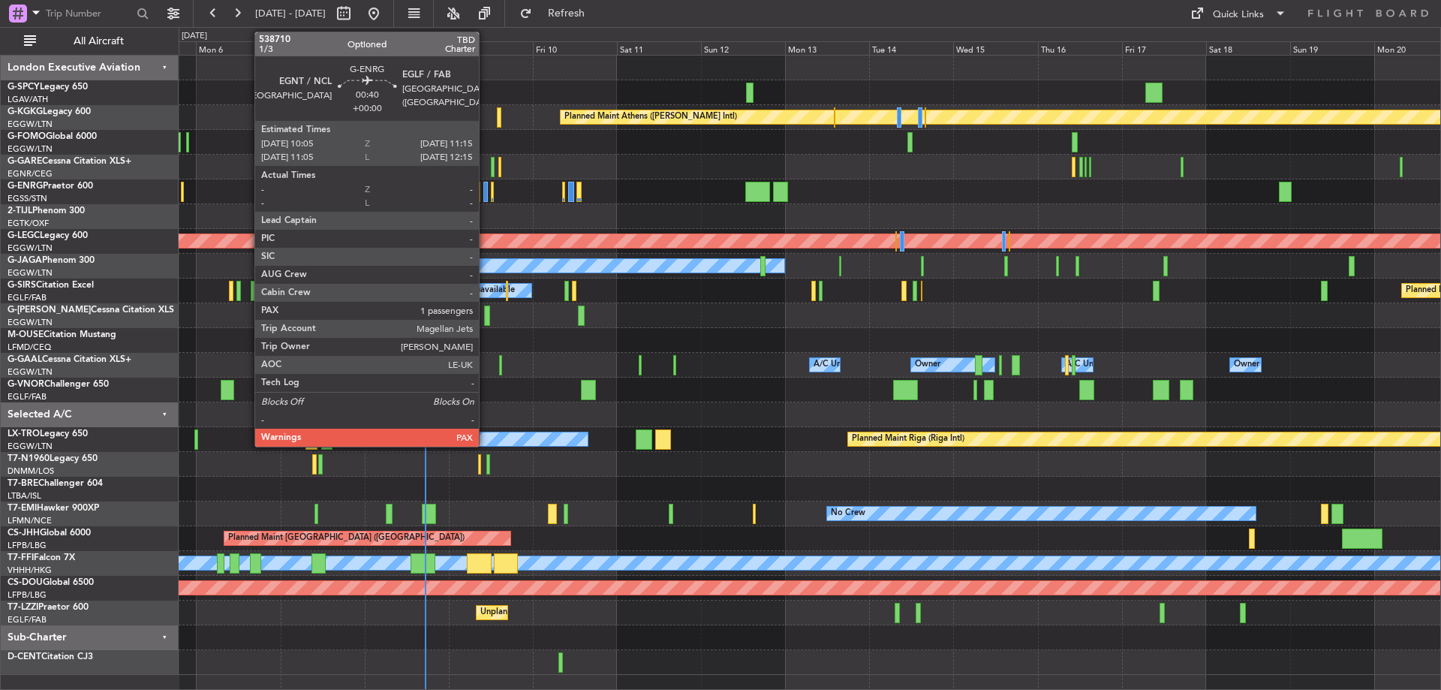
click at [486, 188] on div at bounding box center [485, 192] width 5 height 20
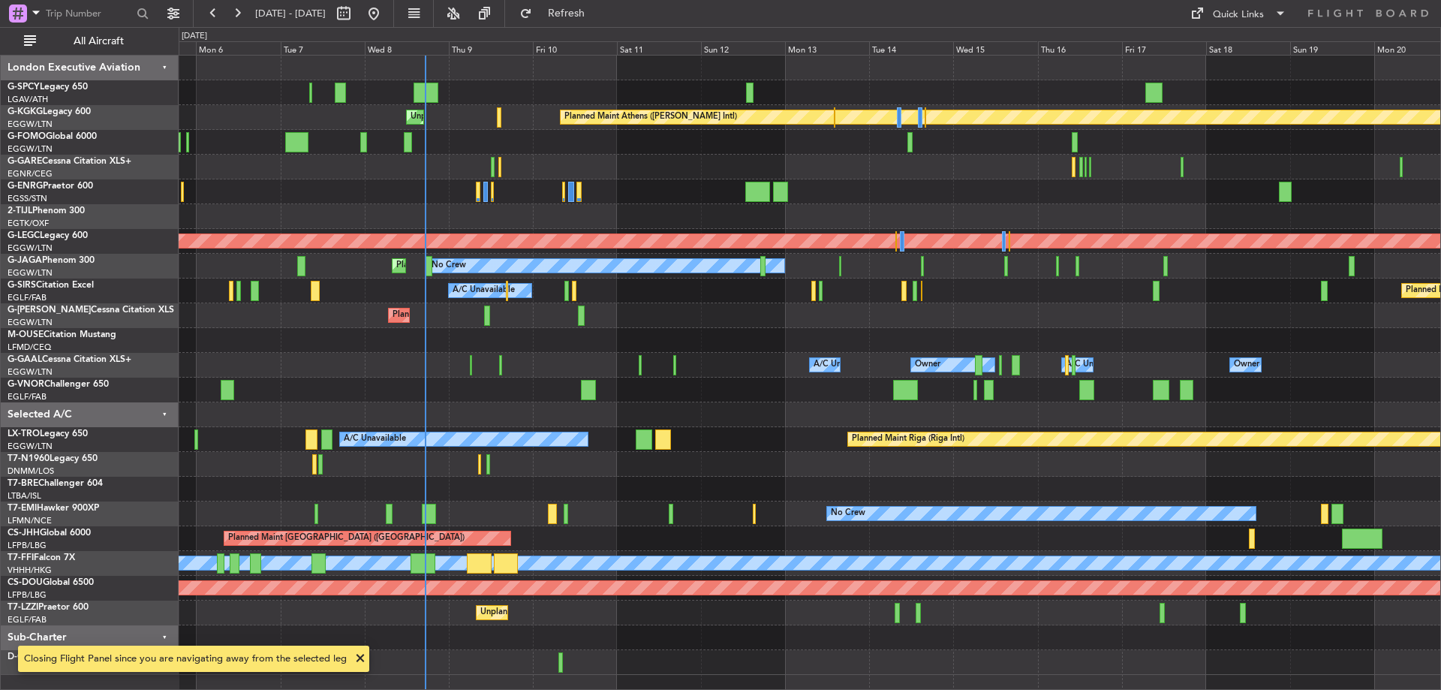
click at [610, 26] on fb-refresh-button "Refresh" at bounding box center [557, 13] width 105 height 27
click at [598, 17] on span "Refresh" at bounding box center [566, 13] width 63 height 11
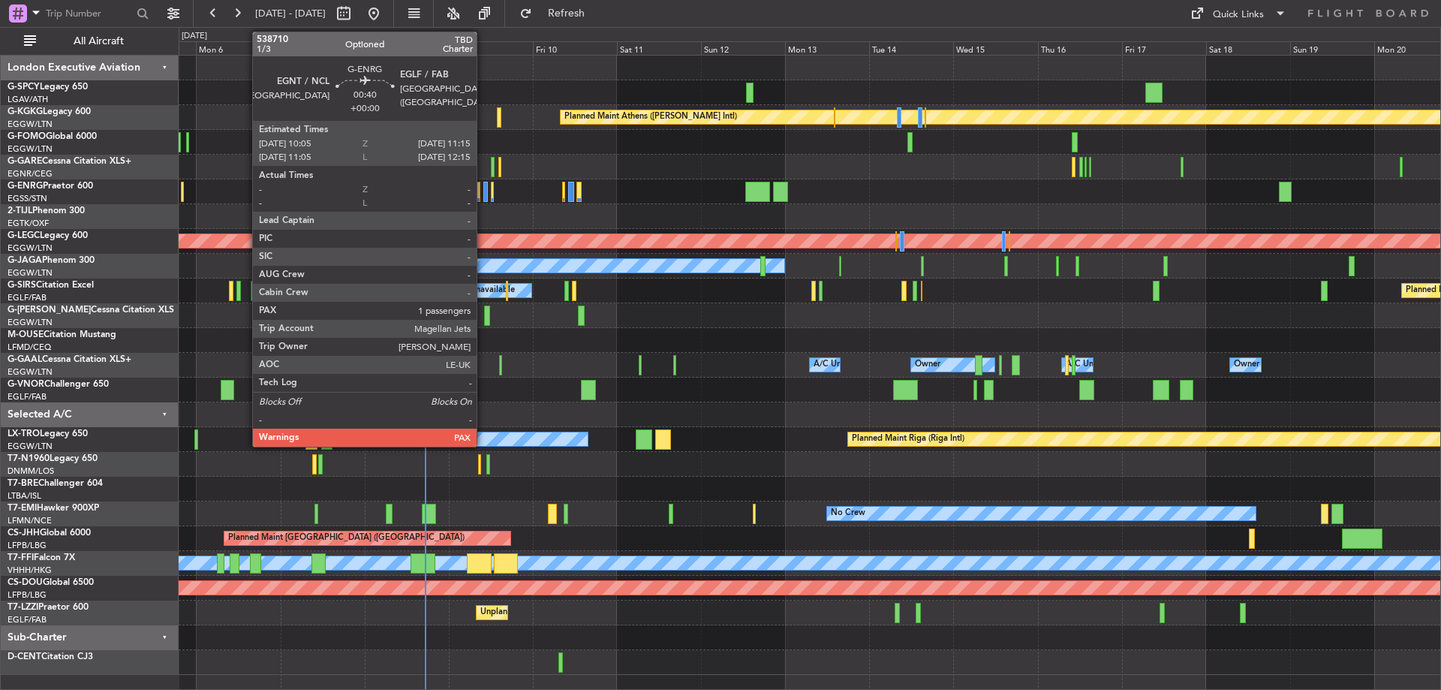
click at [483, 197] on div at bounding box center [485, 192] width 5 height 20
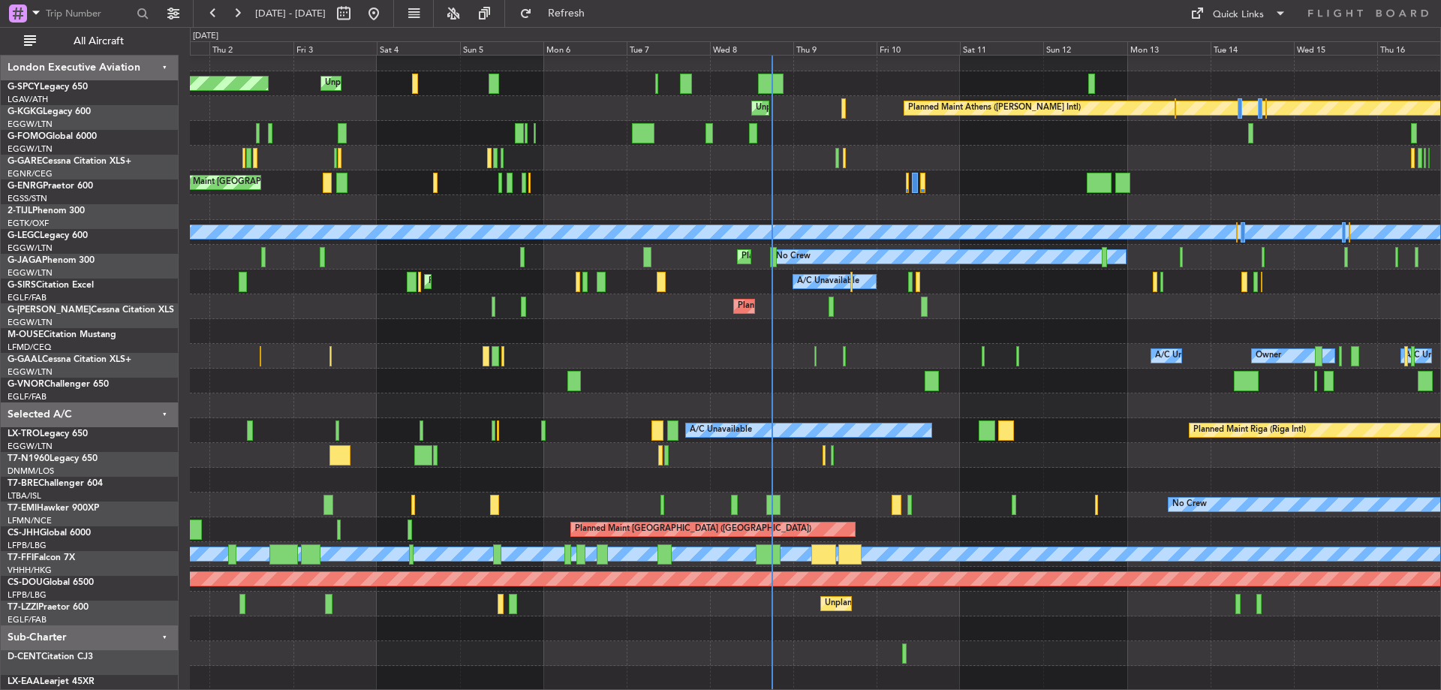
scroll to position [9, 0]
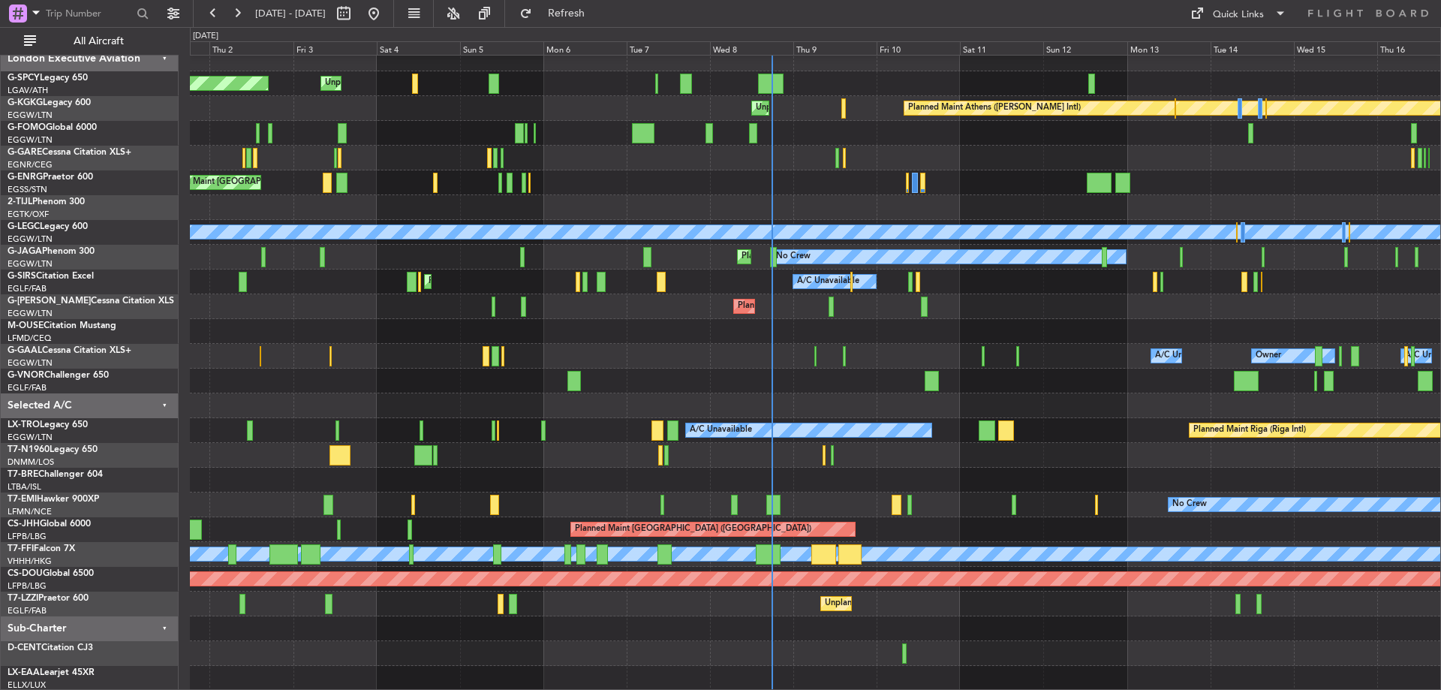
click at [801, 154] on div "Planned Maint Bremen Unplanned Maint Bremen Planned Maint Athens (Eleftherios V…" at bounding box center [815, 369] width 1250 height 644
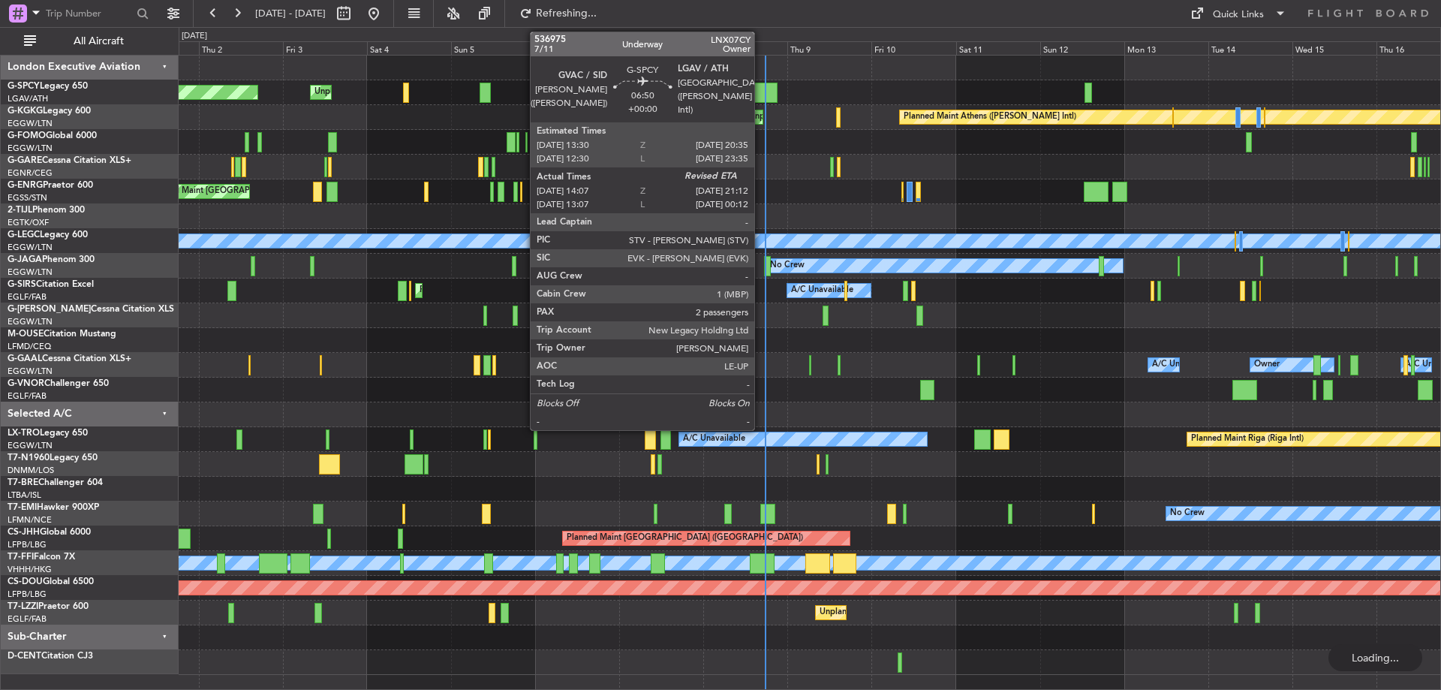
scroll to position [0, 0]
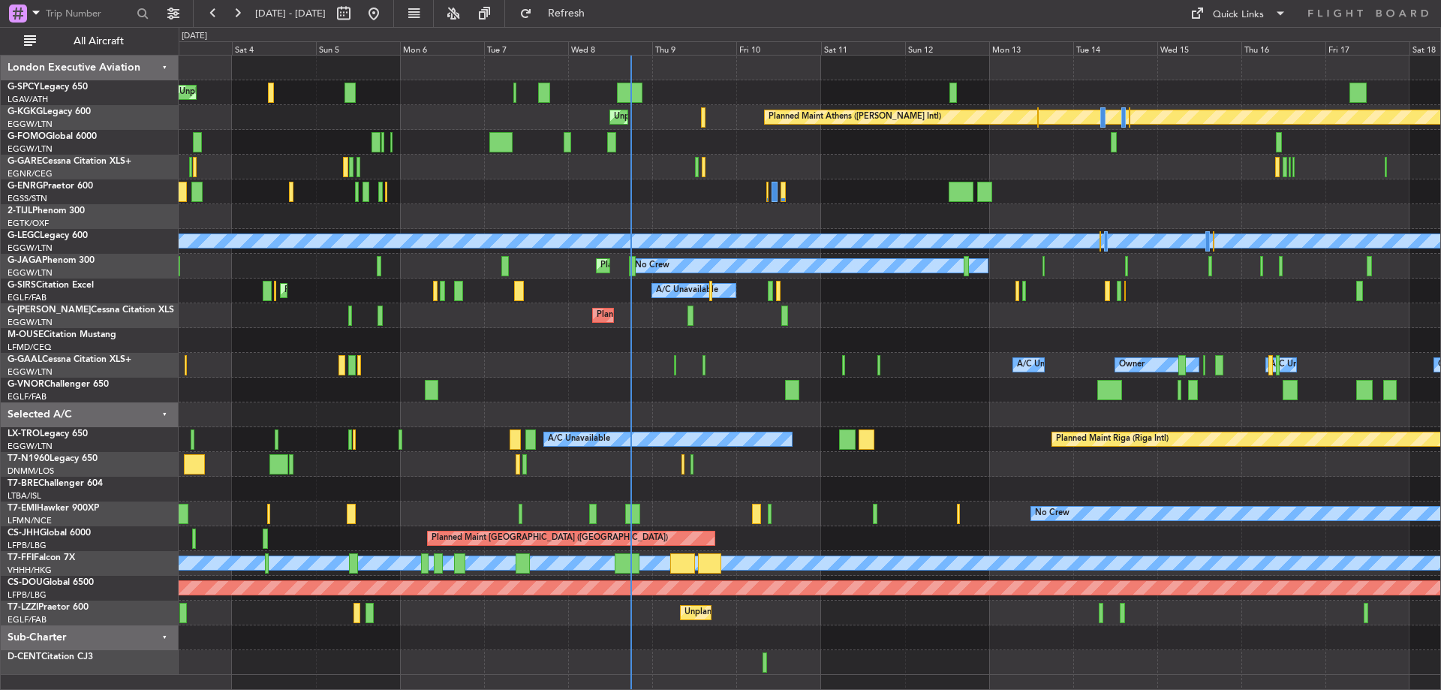
click at [762, 573] on div "Planned Maint Geneva (Cointrin) MEL MEL Planned Maint Beijing (Beijing Capital)" at bounding box center [809, 563] width 1261 height 25
